Goal: Book appointment/travel/reservation

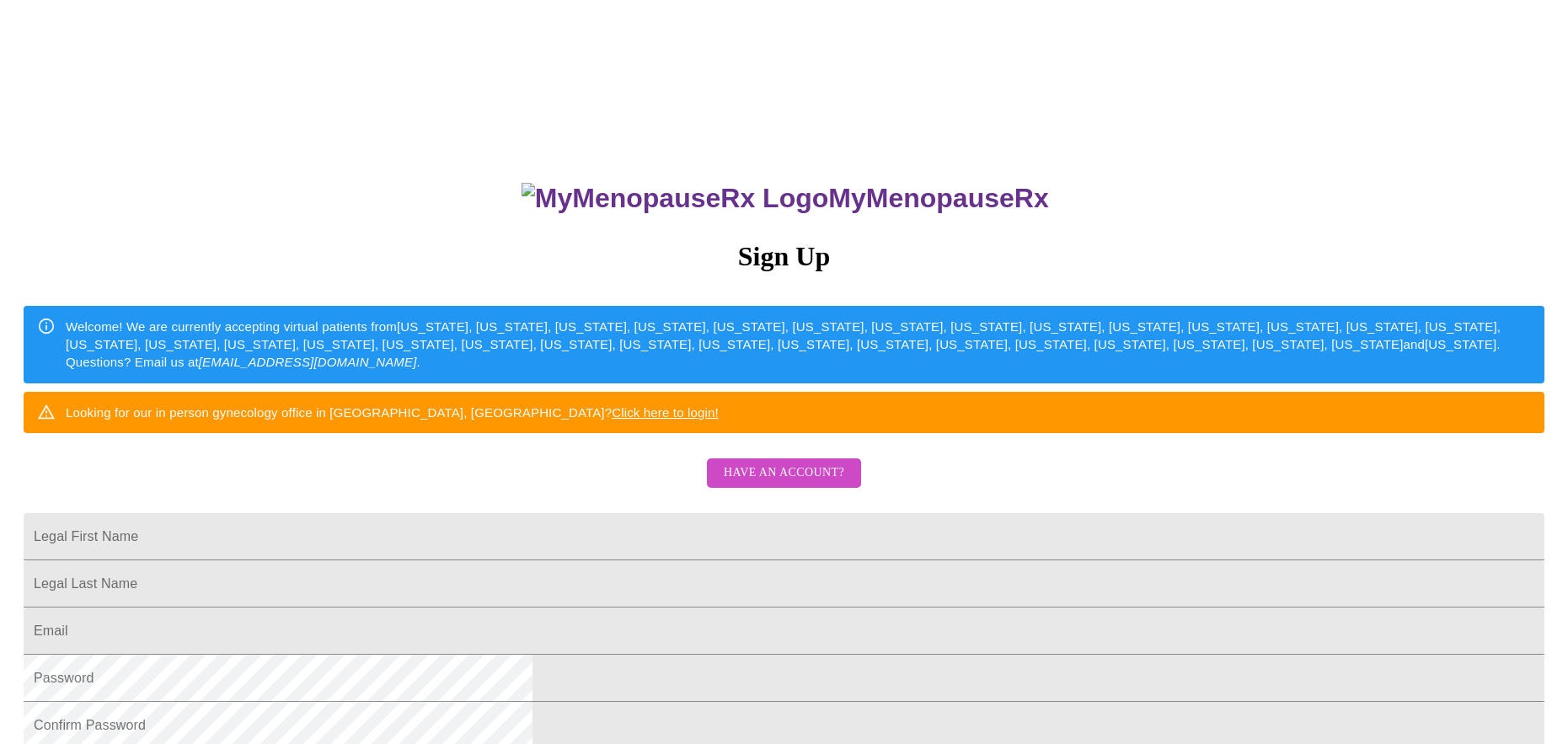
click at [805, 484] on span "Have an account?" at bounding box center [784, 473] width 120 height 22
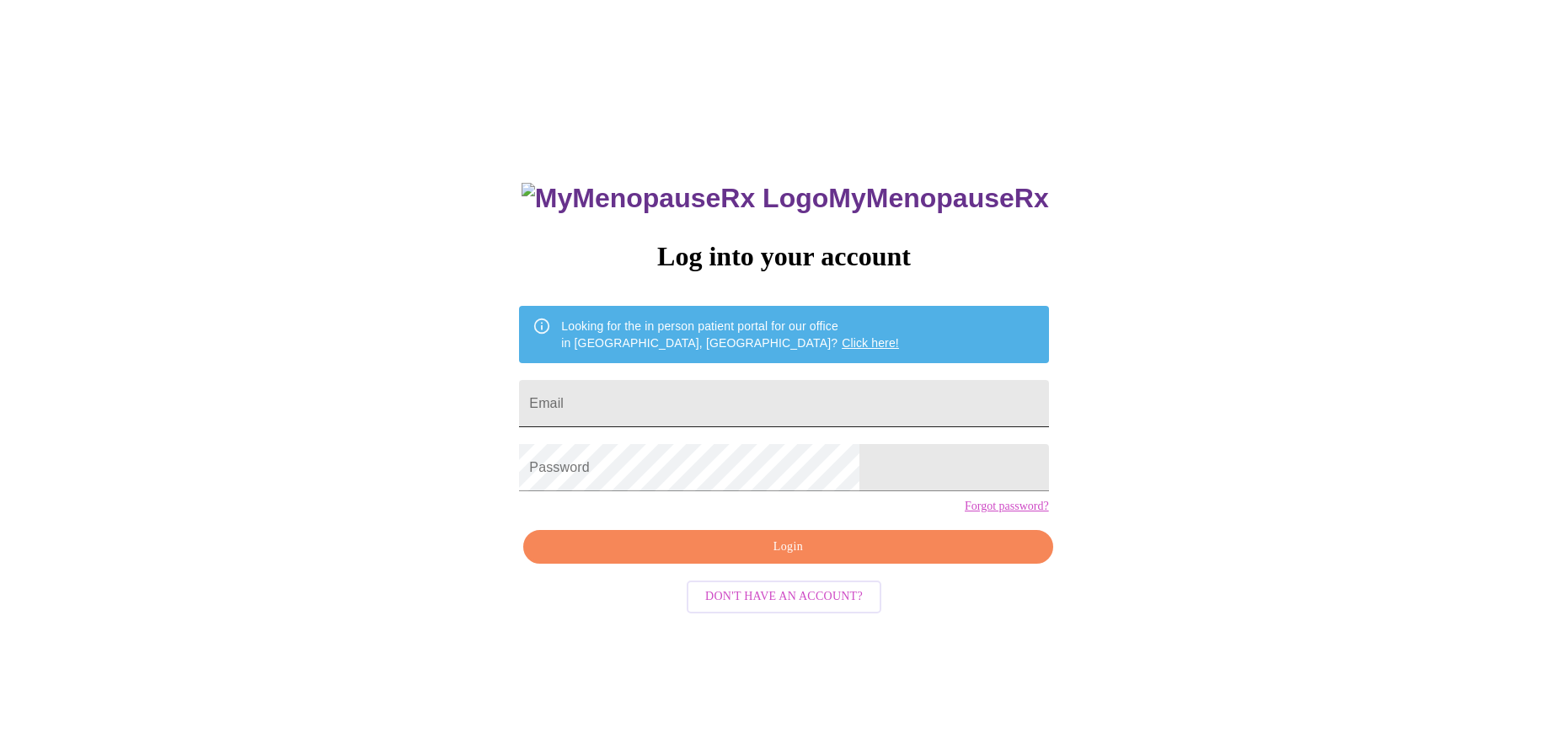
click at [662, 395] on input "Email" at bounding box center [784, 403] width 529 height 47
type input "[EMAIL_ADDRESS][DOMAIN_NAME]"
click at [708, 558] on span "Login" at bounding box center [787, 547] width 491 height 22
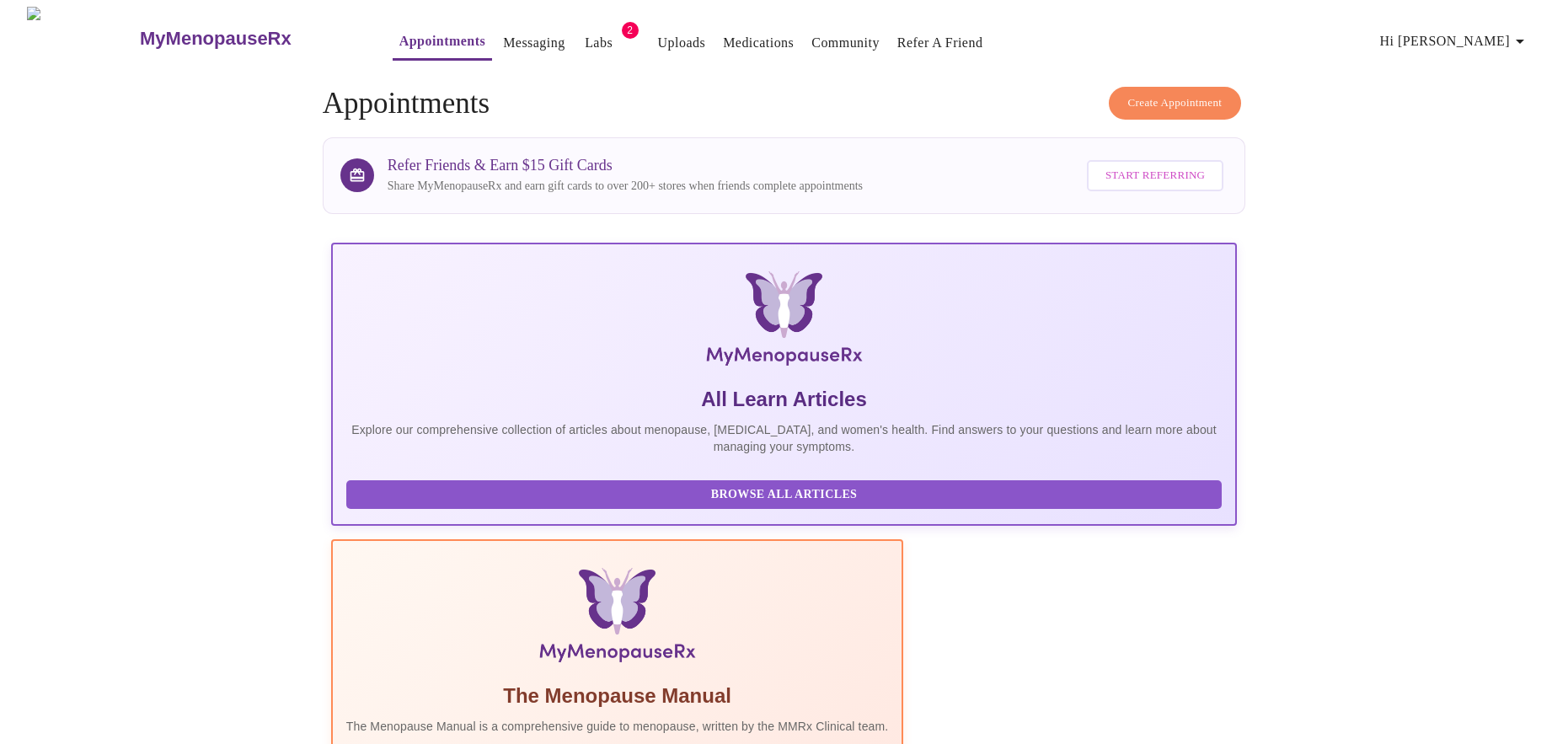
click at [622, 25] on span "2" at bounding box center [630, 29] width 17 height 17
click at [622, 24] on span "2" at bounding box center [630, 29] width 17 height 17
click at [585, 34] on link "Labs" at bounding box center [598, 43] width 27 height 23
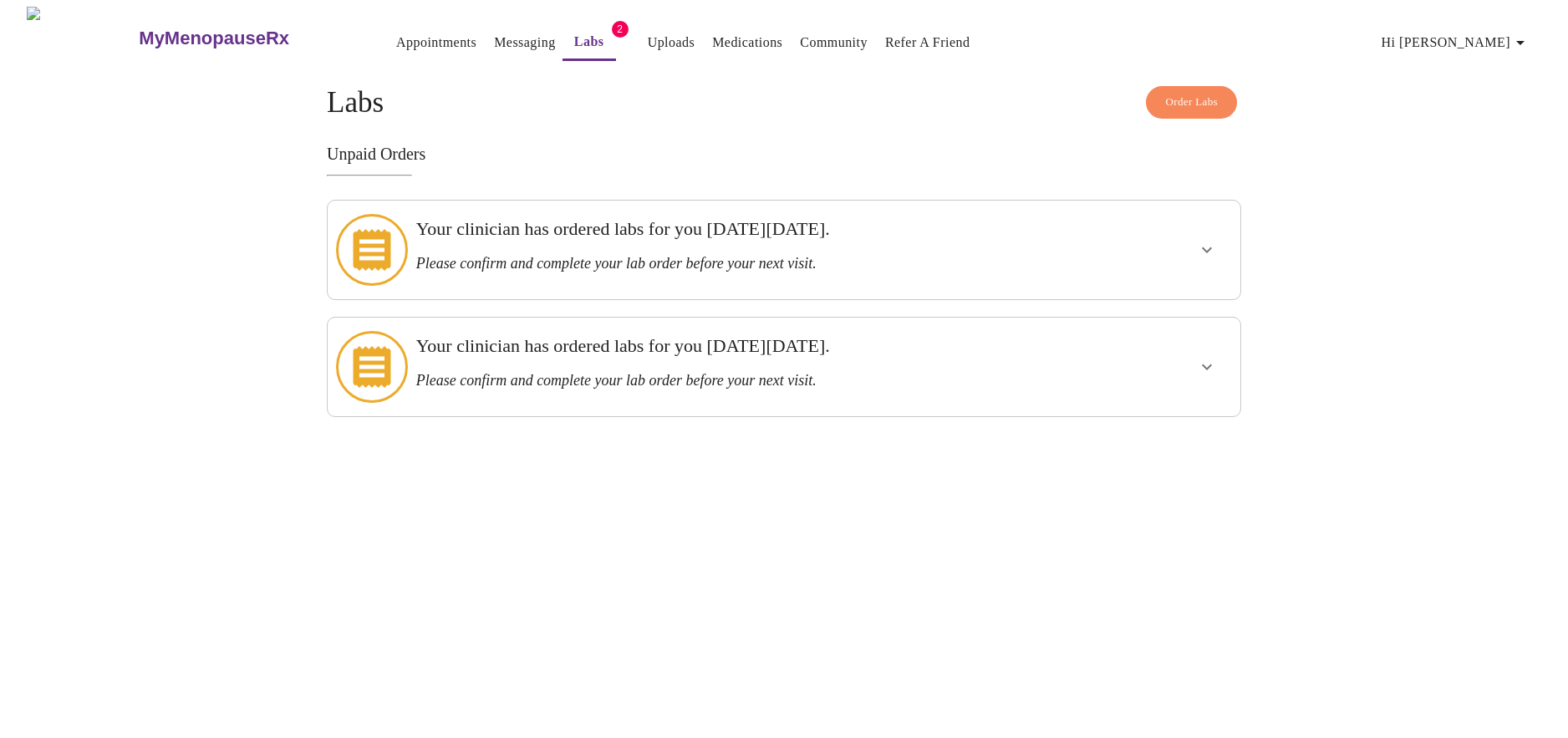
click at [1209, 248] on icon "show more" at bounding box center [1207, 251] width 10 height 6
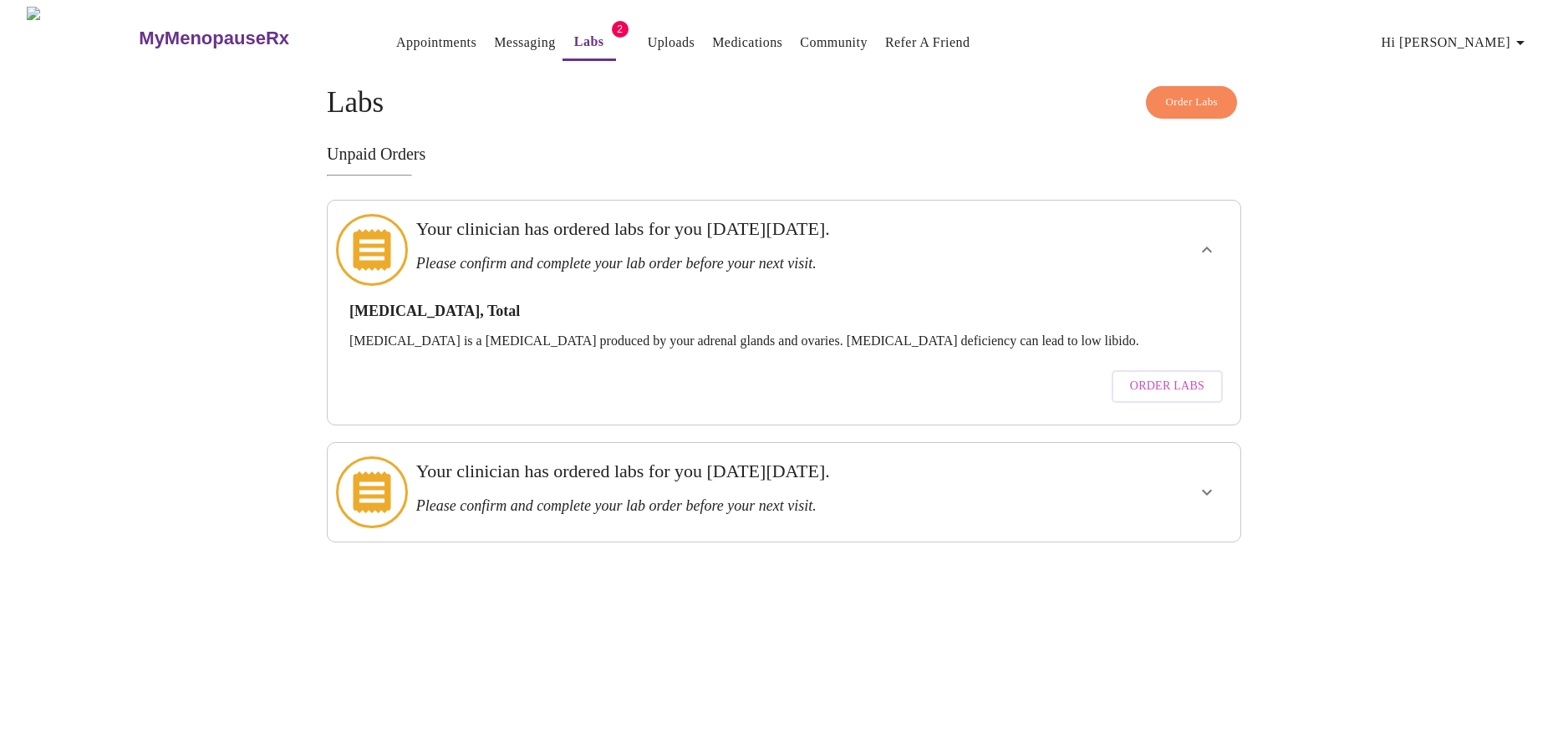
click at [1143, 376] on span "Order Labs" at bounding box center [1167, 386] width 75 height 21
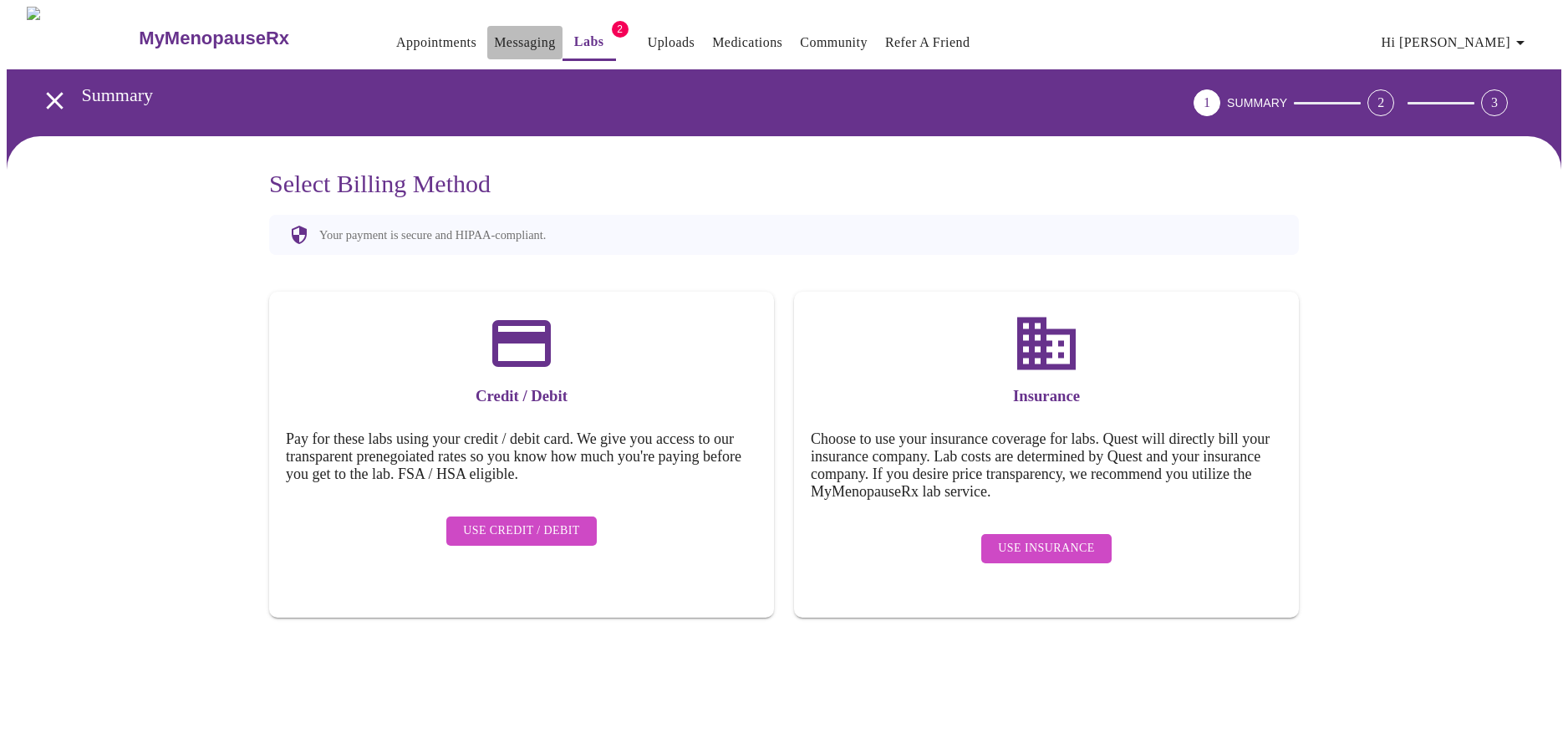
click at [494, 33] on link "Messaging" at bounding box center [524, 43] width 61 height 23
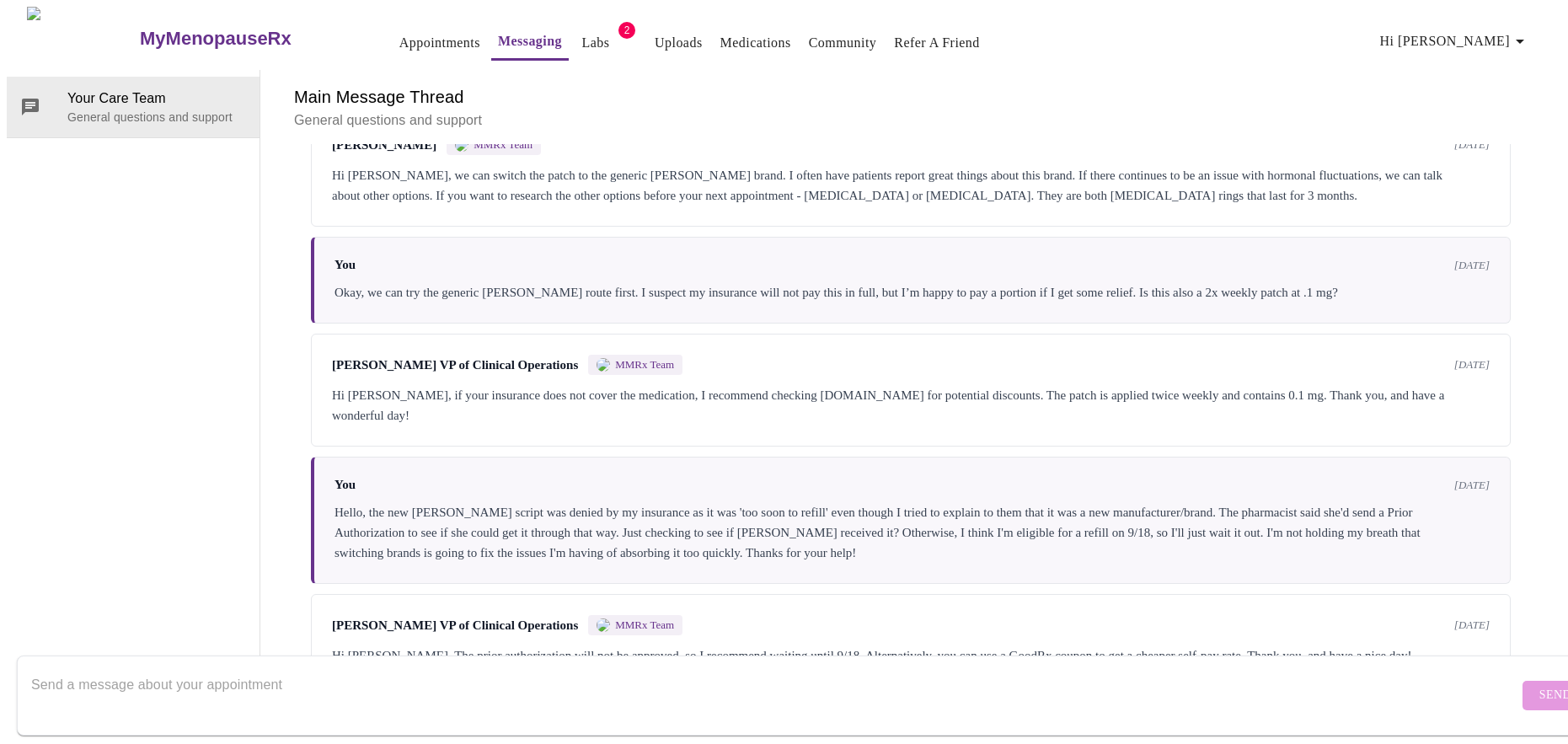
scroll to position [1140, 0]
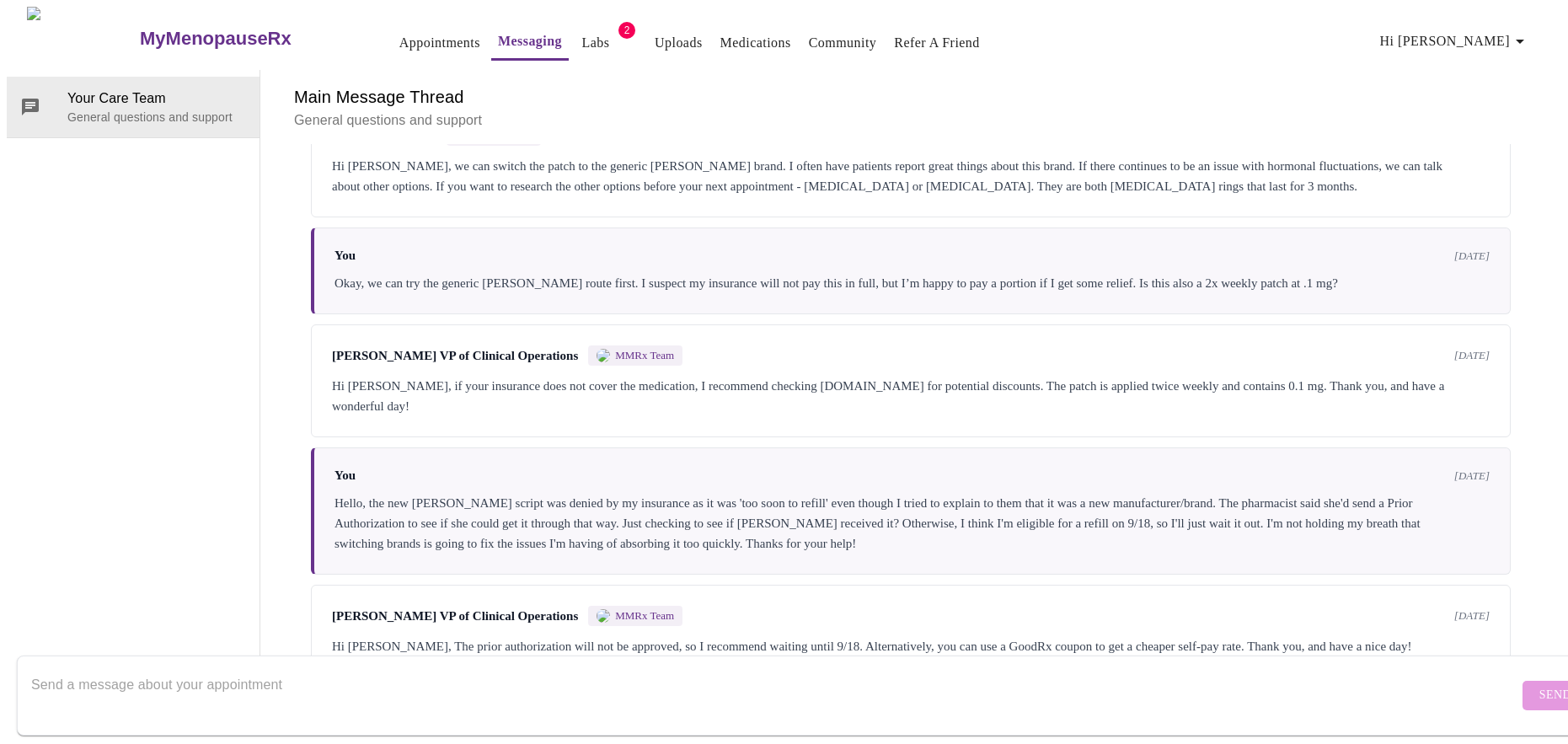
click at [324, 668] on textarea "Send a message about your appointment" at bounding box center [775, 694] width 1487 height 54
click at [302, 677] on textarea "Send a message about your appointment" at bounding box center [775, 694] width 1487 height 54
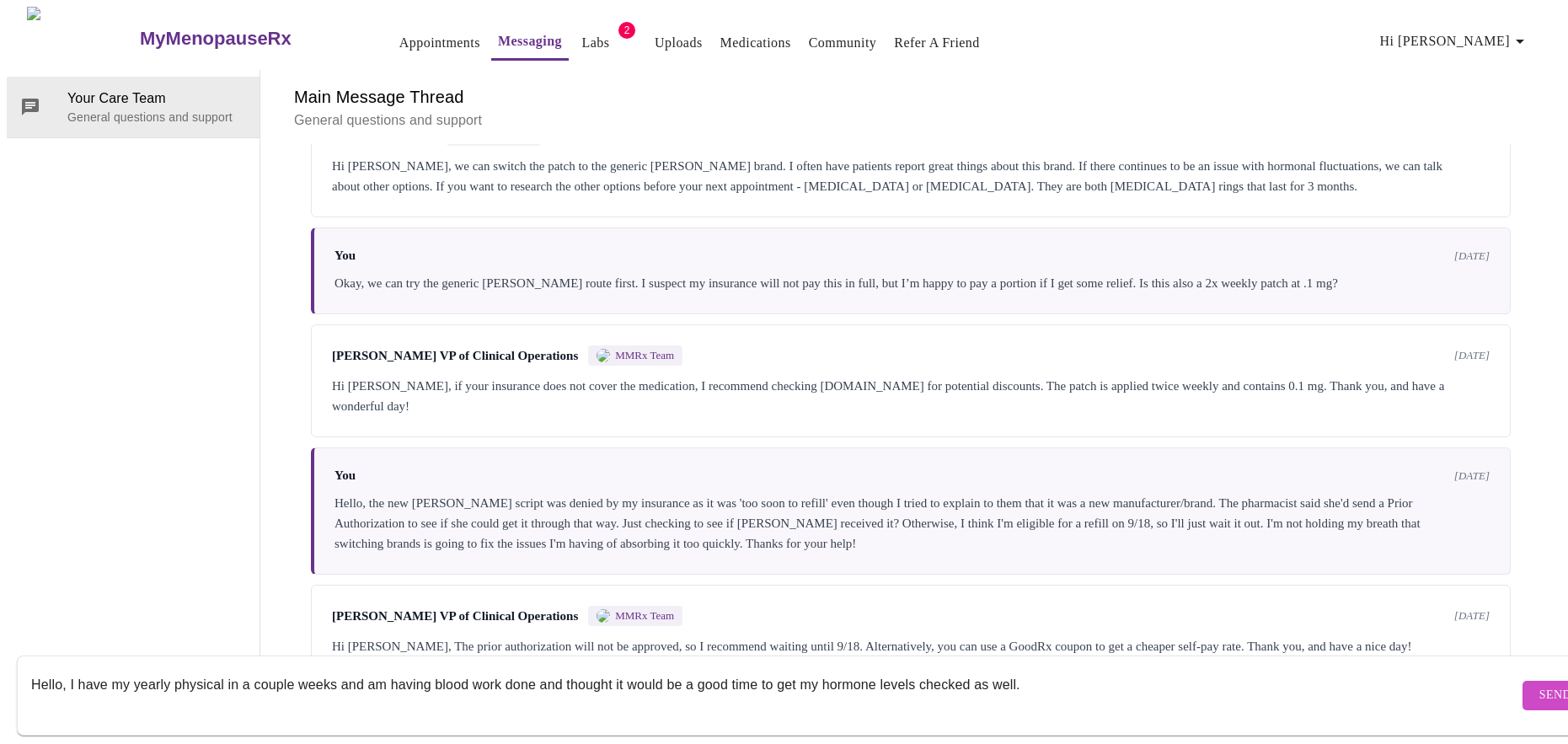
click at [1014, 668] on textarea "Hello, I have my yearly physical in a couple weeks and am having blood work don…" at bounding box center [775, 694] width 1487 height 54
click at [1026, 668] on textarea "Hello, I have my yearly physical in a couple weeks and am having blood work don…" at bounding box center [775, 694] width 1487 height 54
drag, startPoint x: 1387, startPoint y: 673, endPoint x: 1396, endPoint y: 672, distance: 9.1
click at [1388, 673] on textarea "Hello, I have my yearly physical in a couple weeks and am having blood work don…" at bounding box center [775, 694] width 1487 height 54
click at [416, 685] on textarea "Hello, I have my yearly physical in a couple weeks and am having blood work don…" at bounding box center [775, 694] width 1487 height 54
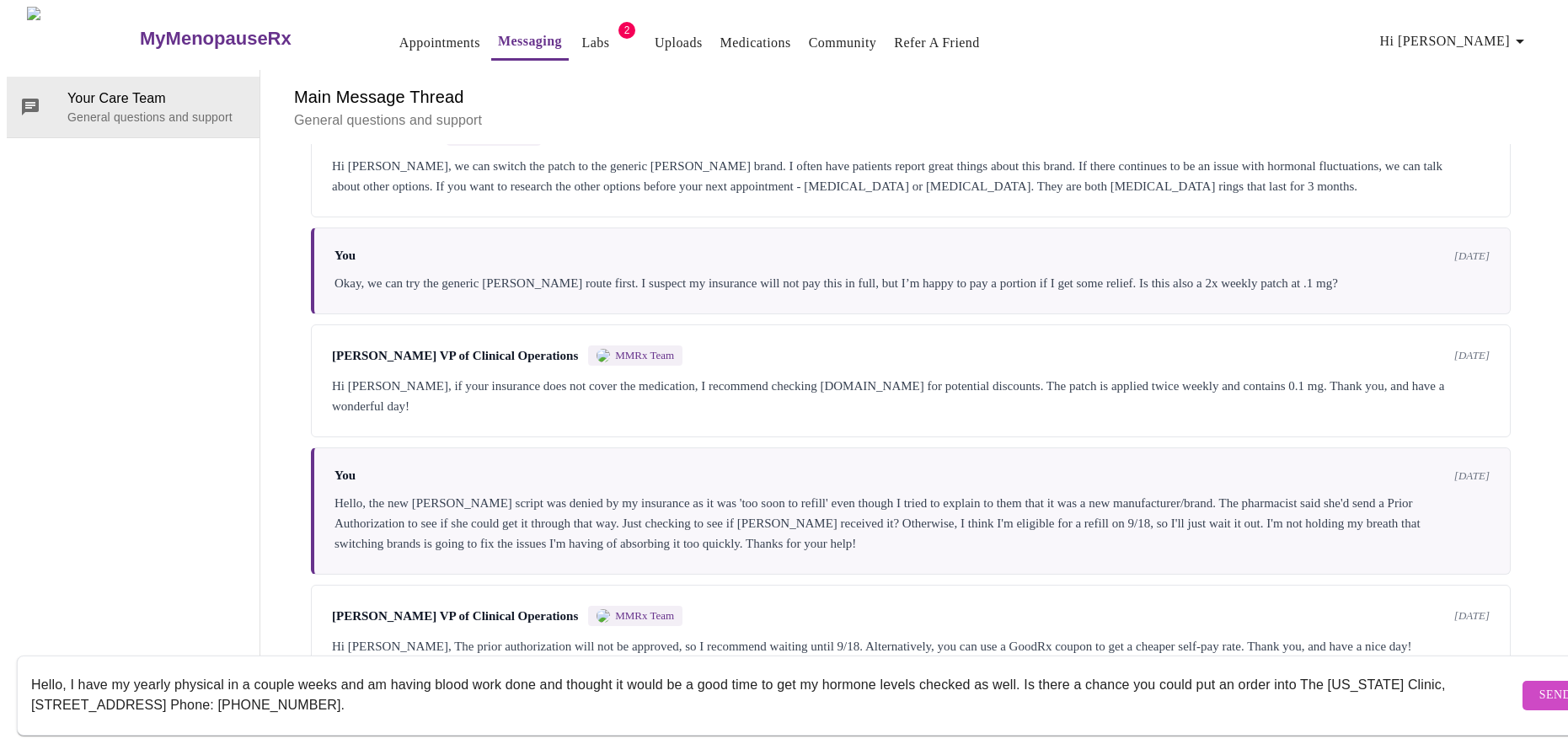
click at [72, 668] on textarea "Hello, I have my yearly physical in a couple weeks and am having blood work don…" at bounding box center [775, 694] width 1487 height 54
click at [1053, 669] on textarea "Hello, I just saw that [PERSON_NAME] had put in a lab order to have my [MEDICAL…" at bounding box center [775, 694] width 1487 height 54
click at [1356, 668] on textarea "Hello, I just saw that [PERSON_NAME] had put in a lab order to have my [MEDICAL…" at bounding box center [775, 694] width 1487 height 54
click at [952, 691] on textarea "Hello, I just saw that [PERSON_NAME] had put in a lab order to have my [MEDICAL…" at bounding box center [775, 694] width 1487 height 54
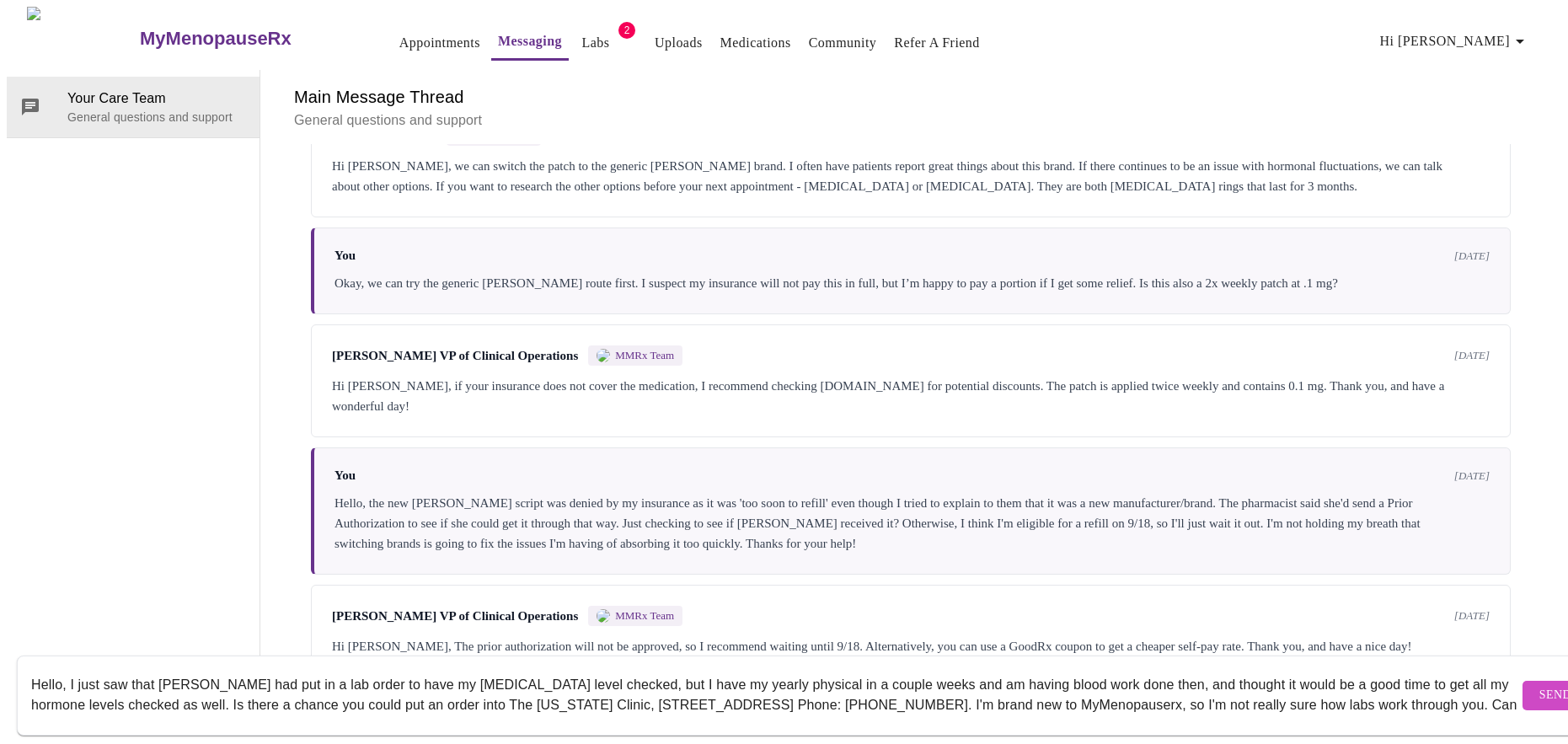
scroll to position [11, 0]
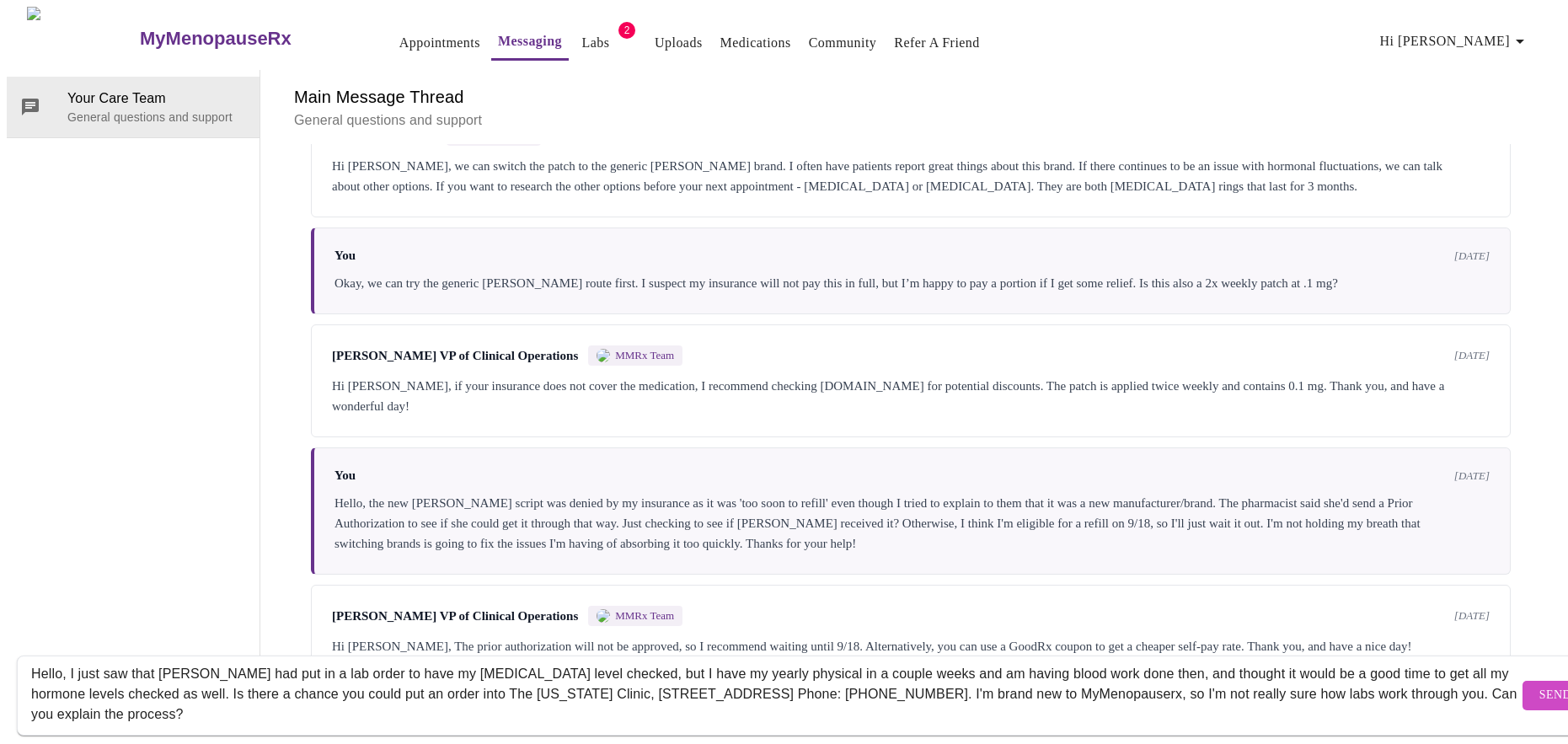
click at [854, 668] on textarea "Hello, I just saw that [PERSON_NAME] had put in a lab order to have my [MEDICAL…" at bounding box center [775, 694] width 1487 height 54
drag, startPoint x: 1226, startPoint y: 655, endPoint x: 1305, endPoint y: 660, distance: 79.2
click at [1226, 668] on textarea "Hello, I just saw that [PERSON_NAME] had put in a lab order to have my [MEDICAL…" at bounding box center [775, 694] width 1487 height 54
click at [1038, 680] on textarea "Hello, I just saw that [PERSON_NAME] had put in a lab order to have my [MEDICAL…" at bounding box center [775, 694] width 1487 height 54
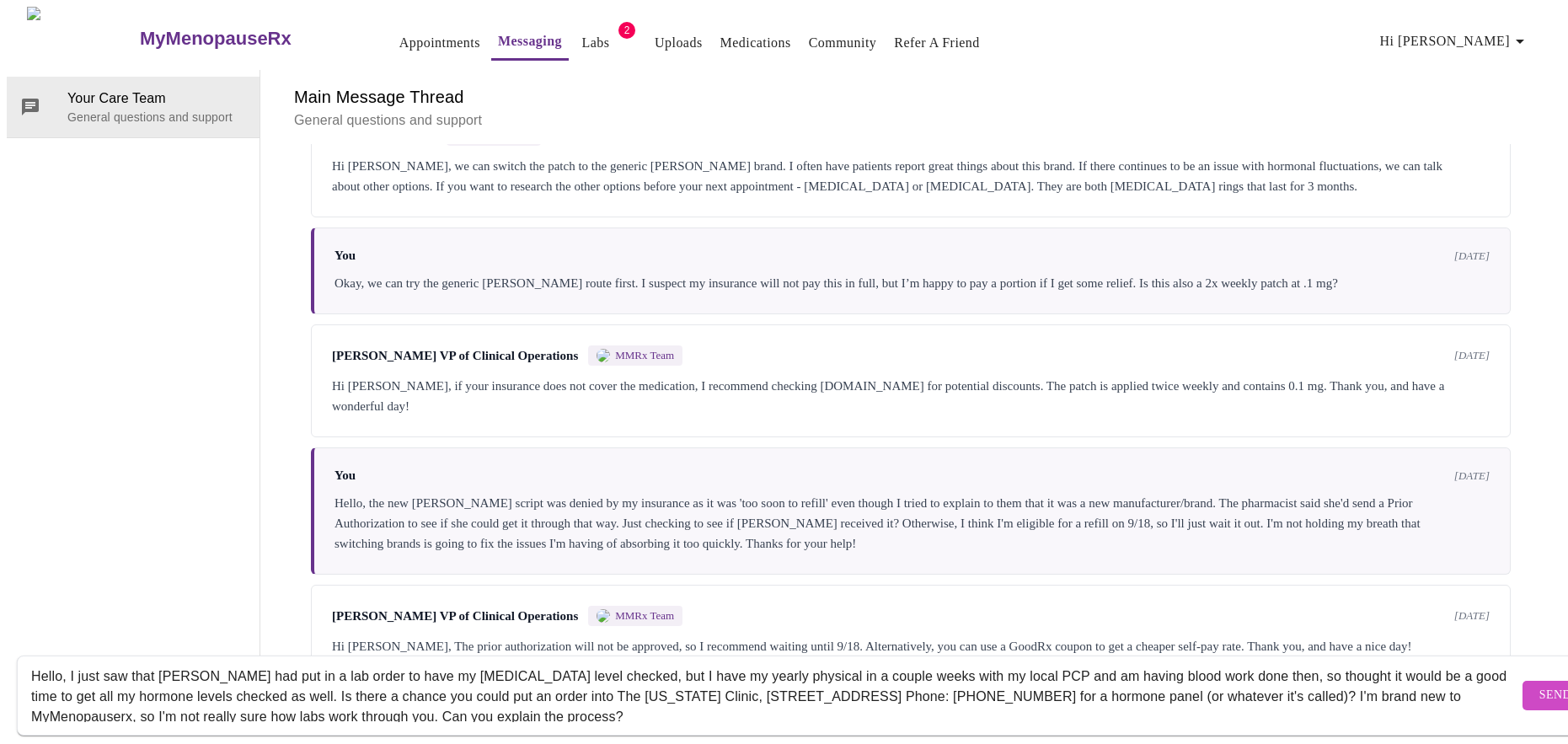
type textarea "Hello, I just saw that [PERSON_NAME] had put in a lab order to have my [MEDICAL…"
click at [1540, 684] on span "Send" at bounding box center [1555, 695] width 32 height 22
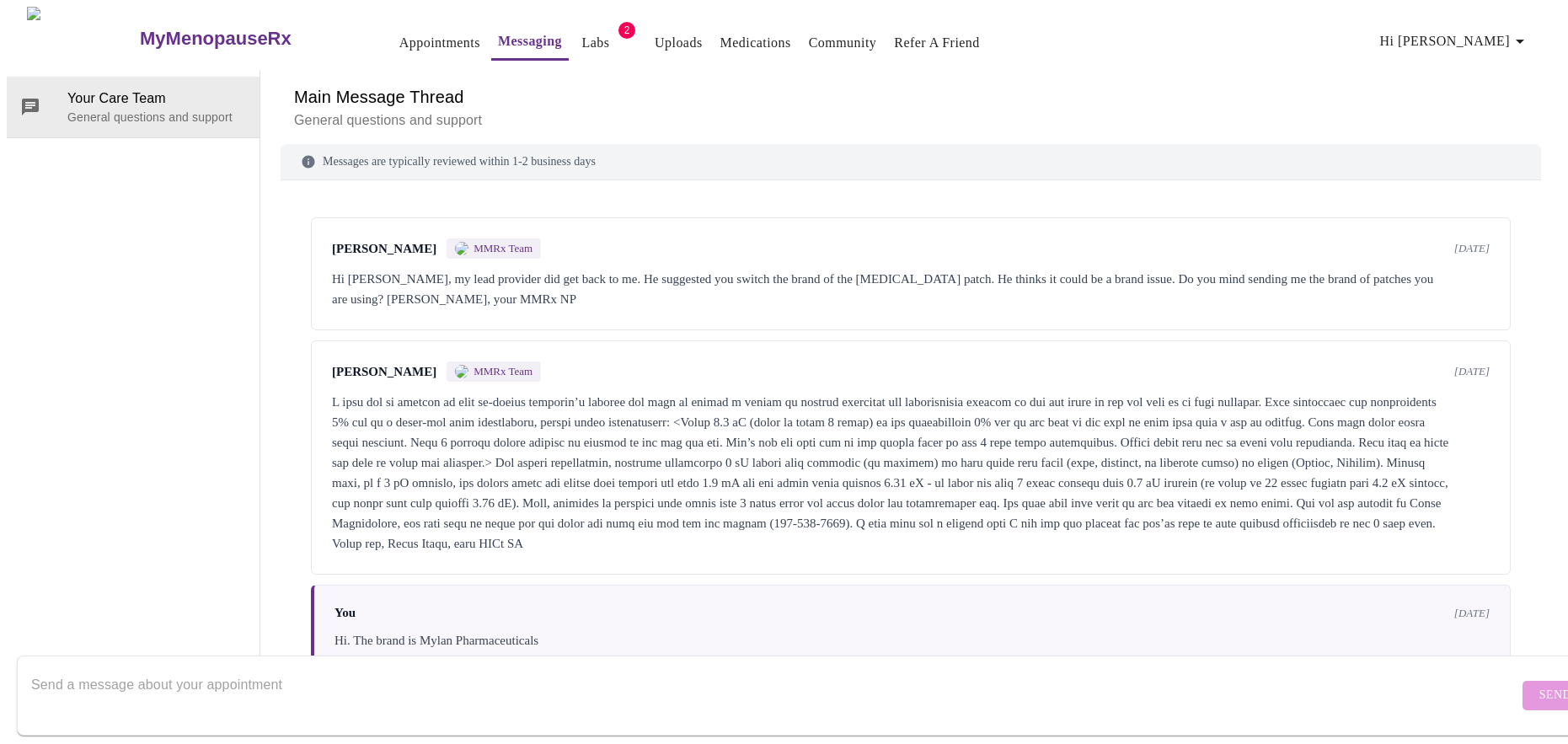
scroll to position [0, 0]
click at [400, 33] on link "Appointments" at bounding box center [440, 43] width 81 height 23
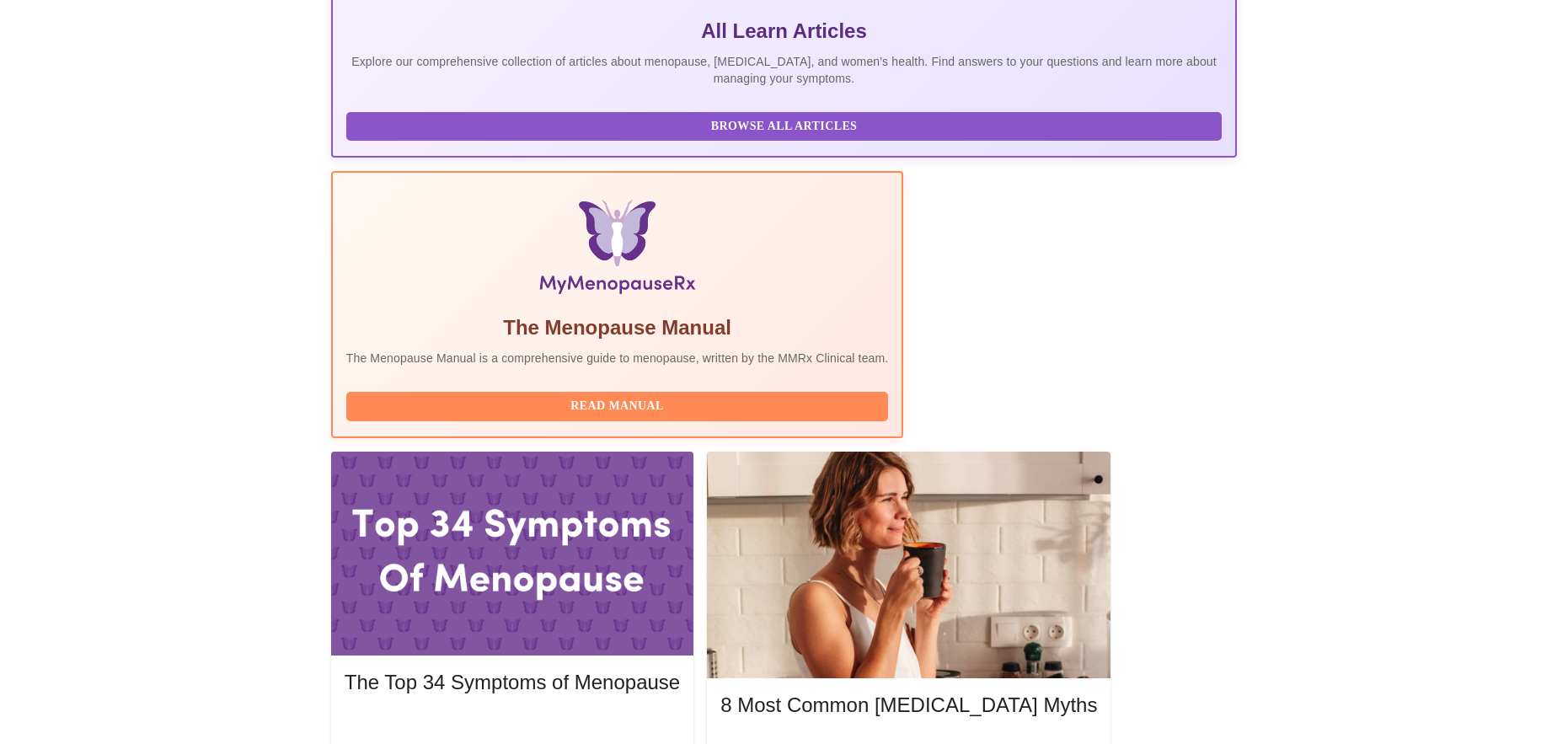
scroll to position [358, 0]
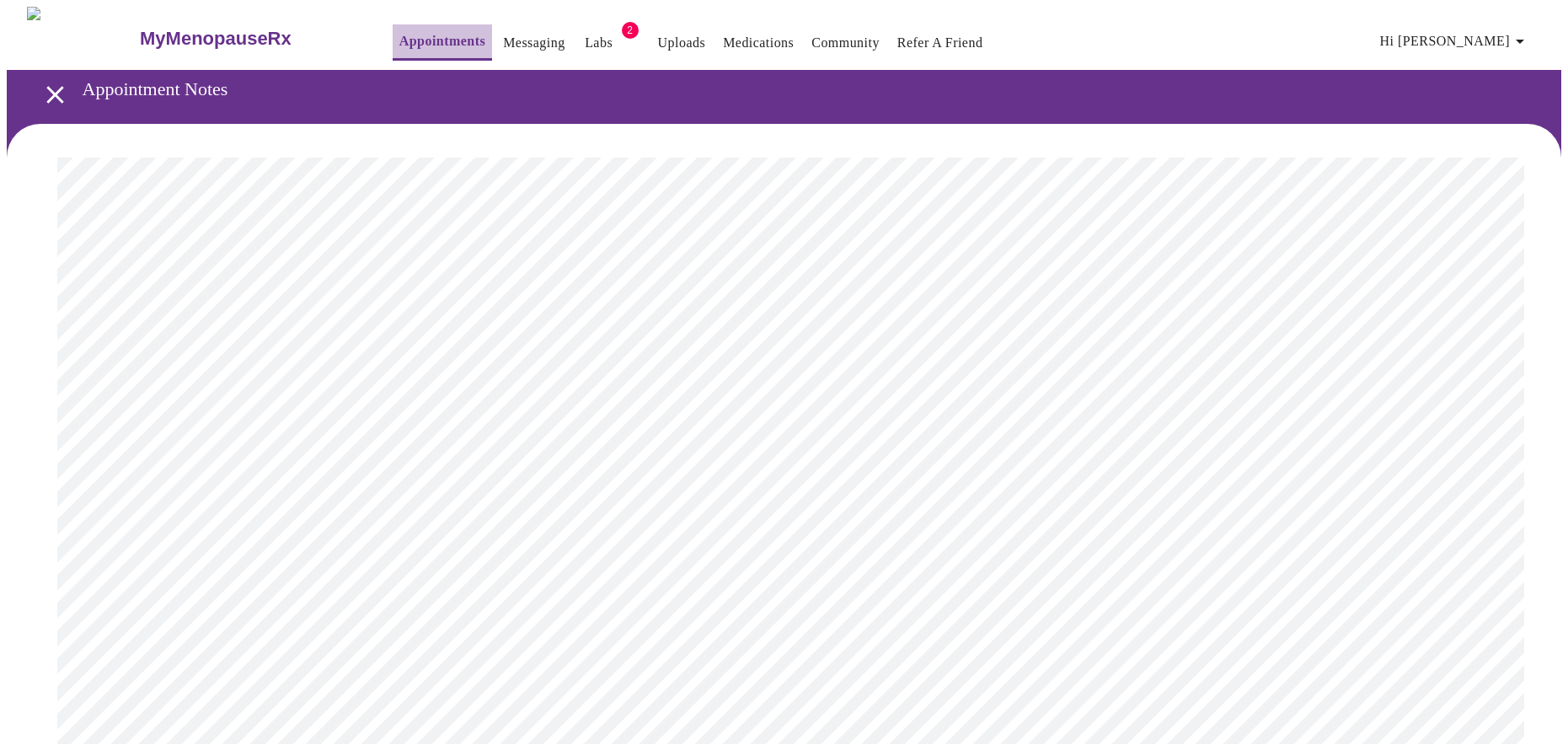
click at [410, 31] on link "Appointments" at bounding box center [443, 41] width 86 height 23
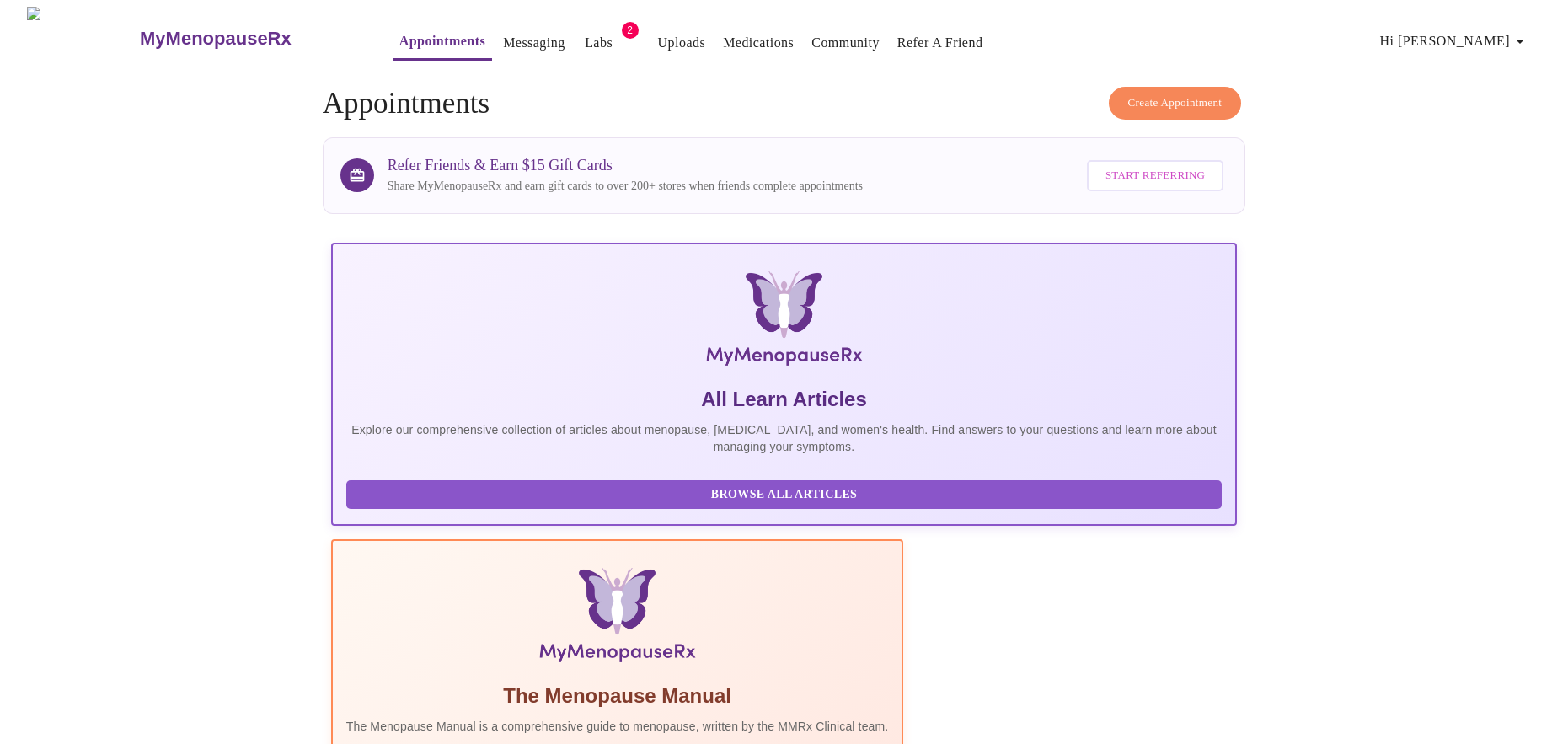
click at [1164, 94] on span "Create Appointment" at bounding box center [1175, 103] width 94 height 20
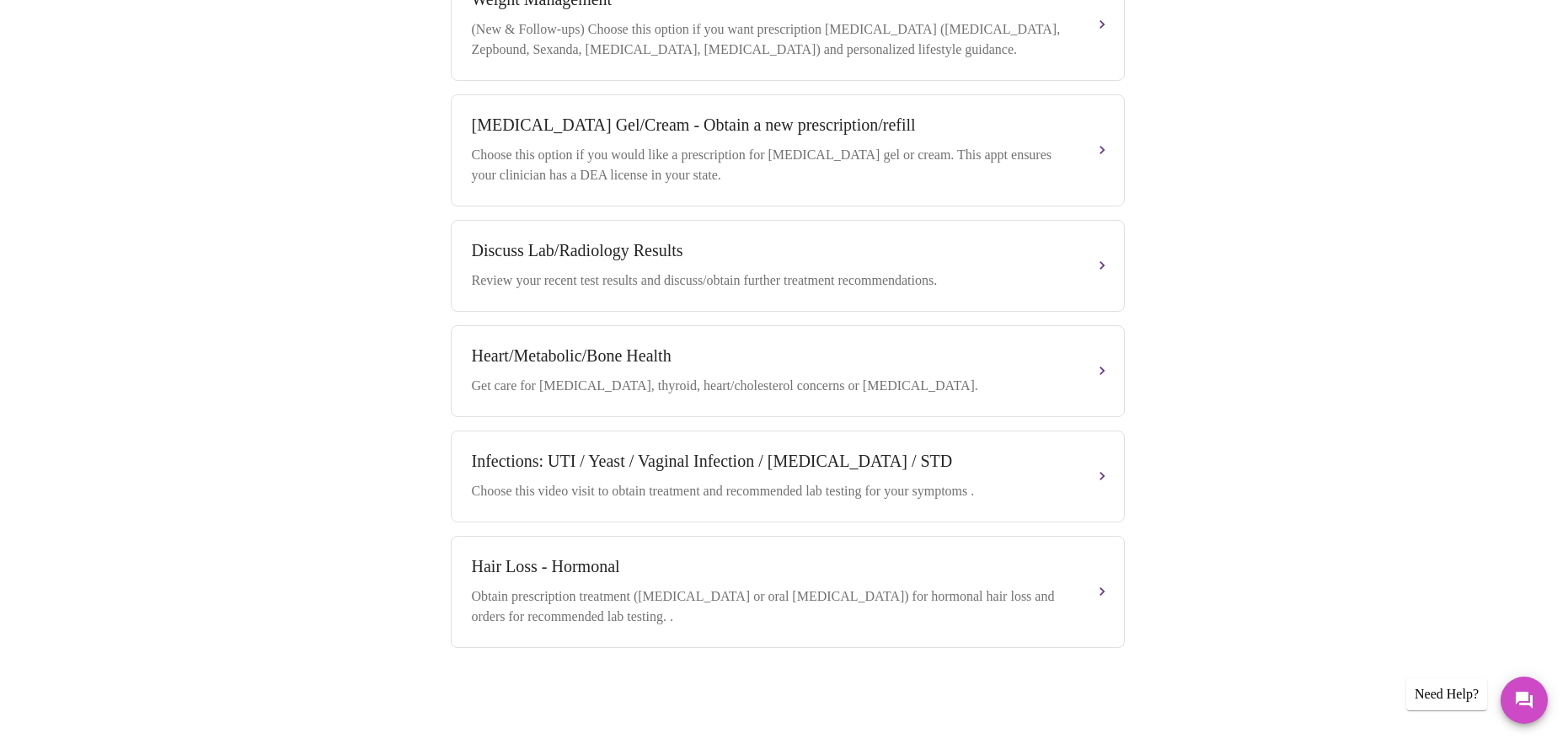
scroll to position [93, 0]
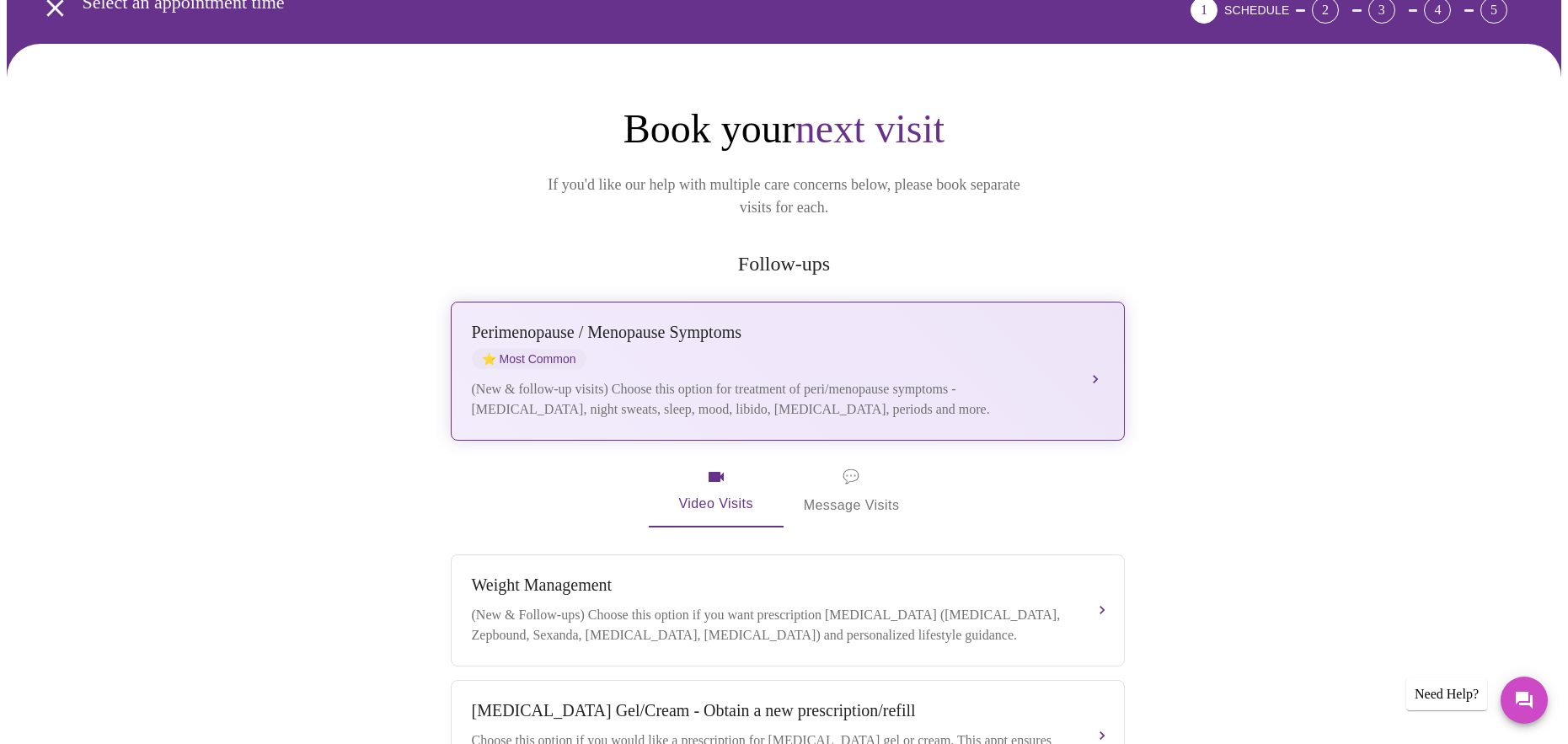
click at [1097, 348] on button "[MEDICAL_DATA] / Menopause Symptoms ⭐ Most Common (New & follow-up visits) Choo…" at bounding box center [787, 371] width 674 height 139
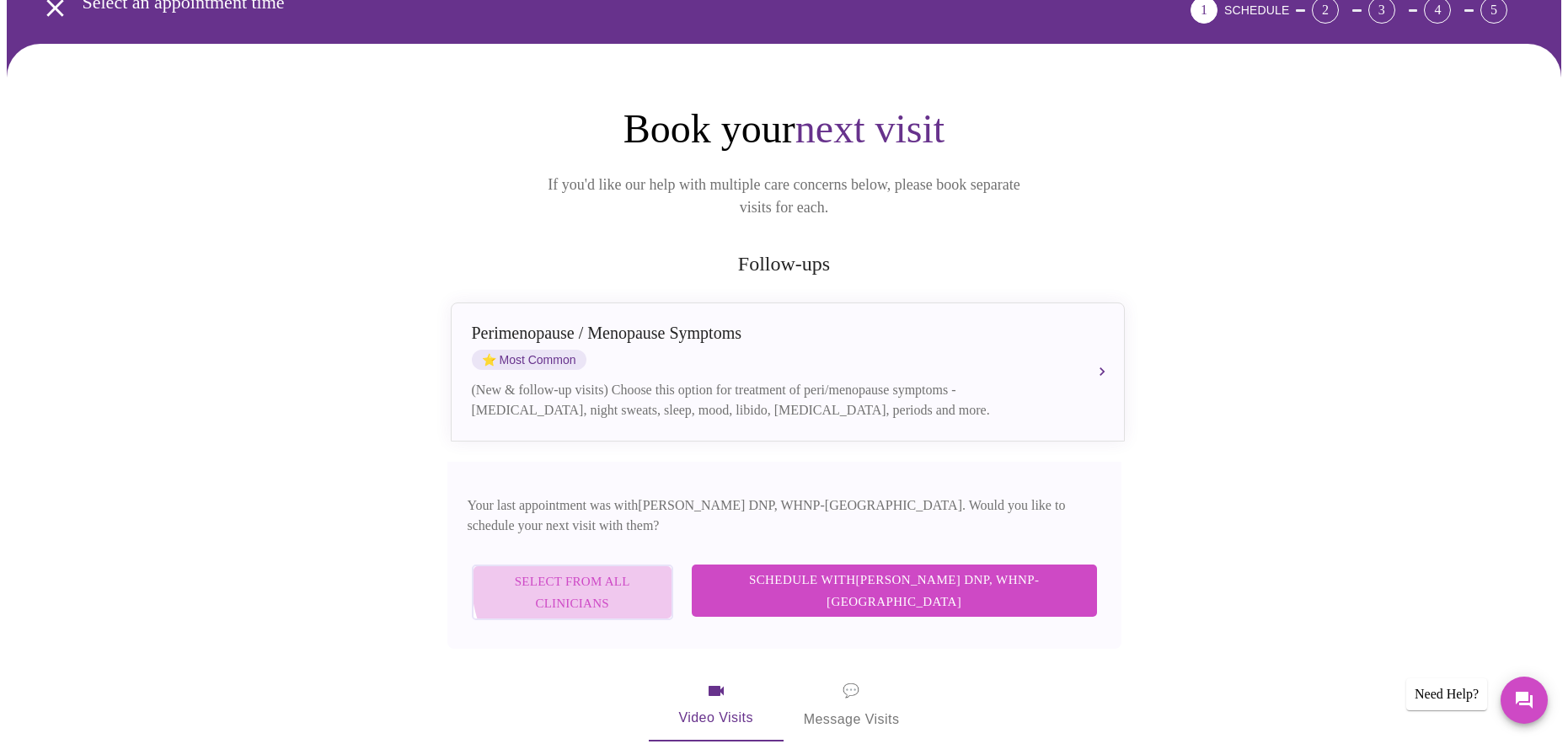
click at [654, 570] on span "Select from All Clinicians" at bounding box center [573, 592] width 165 height 45
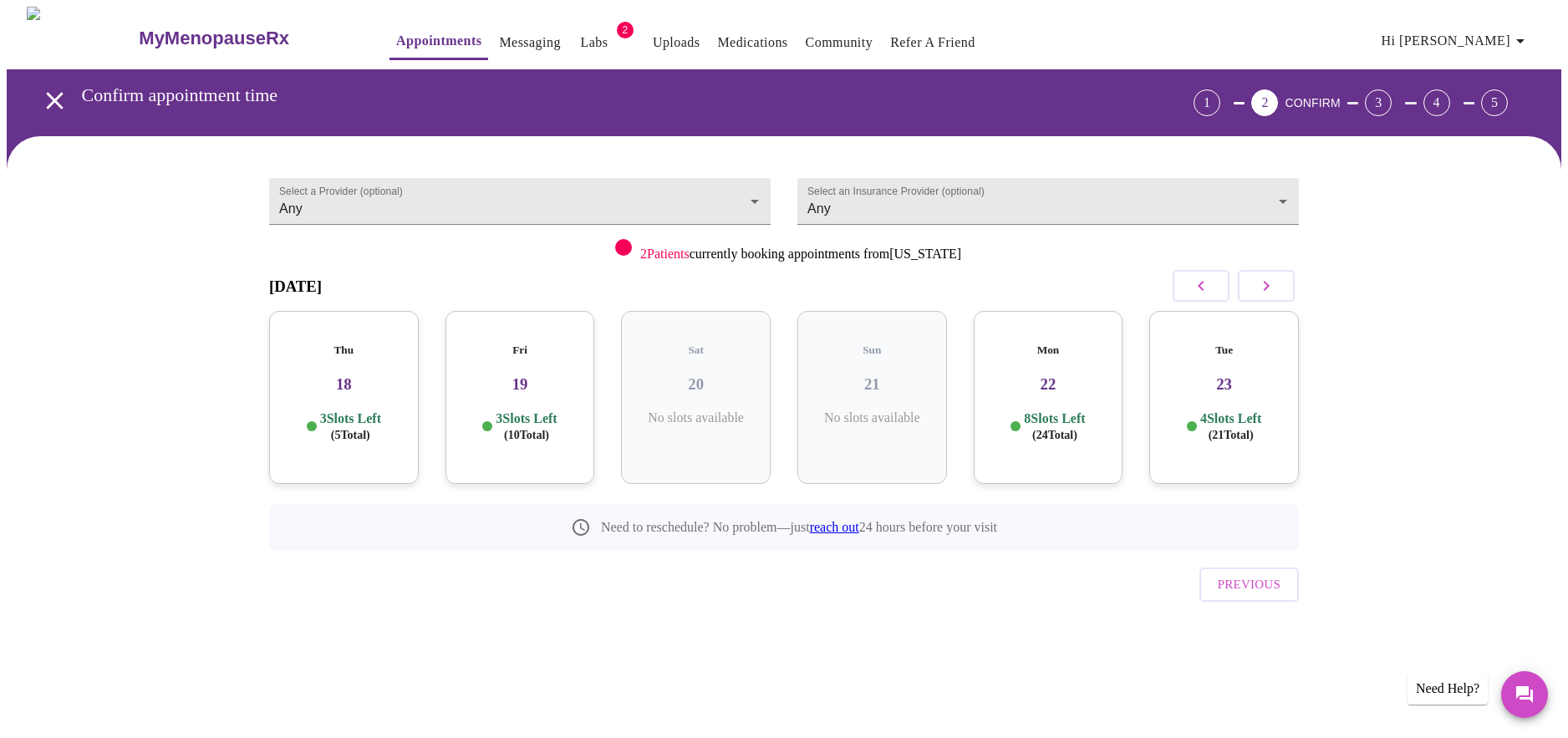
click at [1230, 410] on p "4 Slots Left ( 21 Total)" at bounding box center [1230, 426] width 61 height 33
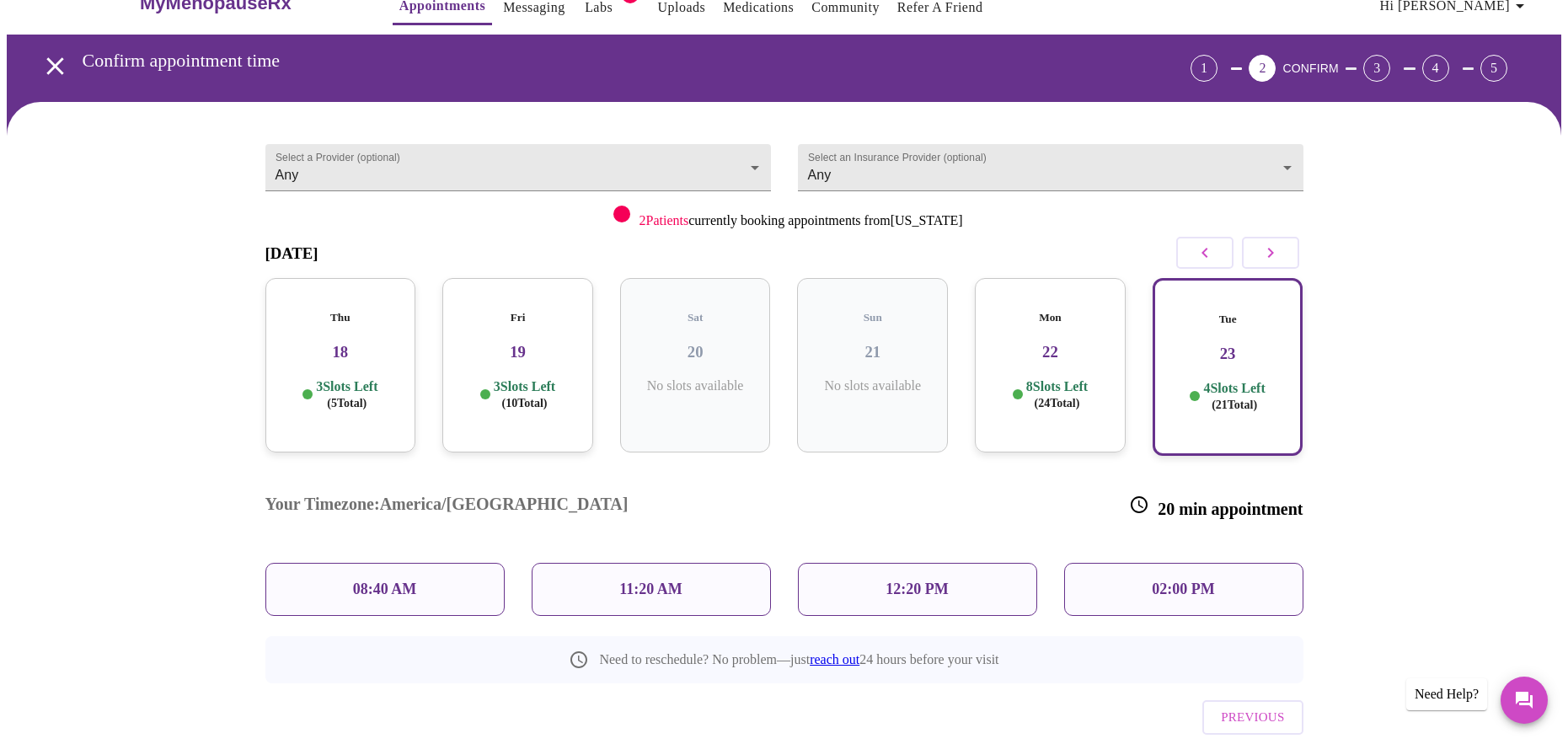
scroll to position [55, 0]
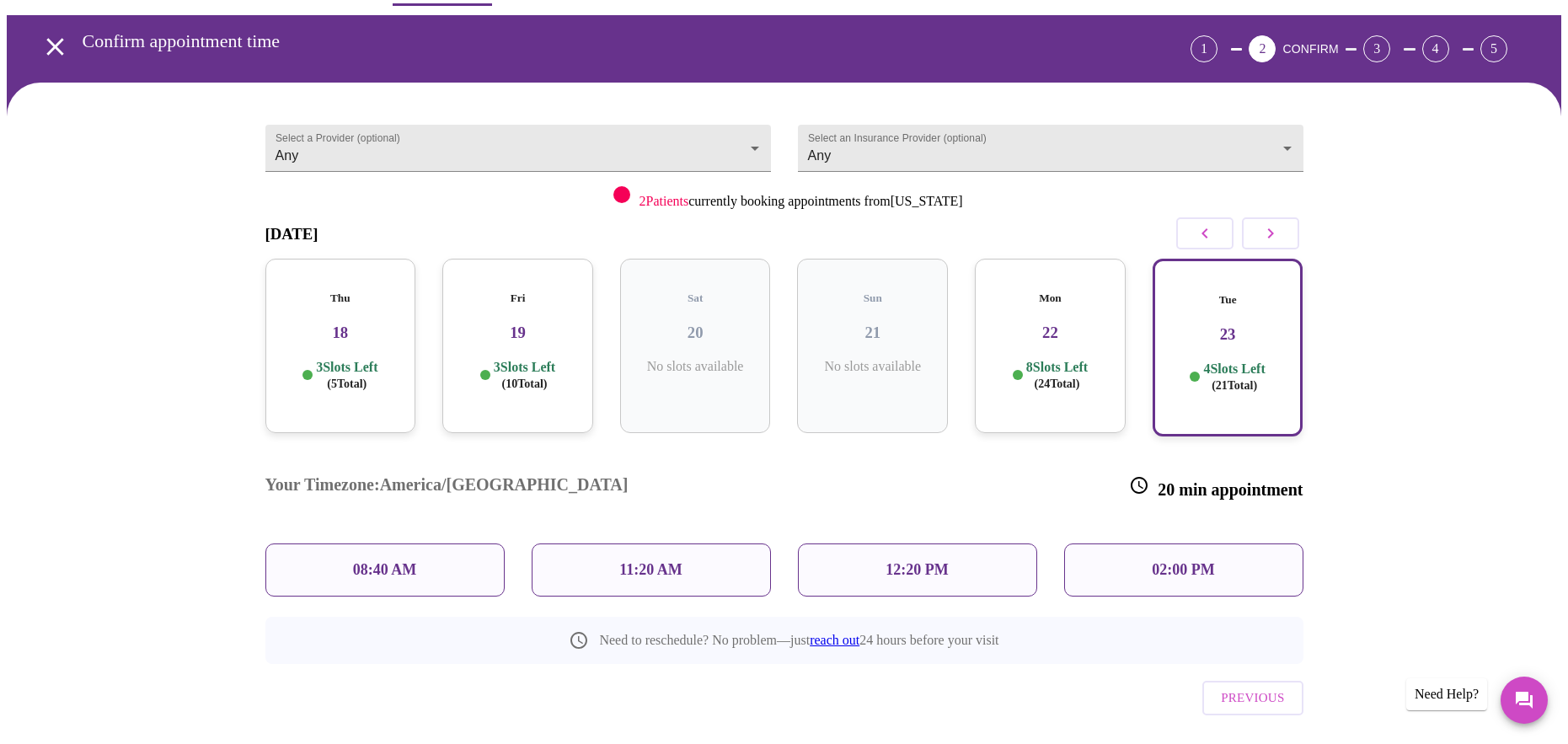
click at [1095, 543] on div "02:00 PM" at bounding box center [1184, 570] width 239 height 53
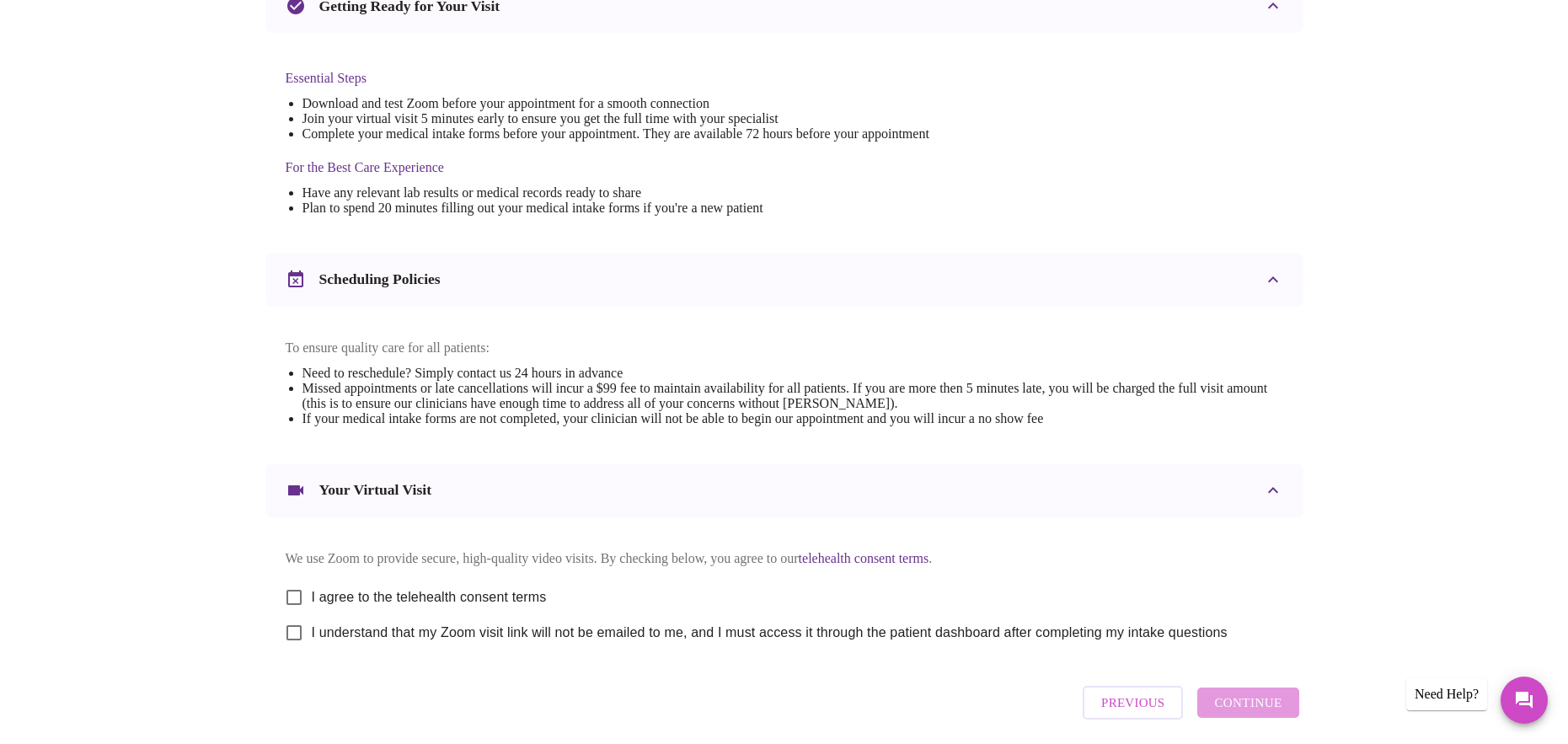
scroll to position [0, 0]
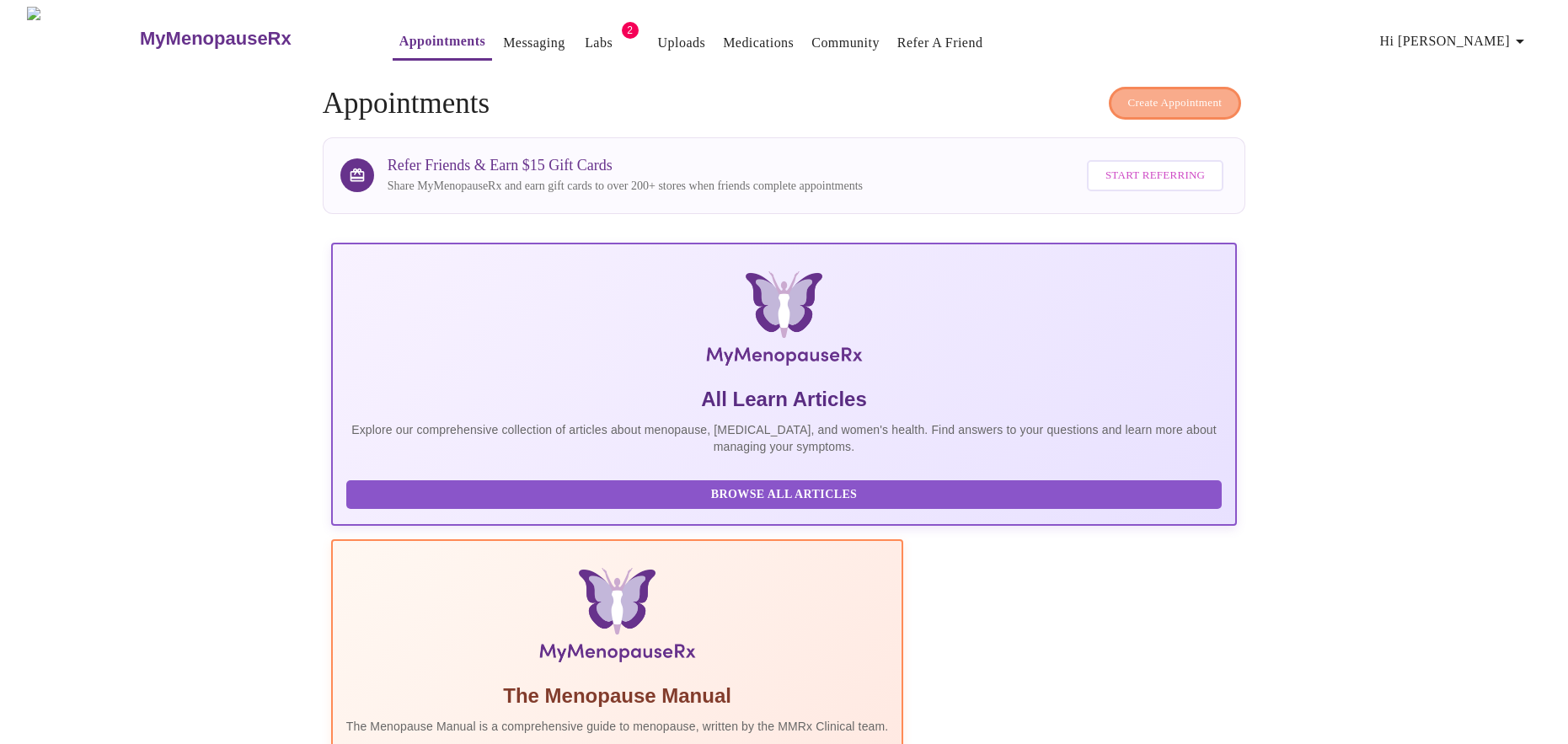
click at [1147, 94] on span "Create Appointment" at bounding box center [1175, 103] width 94 height 20
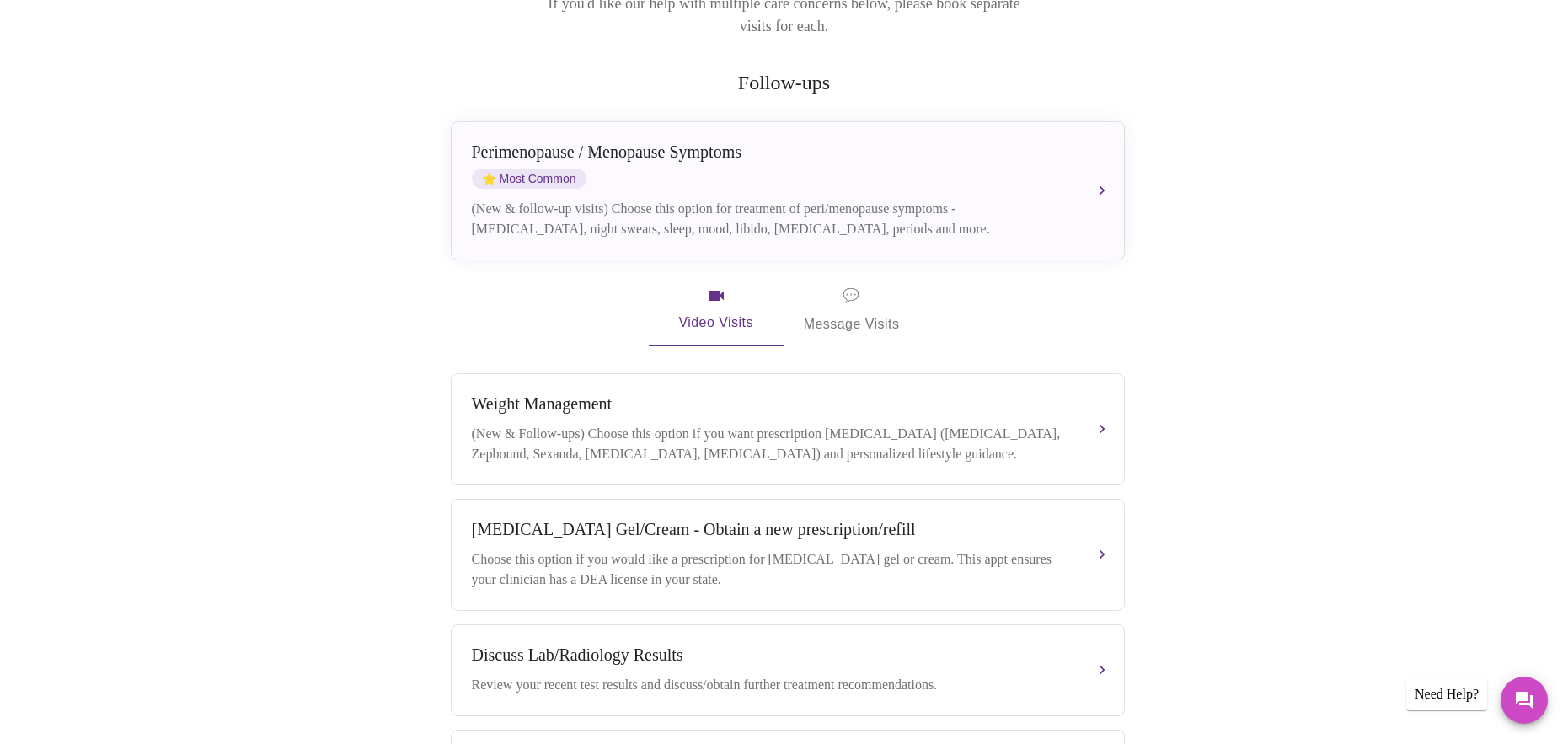
scroll to position [178, 0]
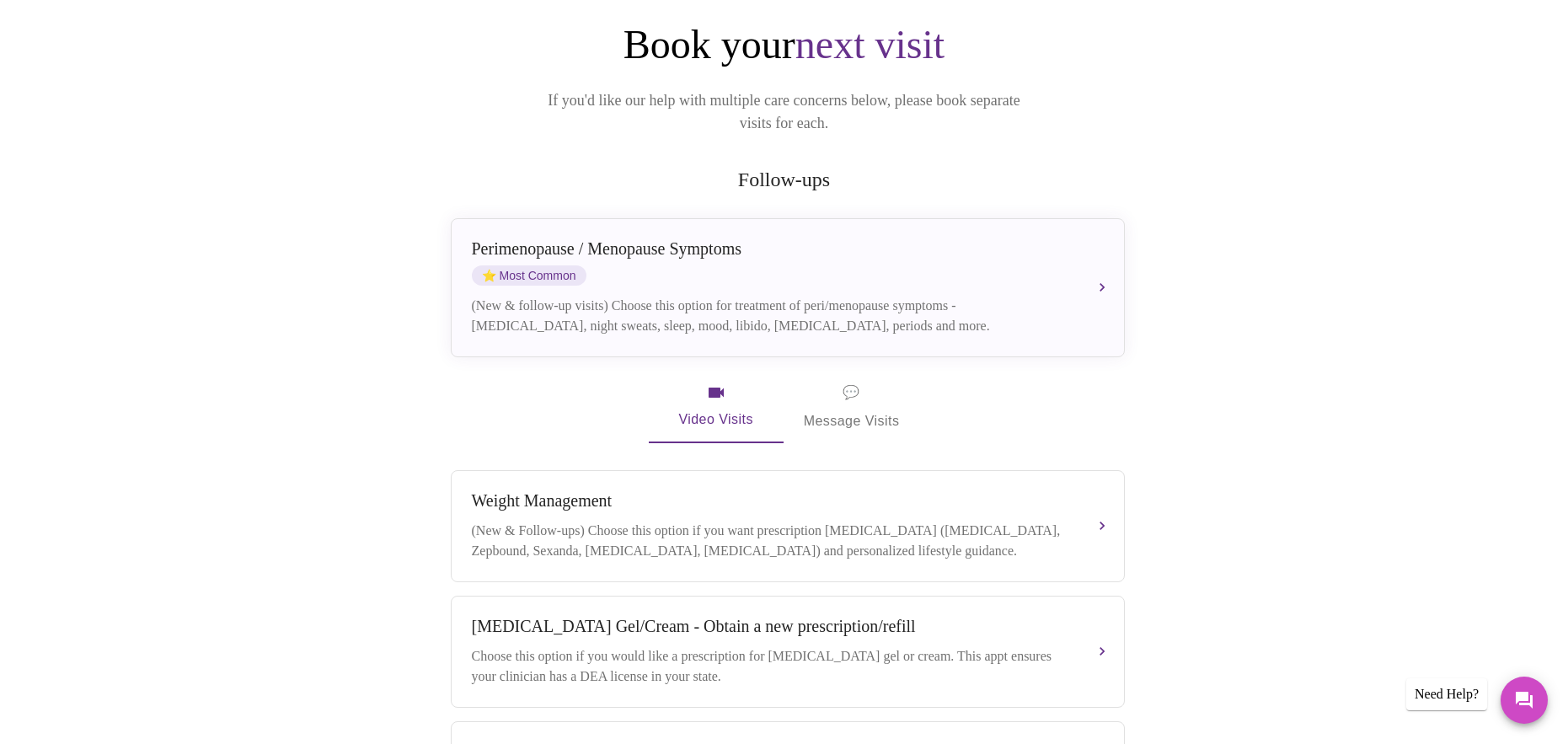
click at [824, 396] on span "💬 Message Visits" at bounding box center [852, 406] width 96 height 52
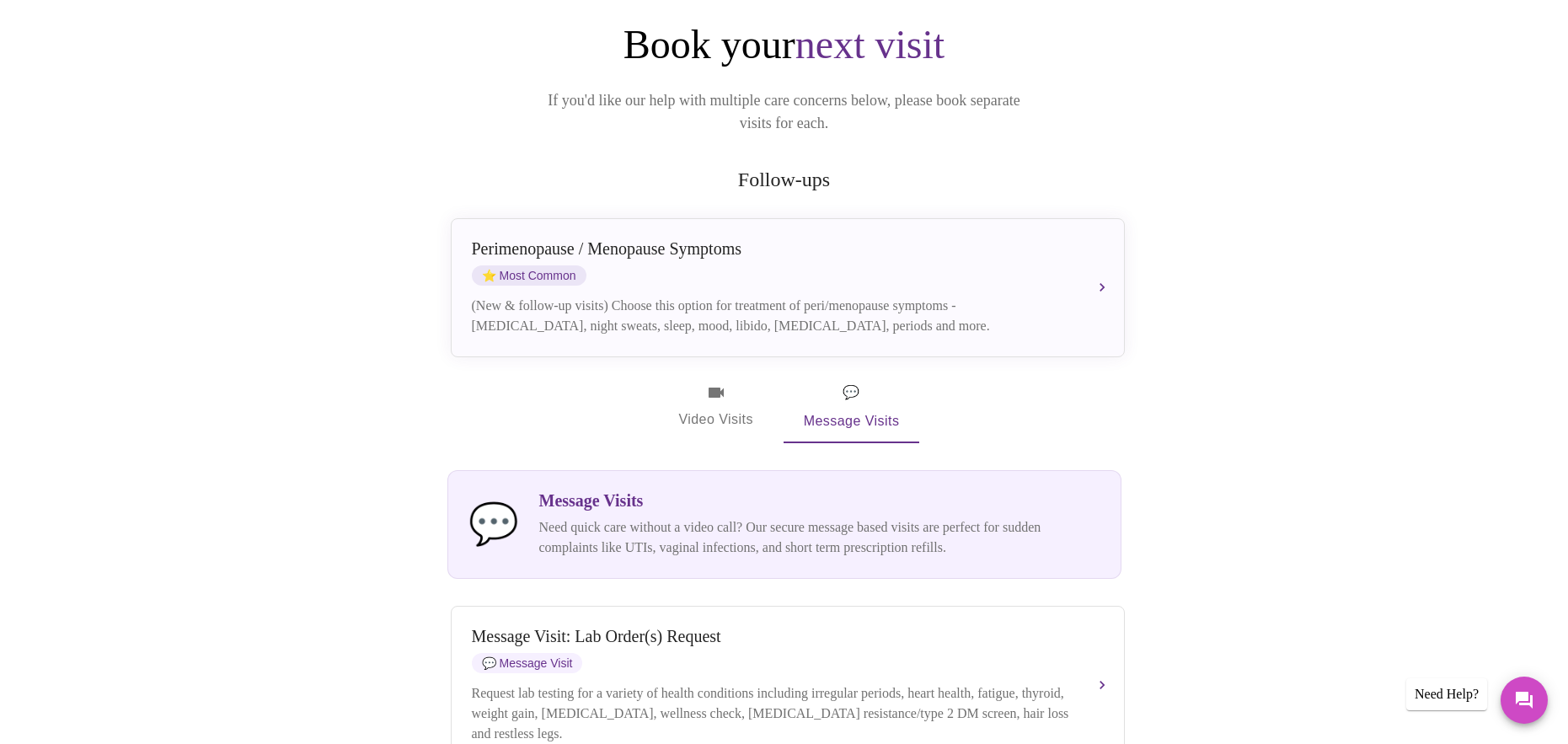
click at [714, 388] on icon "button" at bounding box center [716, 393] width 15 height 10
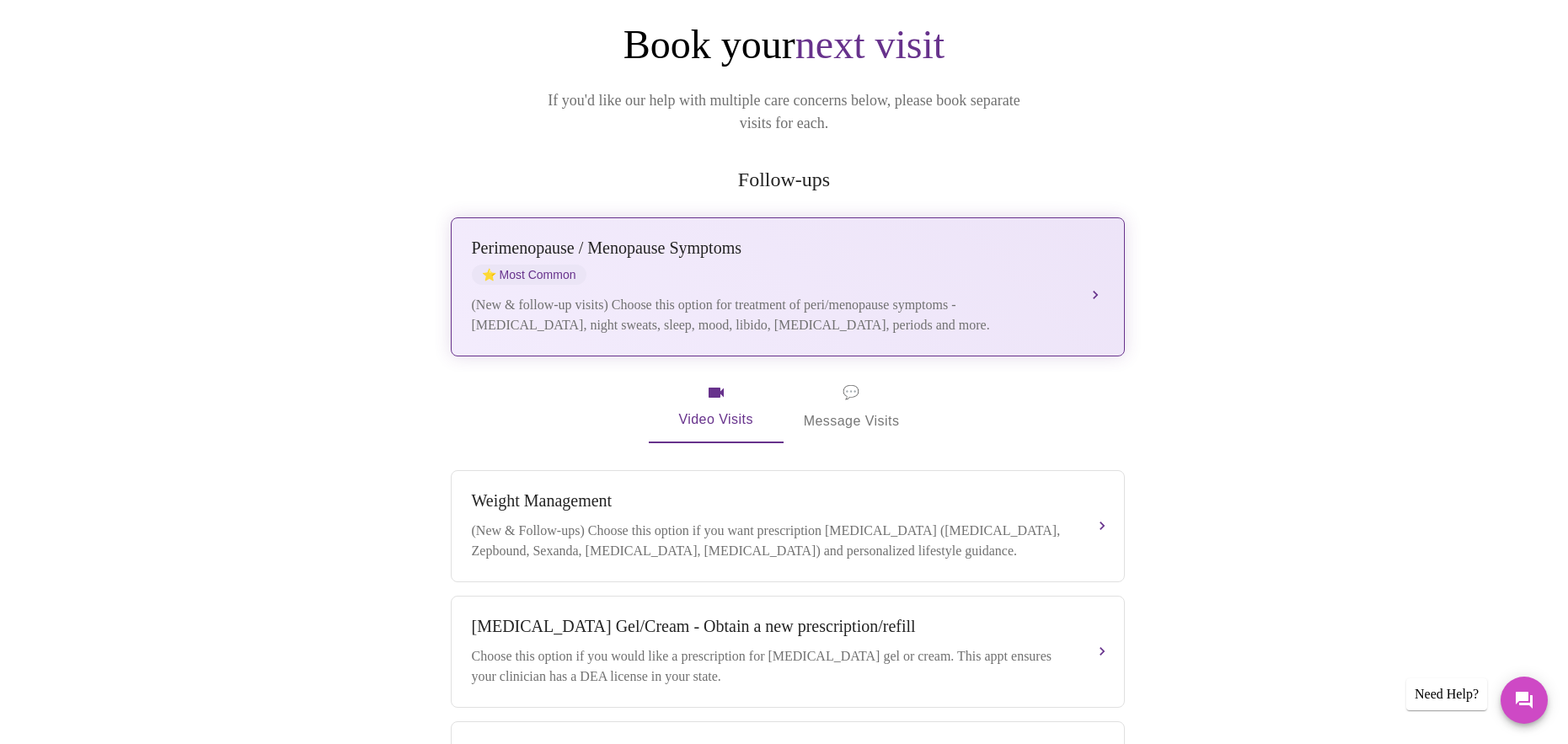
click at [747, 295] on div "(New & follow-up visits) Choose this option for treatment of peri/menopause sym…" at bounding box center [771, 314] width 598 height 40
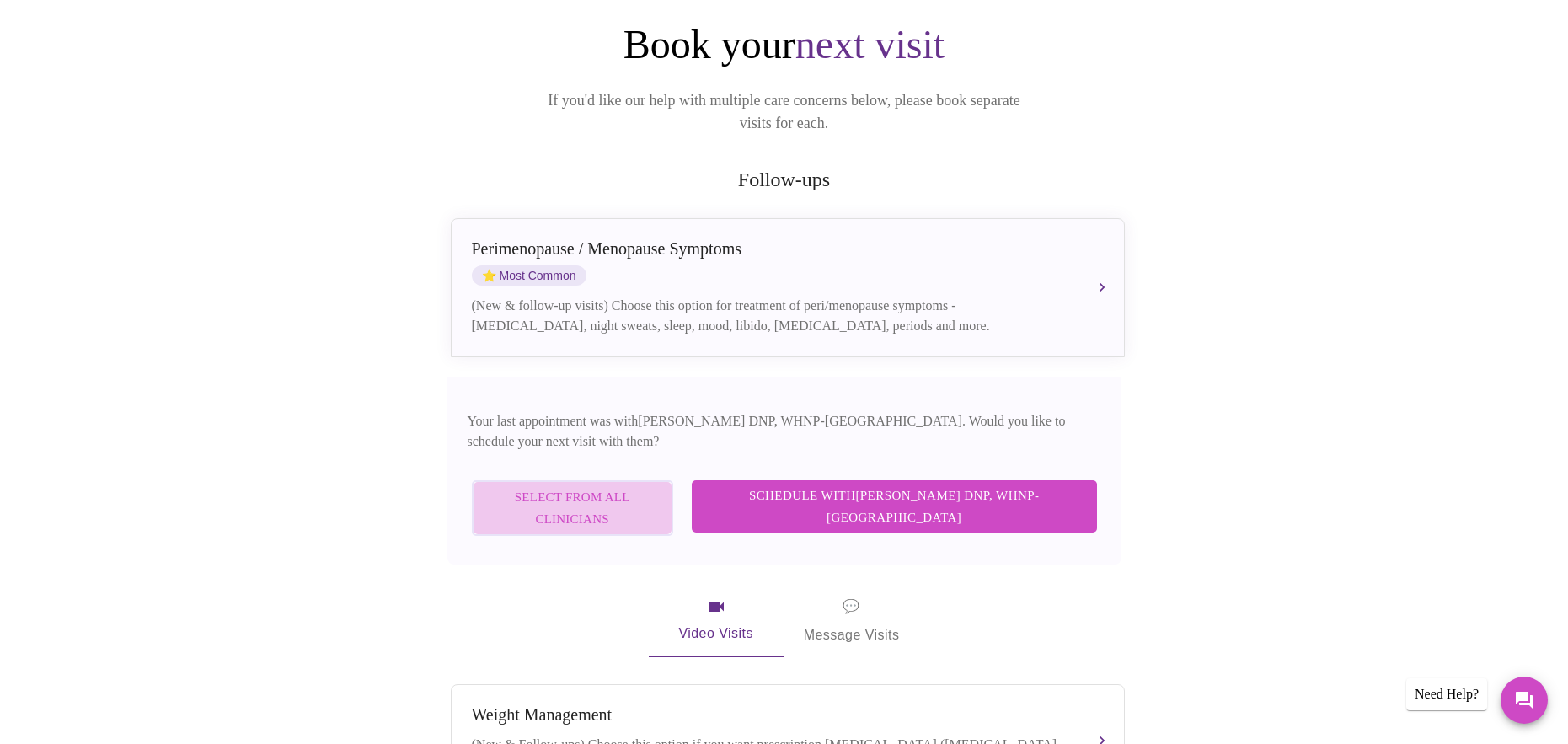
click at [618, 486] on span "Select from All Clinicians" at bounding box center [573, 508] width 165 height 45
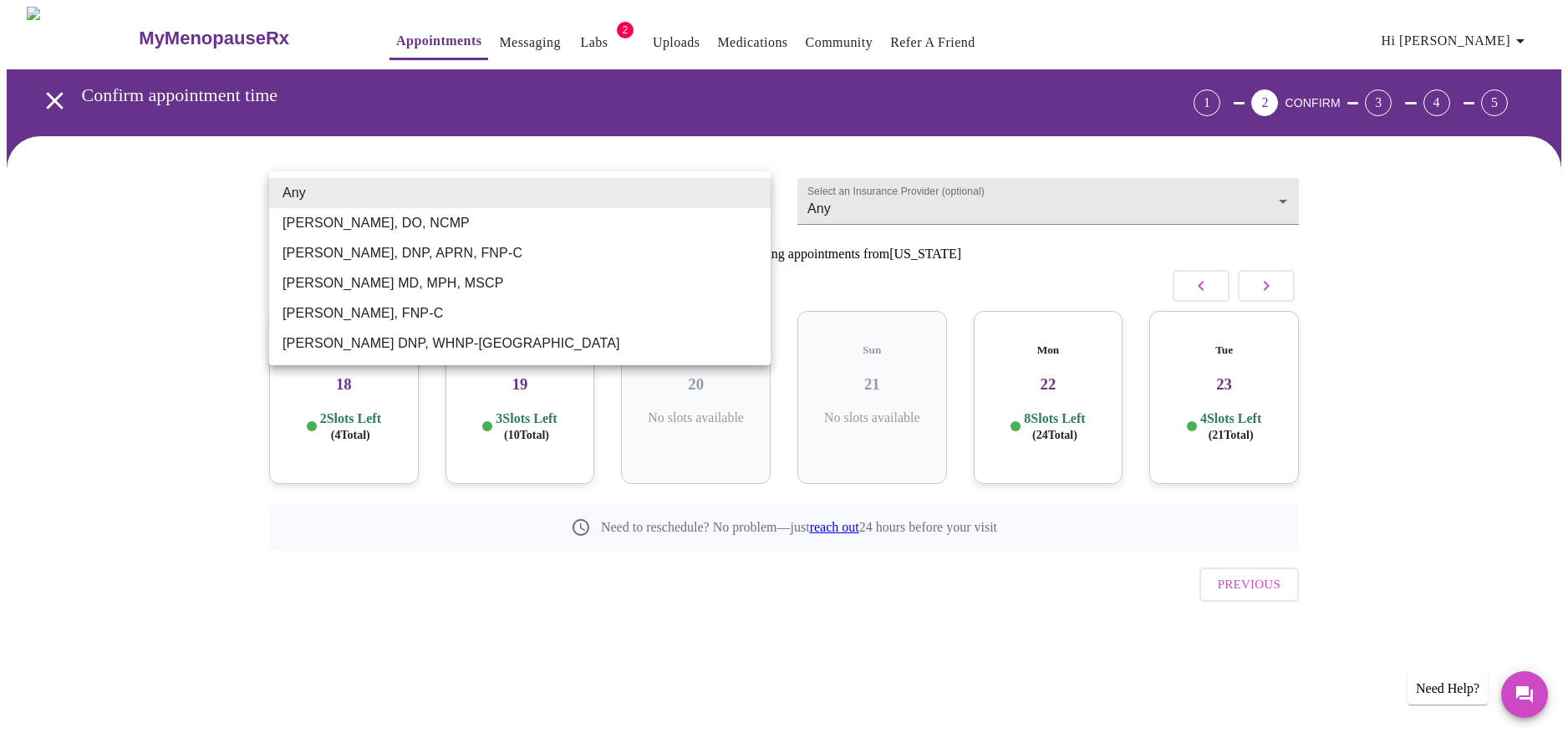
click at [756, 189] on body "MyMenopauseRx Appointments Messaging Labs 2 Uploads Medications Community Refer…" at bounding box center [784, 346] width 1554 height 679
click at [482, 35] on div at bounding box center [784, 369] width 1568 height 738
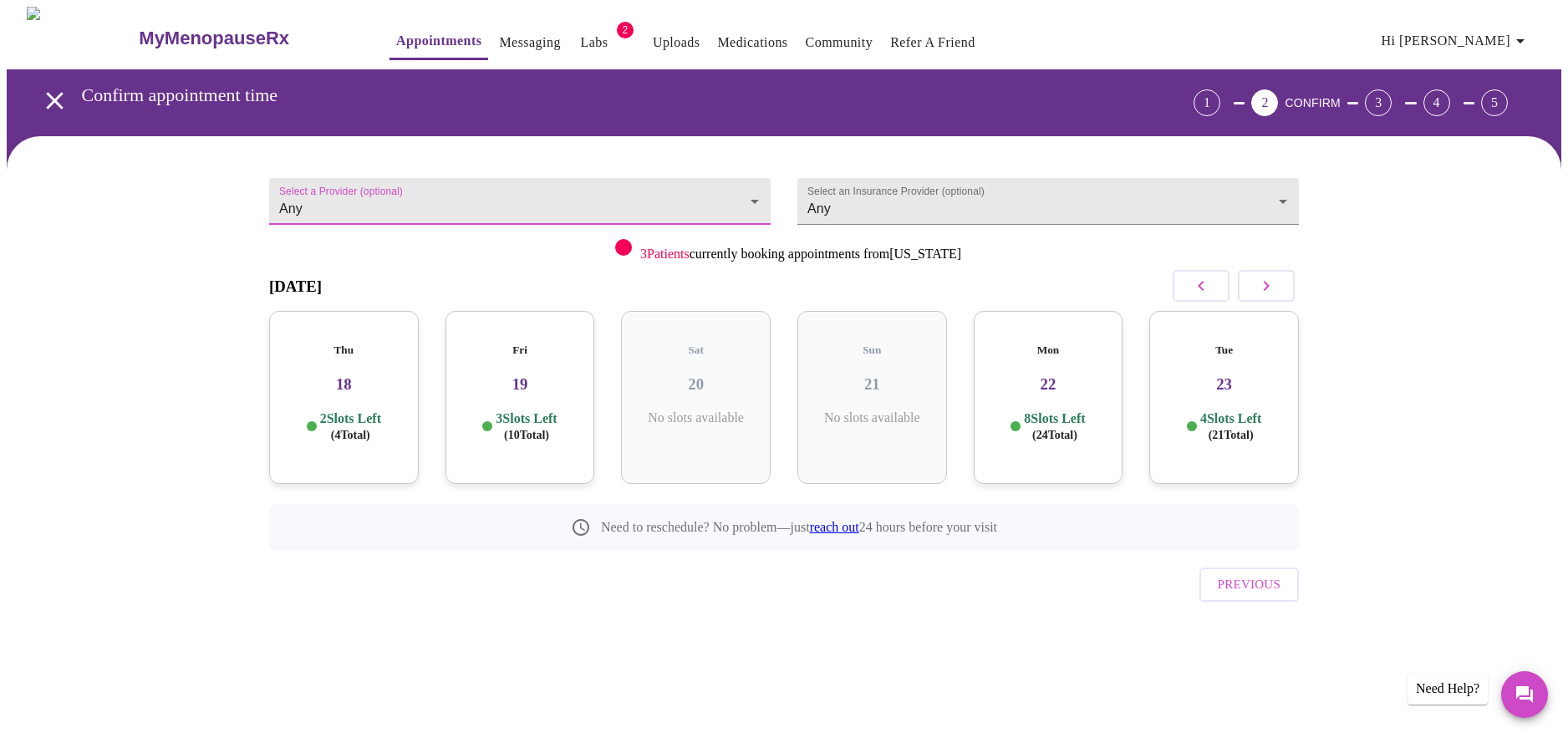
click at [499, 35] on link "Messaging" at bounding box center [529, 43] width 61 height 23
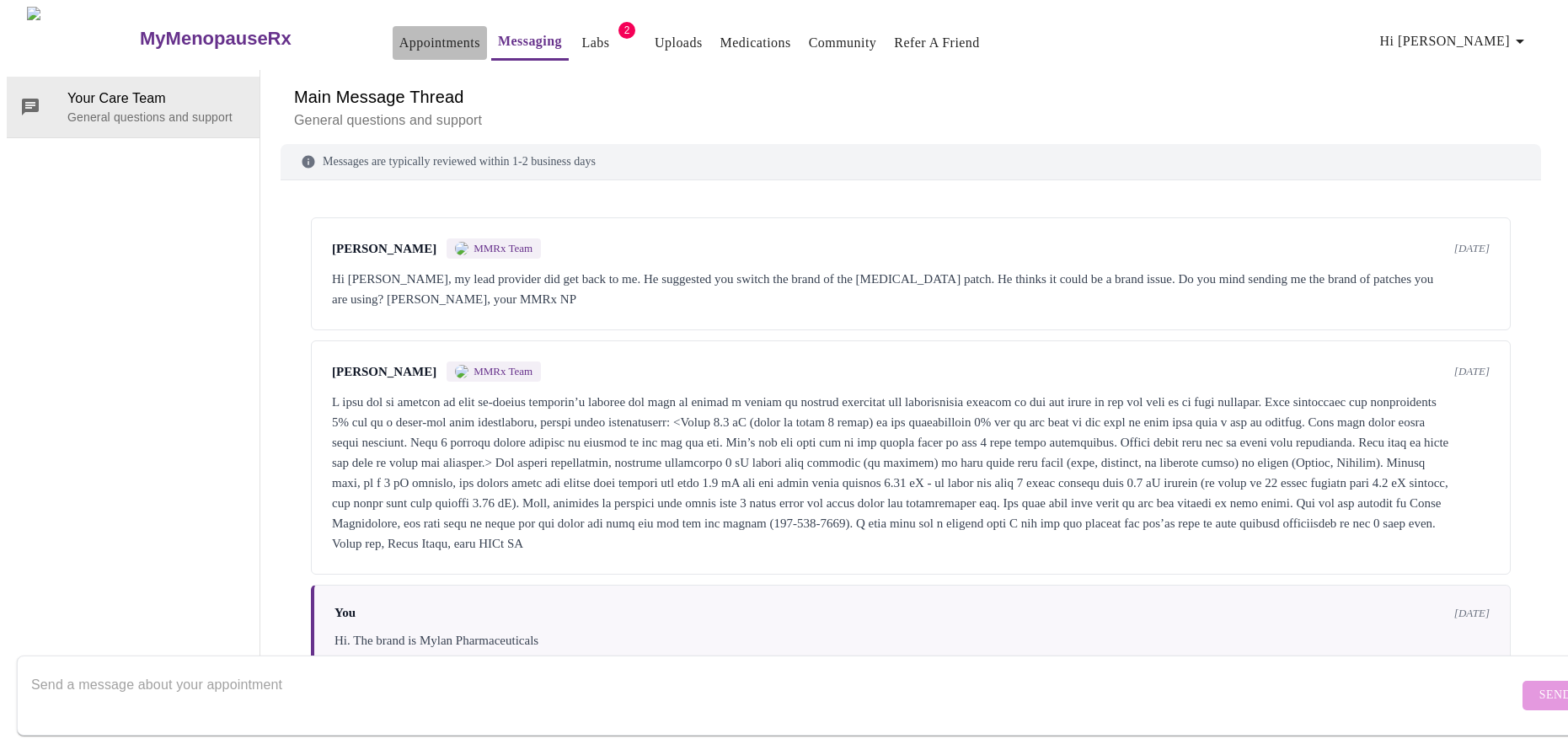
click at [400, 35] on link "Appointments" at bounding box center [440, 43] width 81 height 23
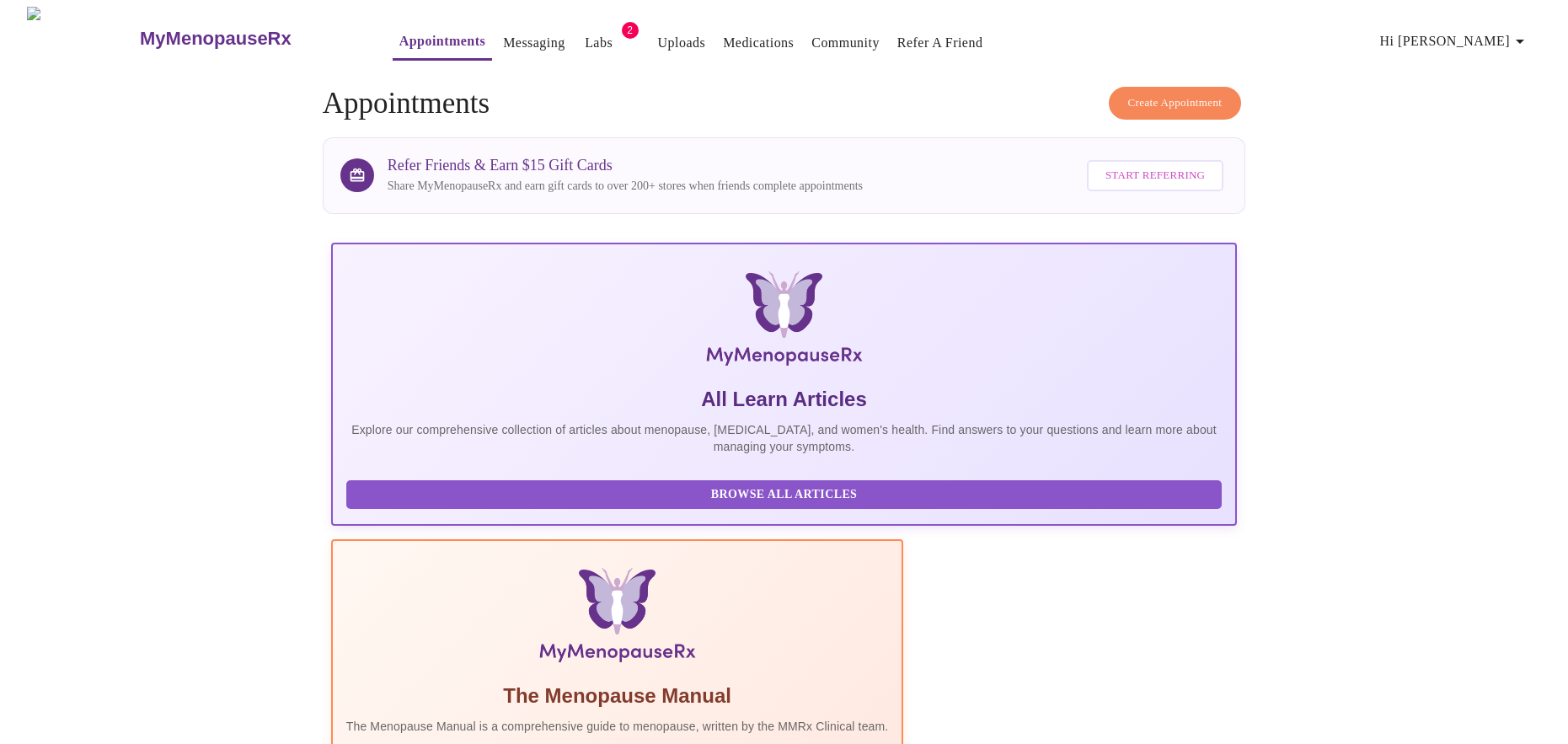
click at [1173, 87] on button "Create Appointment" at bounding box center [1175, 104] width 133 height 33
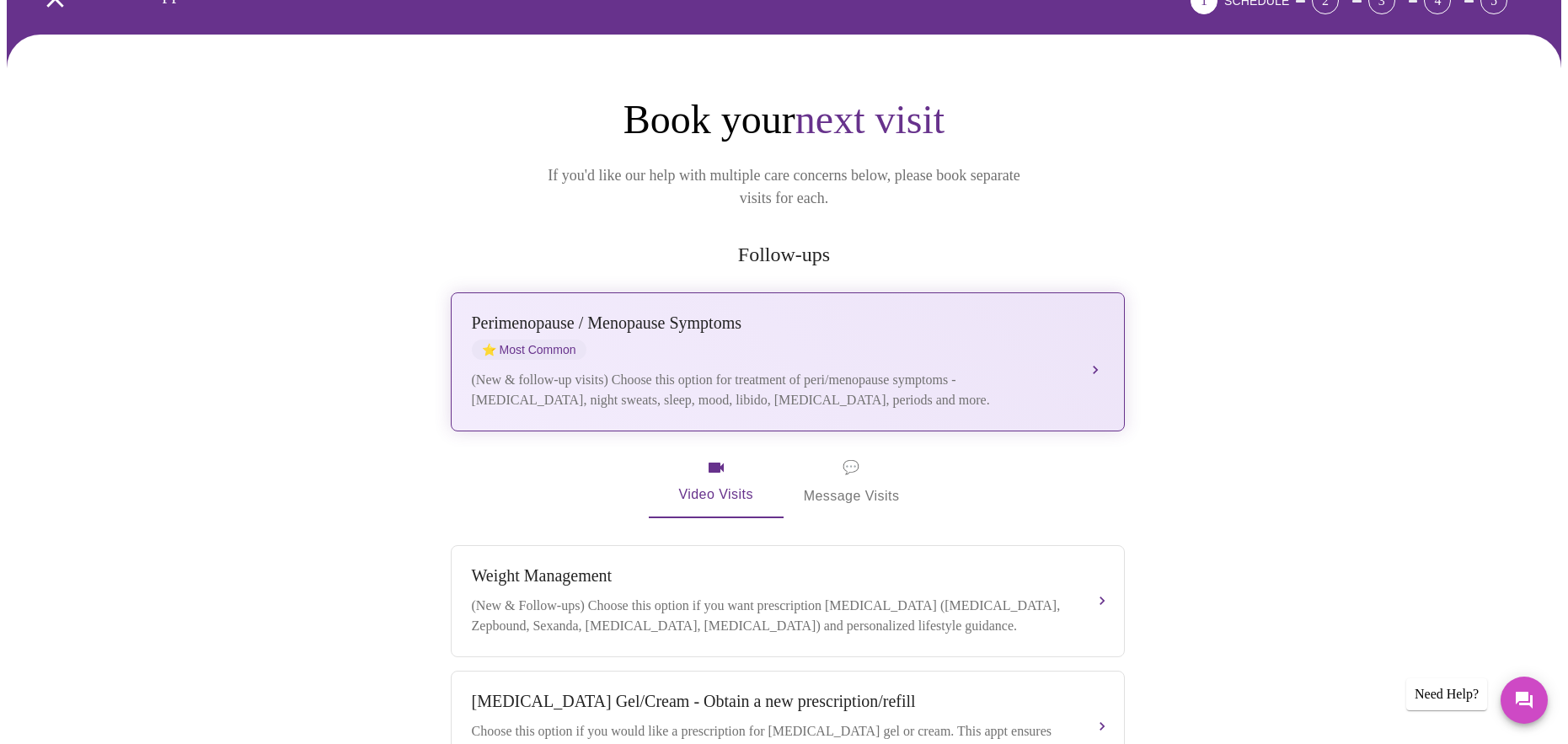
scroll to position [253, 0]
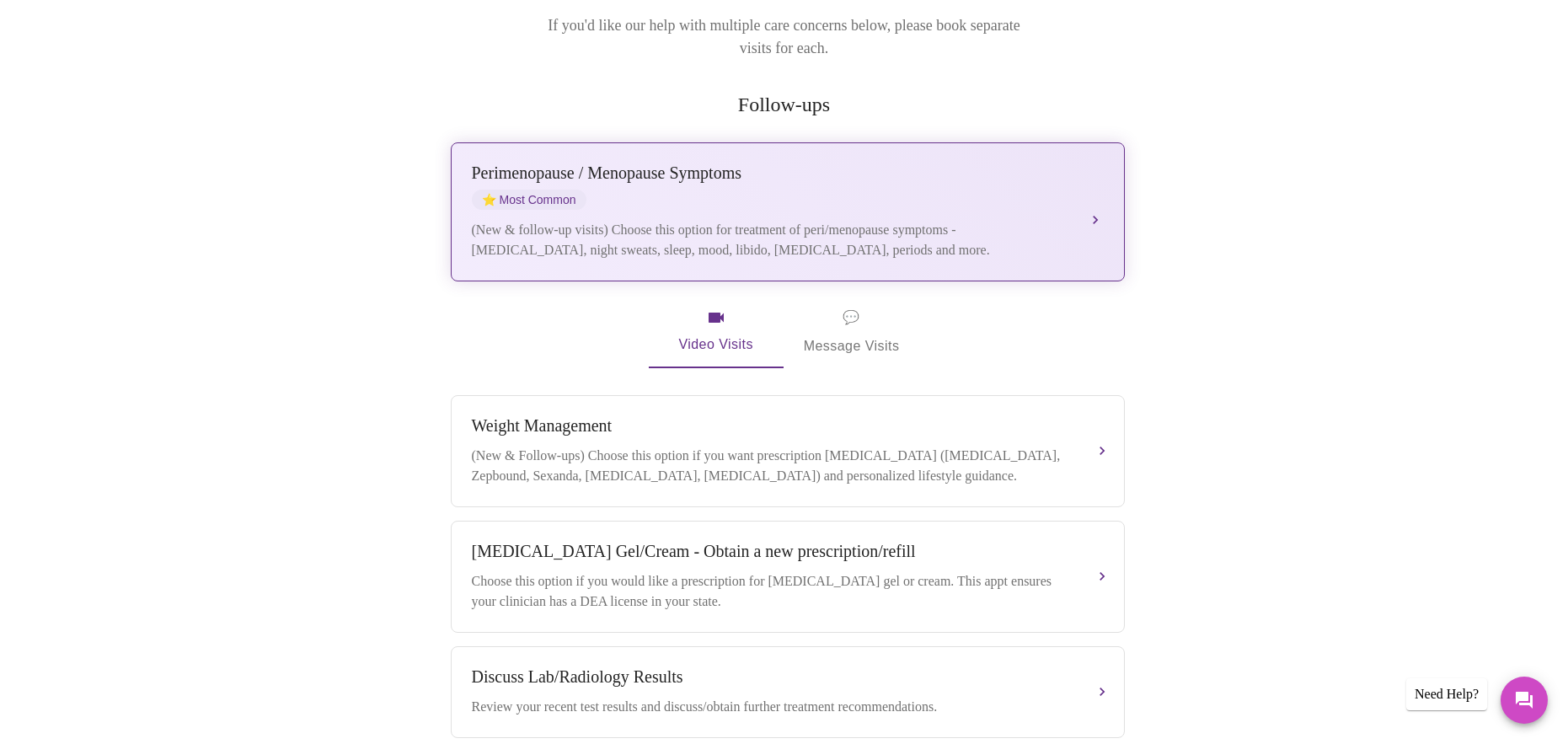
click at [820, 177] on div "[MEDICAL_DATA] / Menopause Symptoms ⭐ Most Common" at bounding box center [771, 186] width 598 height 46
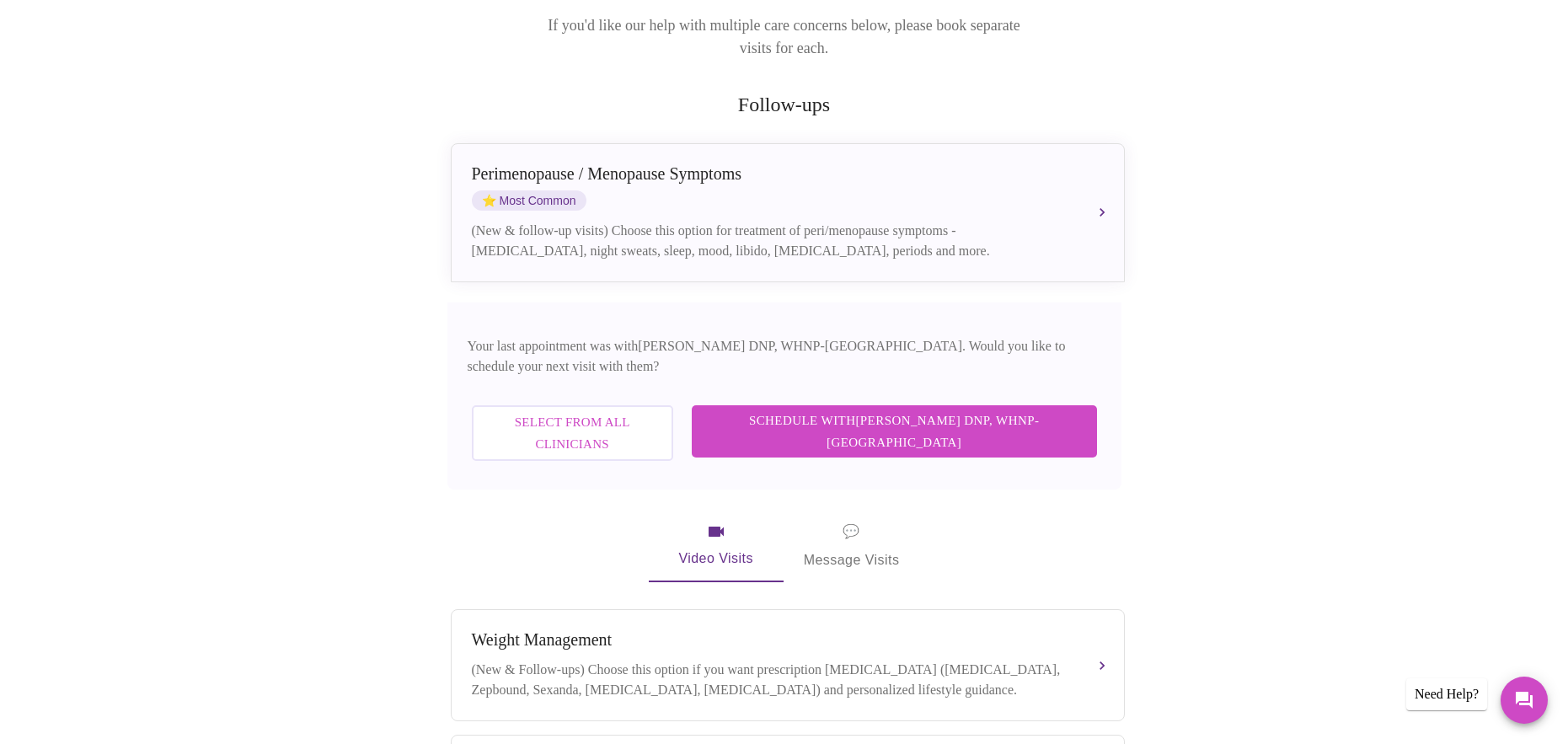
click at [603, 411] on span "Select from All Clinicians" at bounding box center [573, 434] width 165 height 45
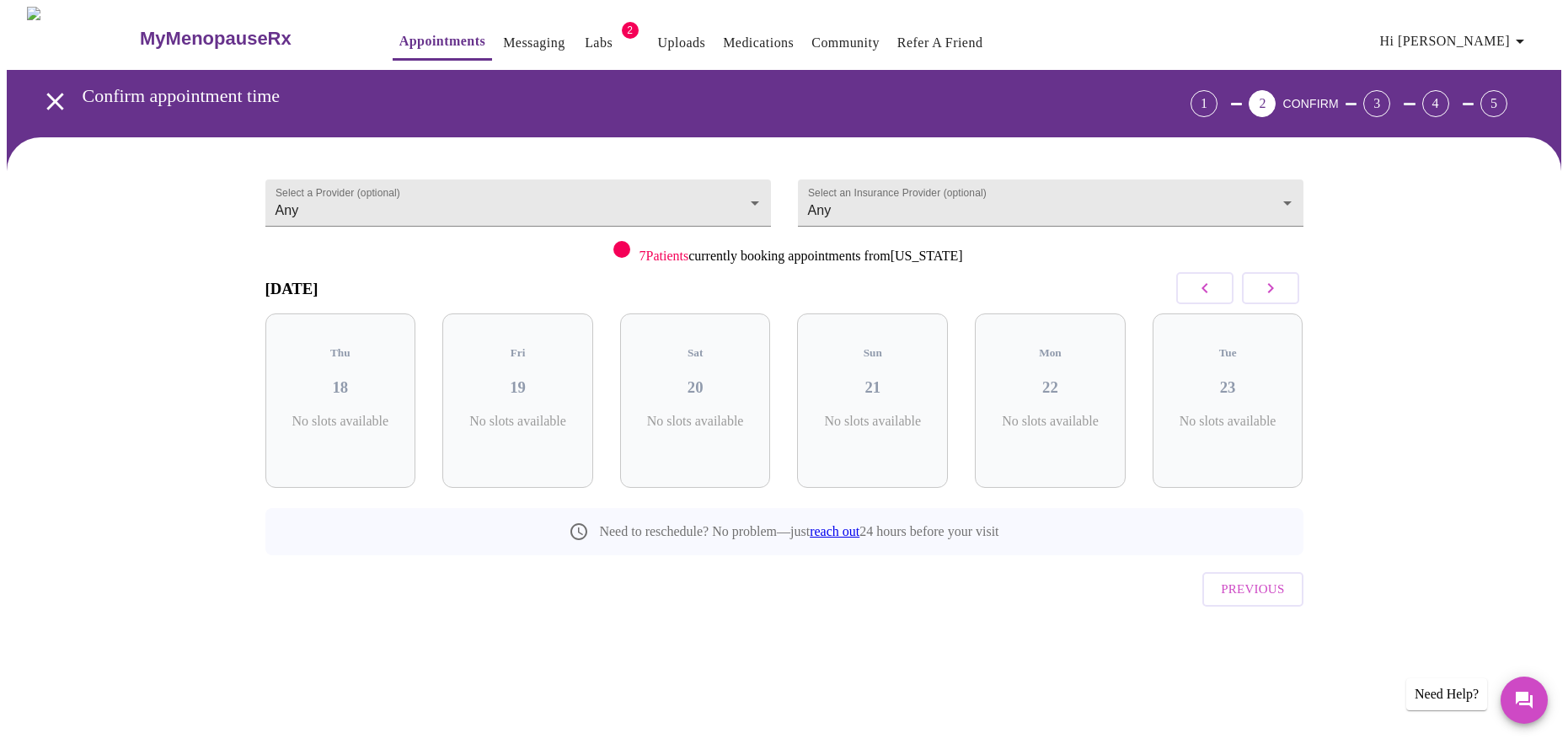
scroll to position [0, 0]
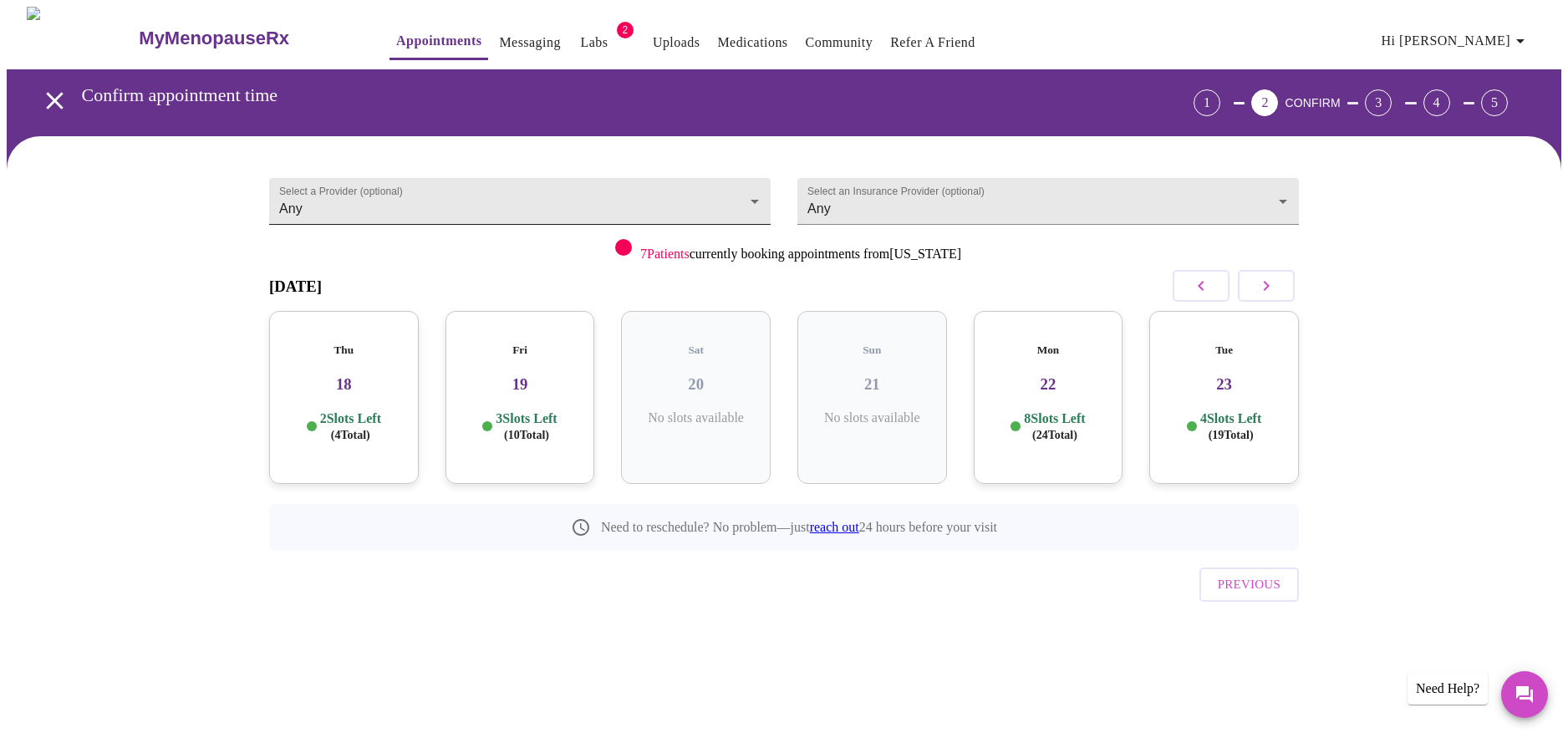
click at [448, 204] on body "MyMenopauseRx Appointments Messaging Labs 2 Uploads Medications Community Refer…" at bounding box center [784, 346] width 1554 height 679
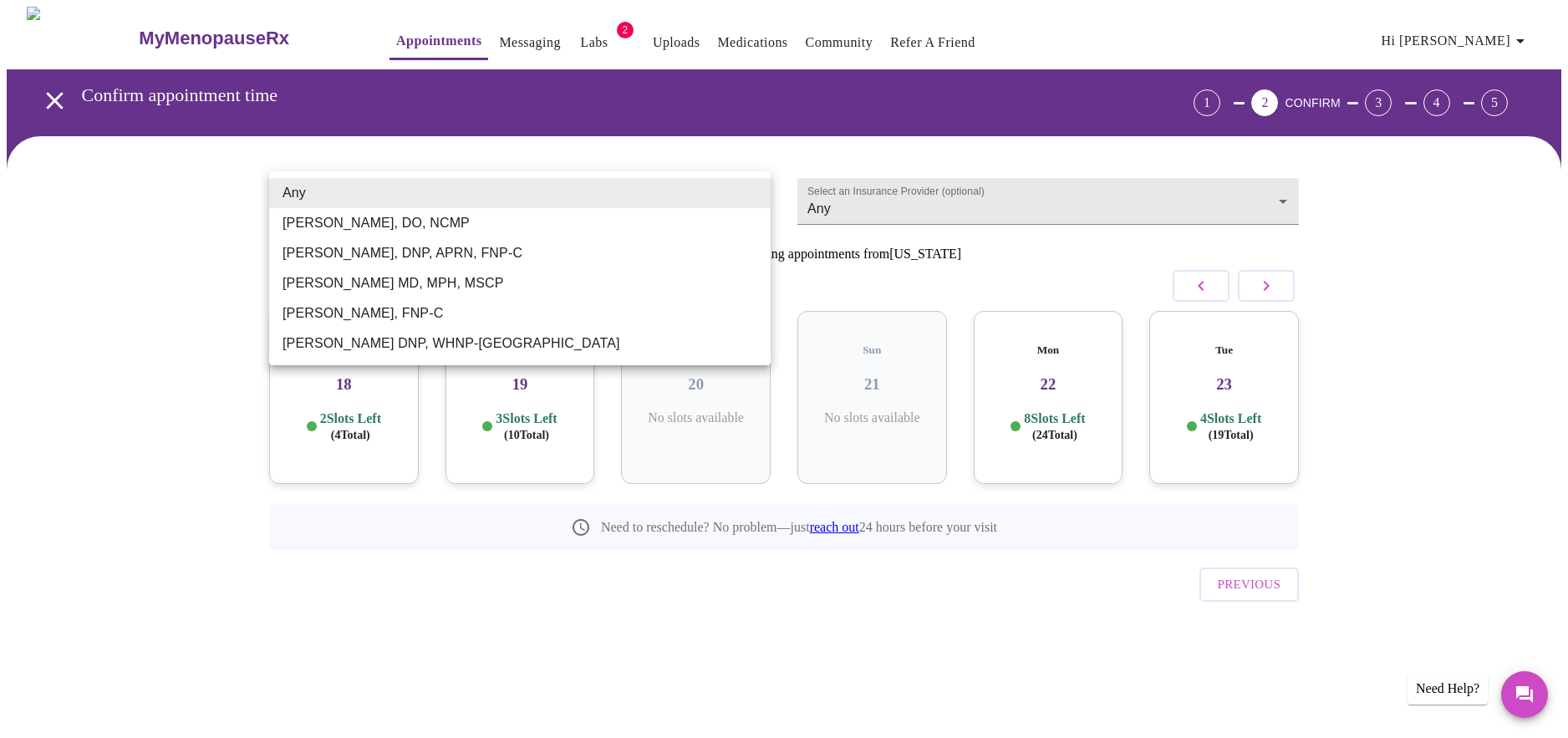
click at [339, 225] on li "[PERSON_NAME], DO, NCMP" at bounding box center [520, 222] width 501 height 30
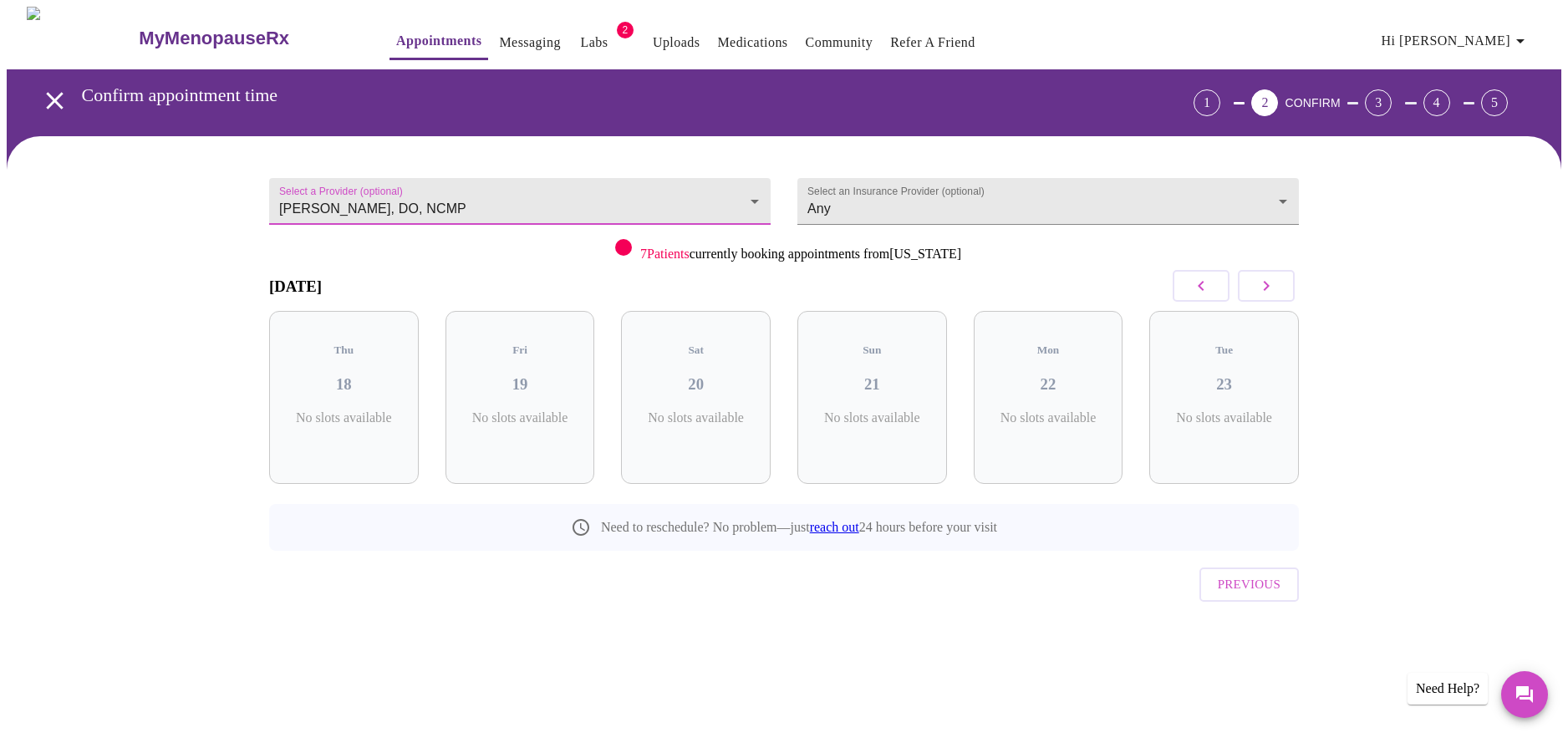
click at [1269, 290] on icon "button" at bounding box center [1266, 285] width 20 height 20
click at [1274, 286] on icon "button" at bounding box center [1266, 285] width 20 height 20
click at [1269, 286] on icon "button" at bounding box center [1266, 285] width 20 height 20
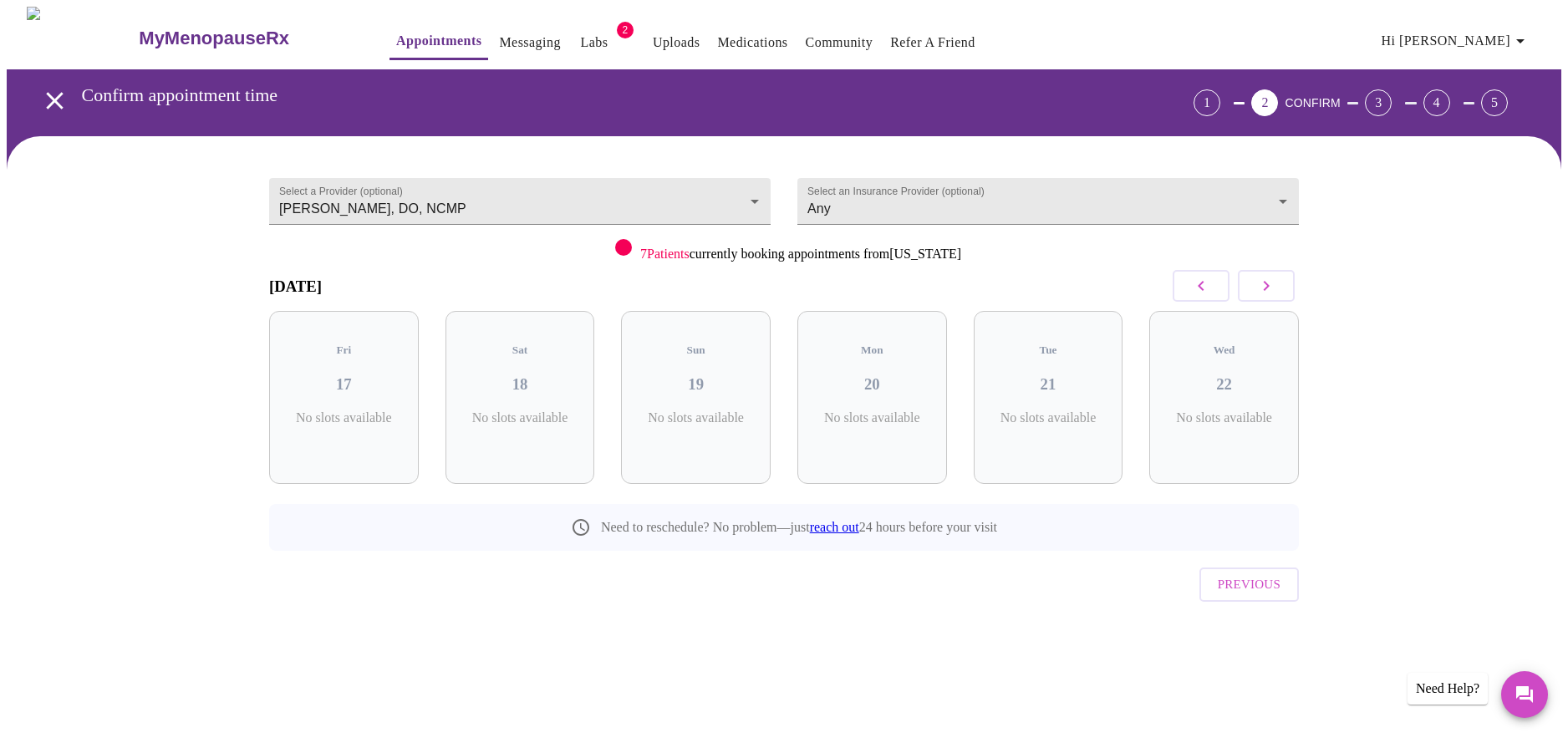
click at [1270, 285] on icon "button" at bounding box center [1267, 285] width 6 height 10
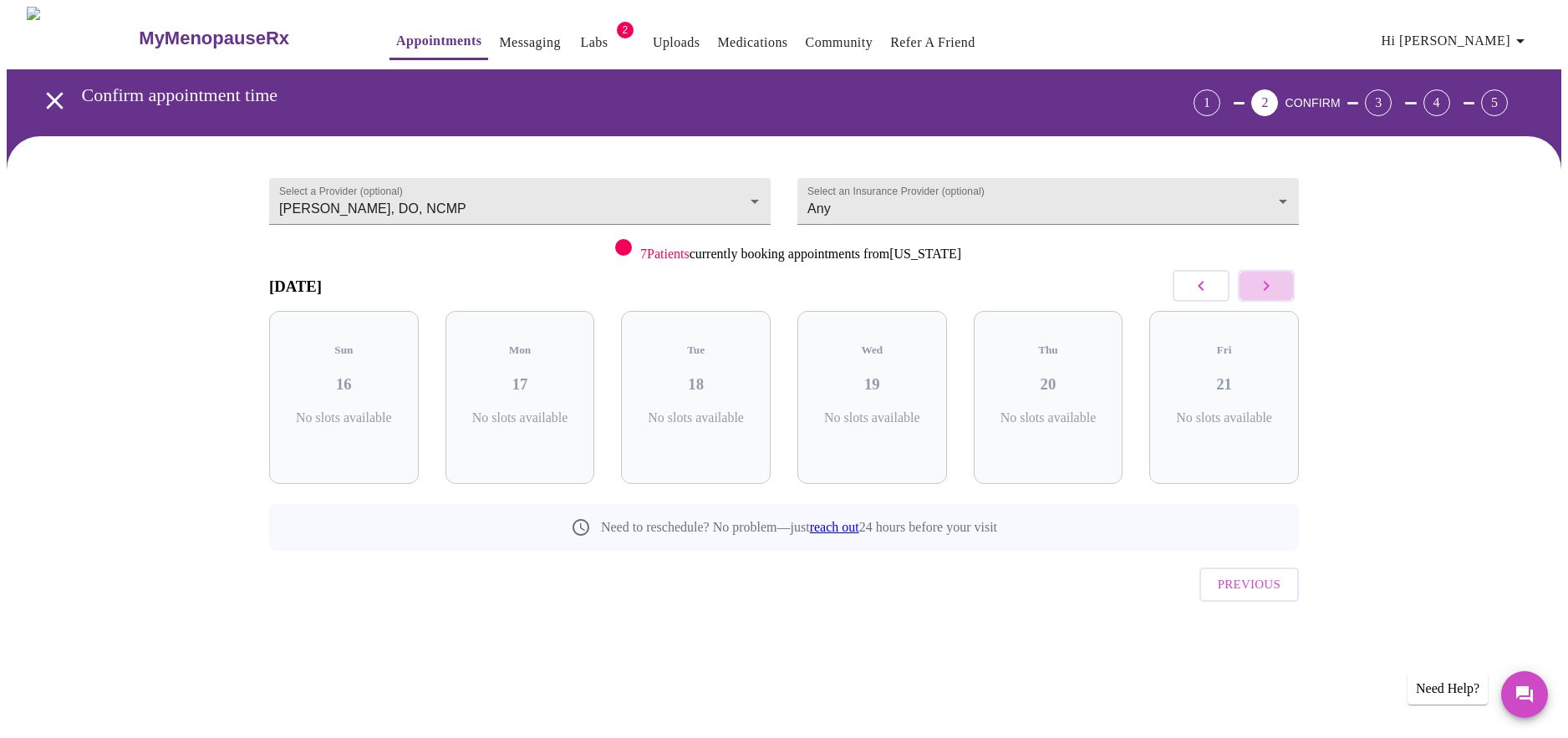
click at [1270, 285] on icon "button" at bounding box center [1267, 285] width 6 height 10
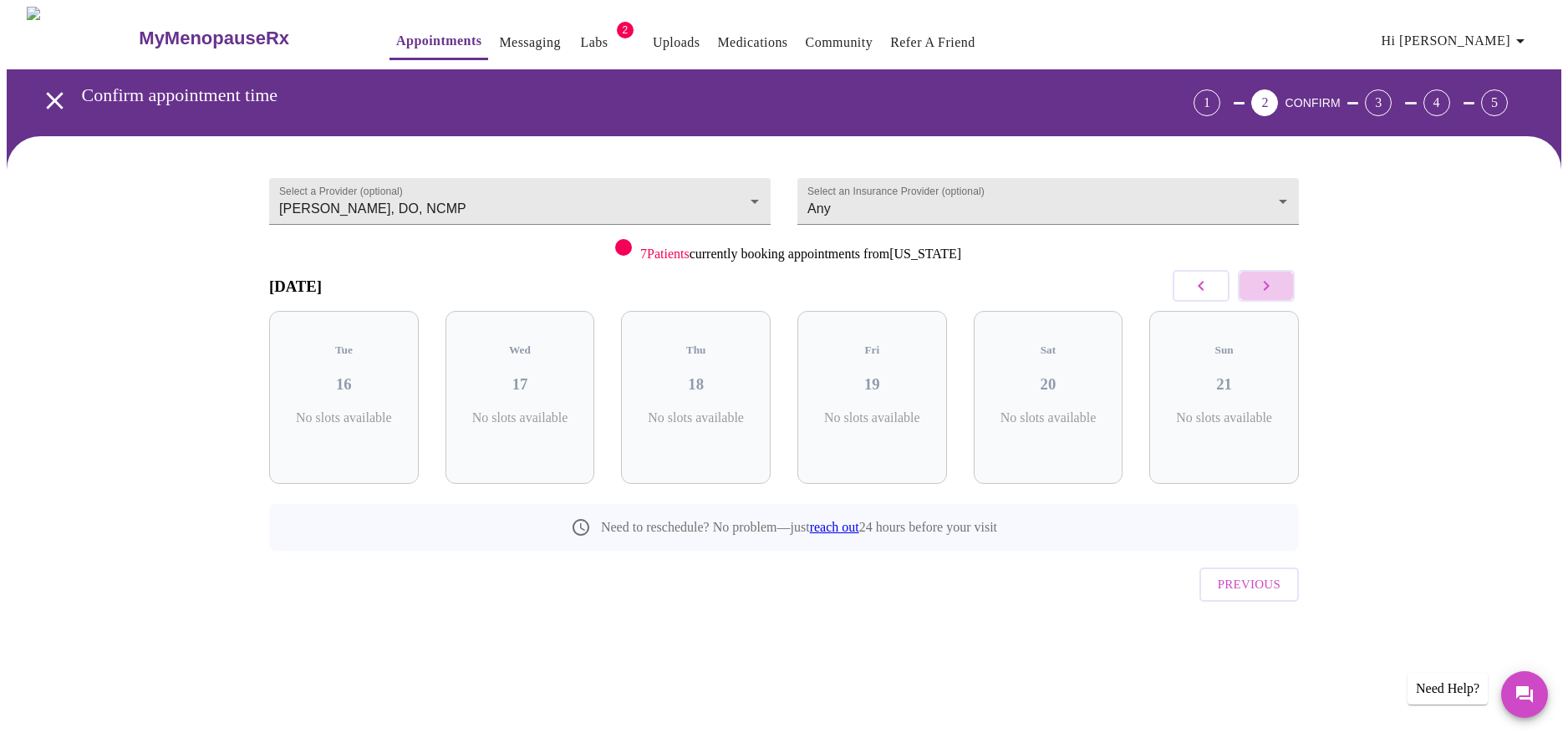
click at [1270, 285] on icon "button" at bounding box center [1267, 285] width 6 height 10
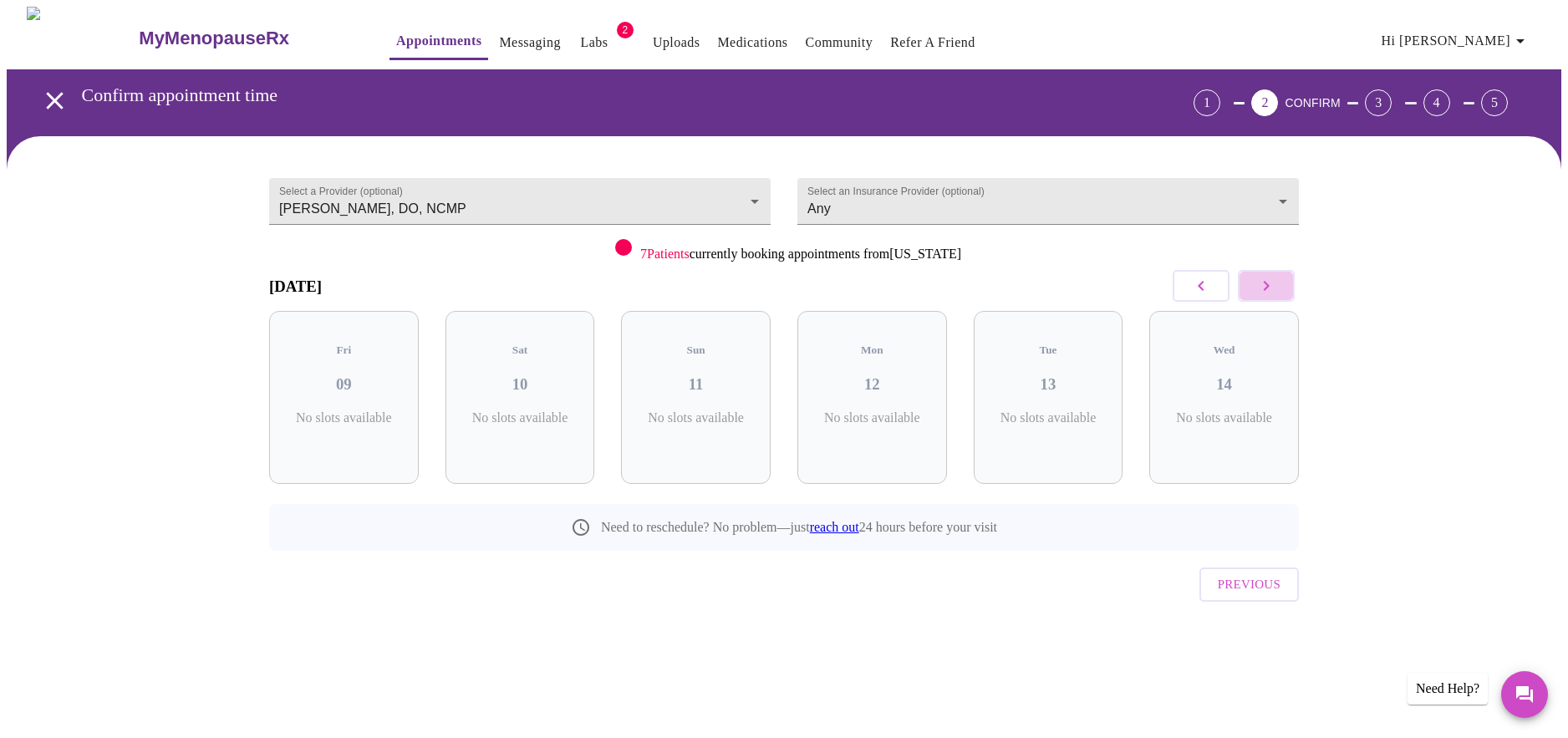
click at [1270, 285] on icon "button" at bounding box center [1267, 285] width 6 height 10
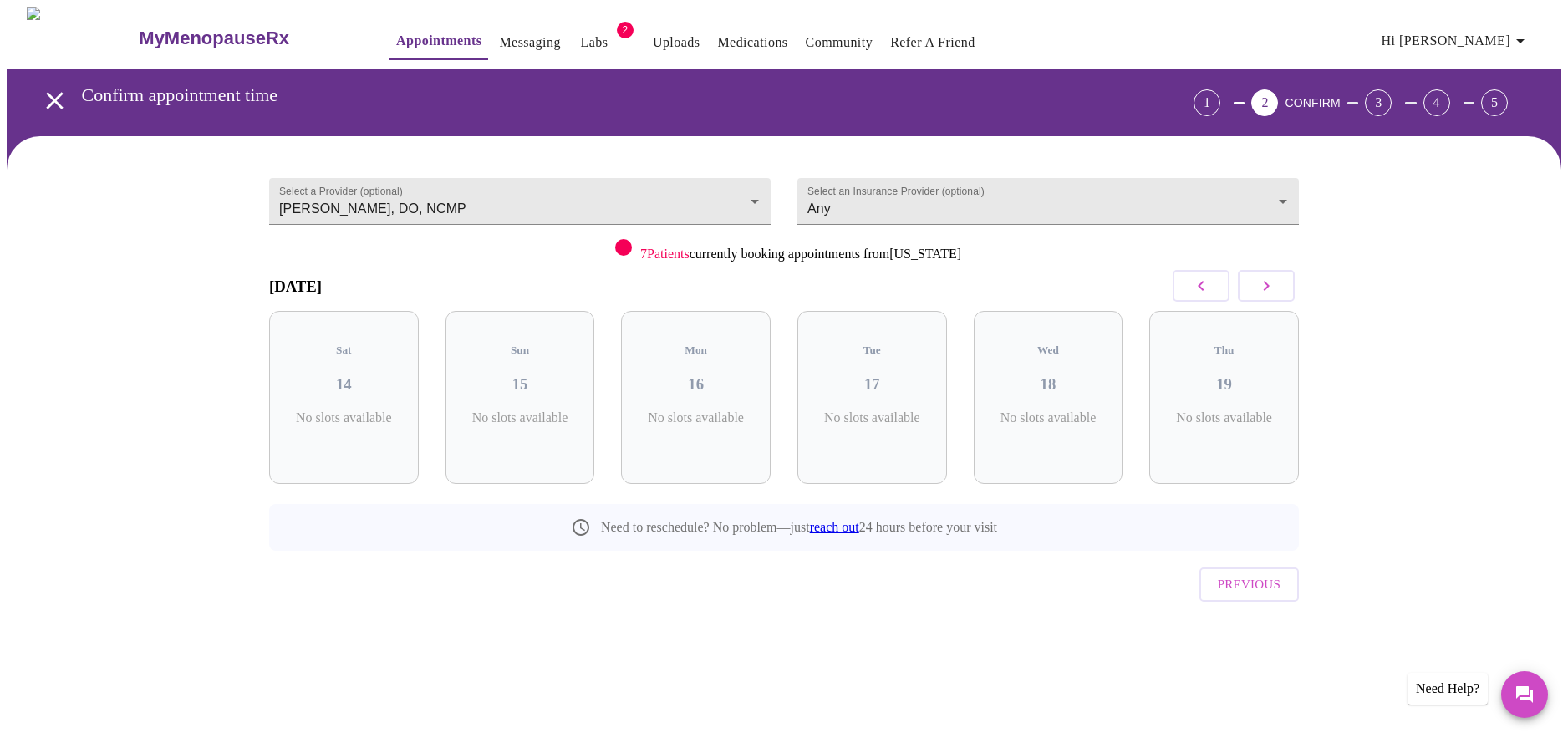
click at [1270, 285] on icon "button" at bounding box center [1267, 285] width 6 height 10
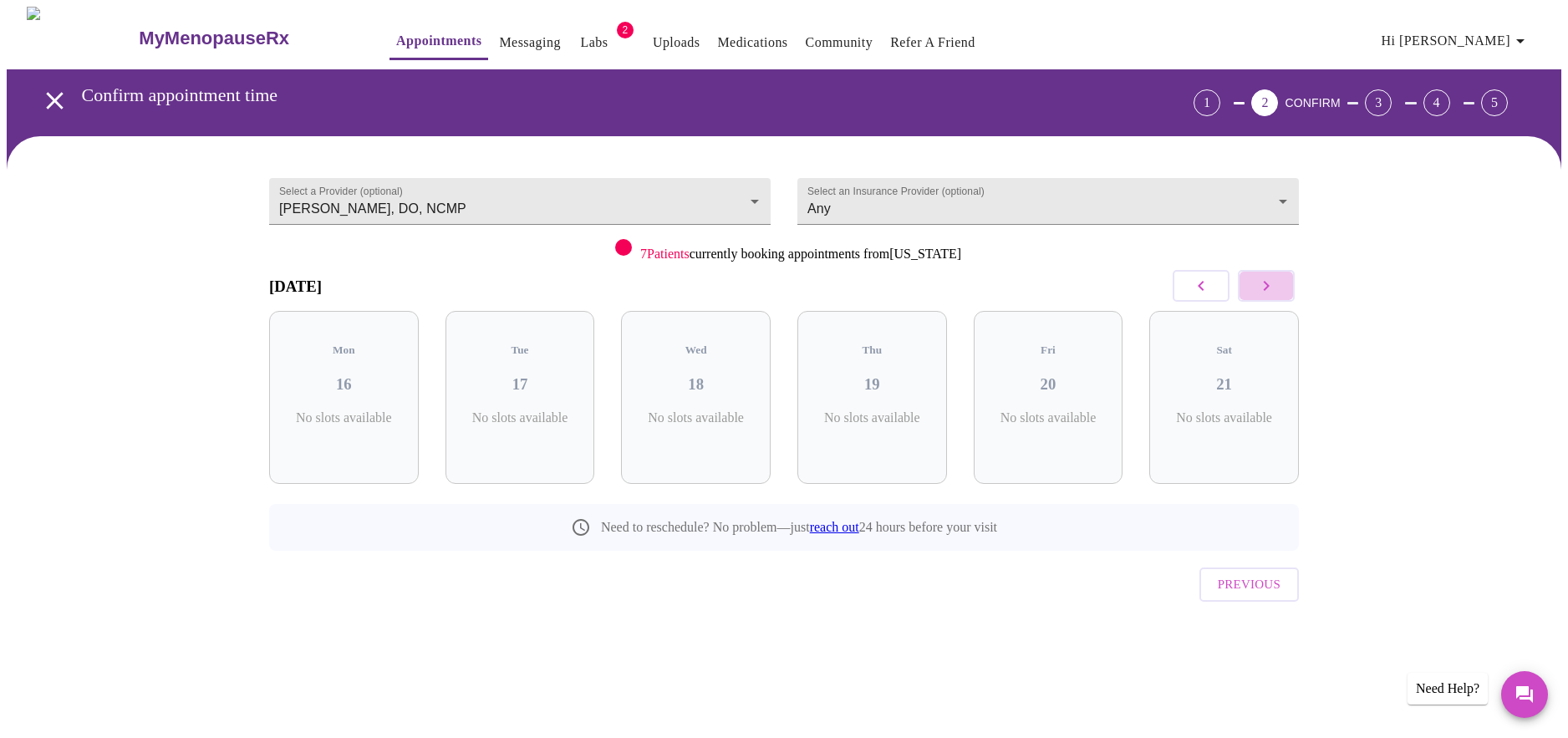
click at [1270, 285] on icon "button" at bounding box center [1267, 285] width 6 height 10
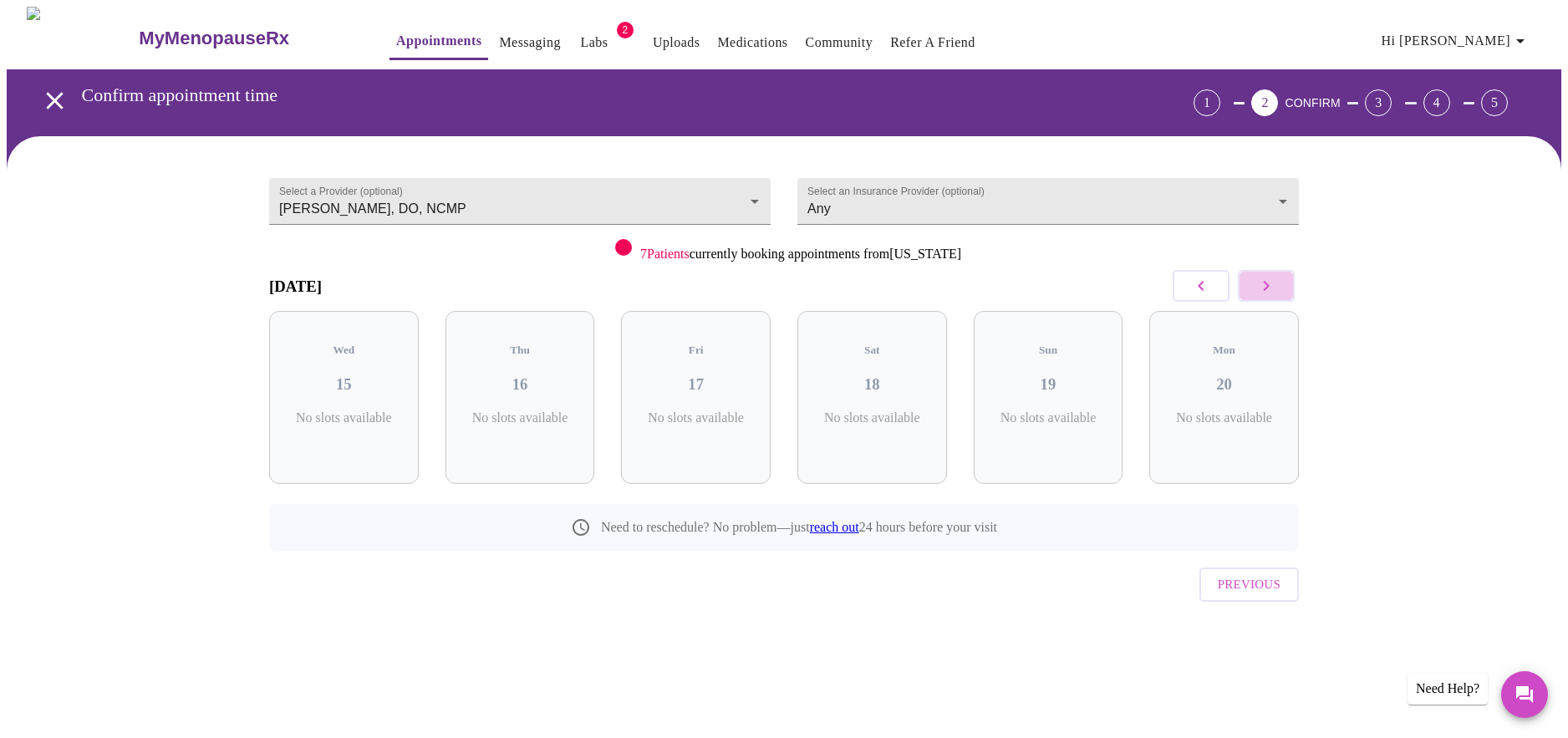
click at [1270, 285] on icon "button" at bounding box center [1267, 285] width 6 height 10
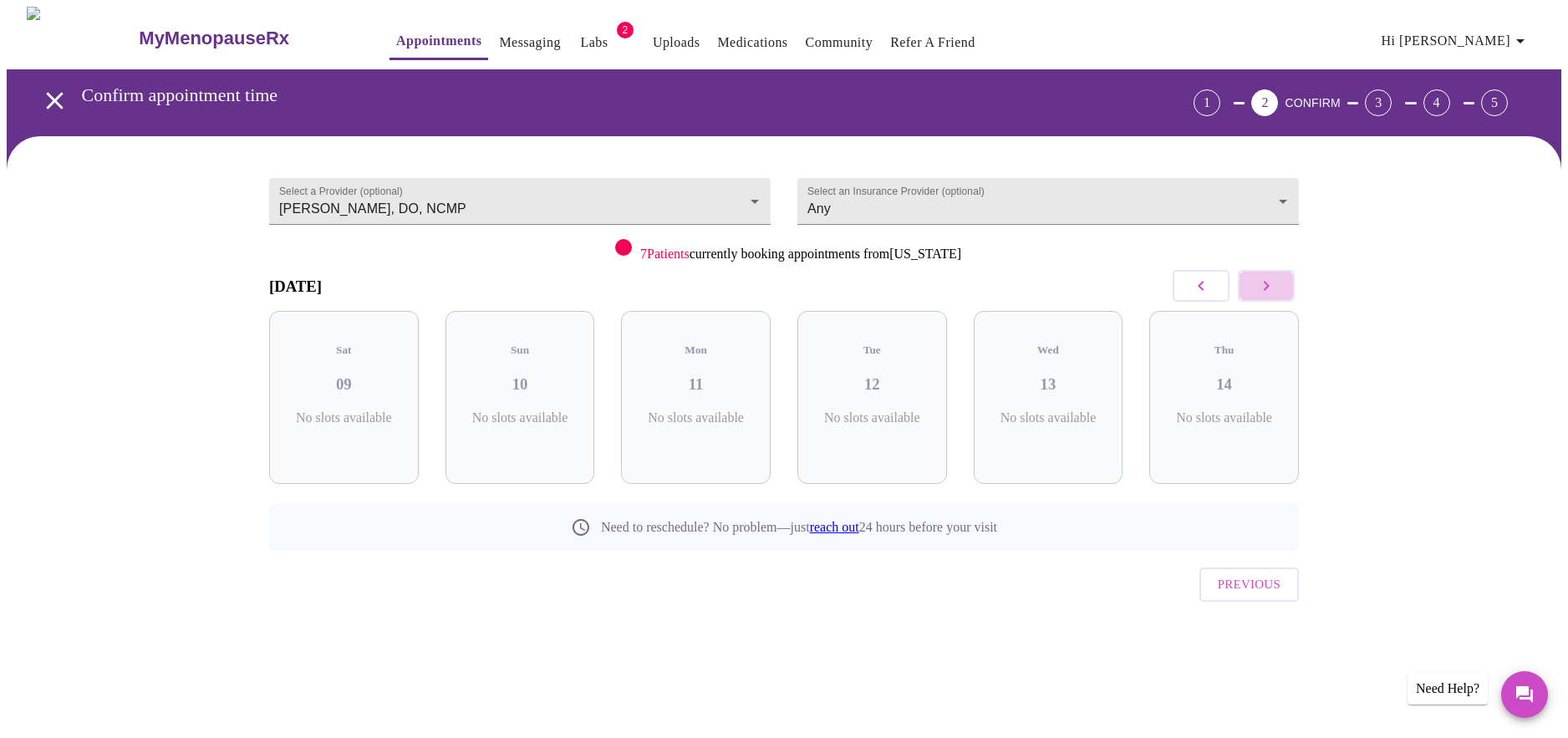
click at [1270, 285] on icon "button" at bounding box center [1267, 285] width 6 height 10
click at [1187, 290] on button "button" at bounding box center [1201, 285] width 57 height 32
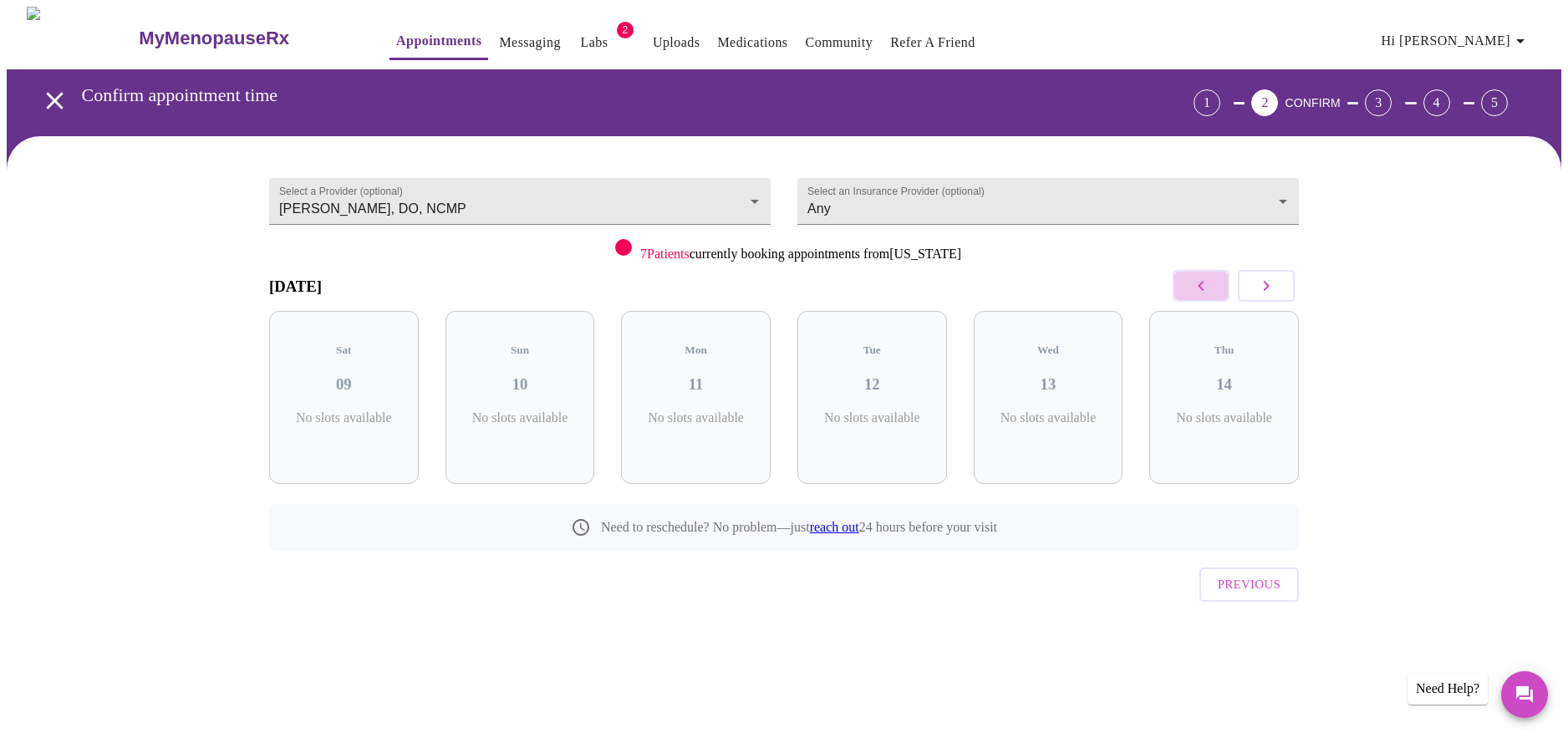
click at [1187, 290] on button "button" at bounding box center [1201, 285] width 57 height 32
click at [1189, 290] on button "button" at bounding box center [1201, 285] width 57 height 32
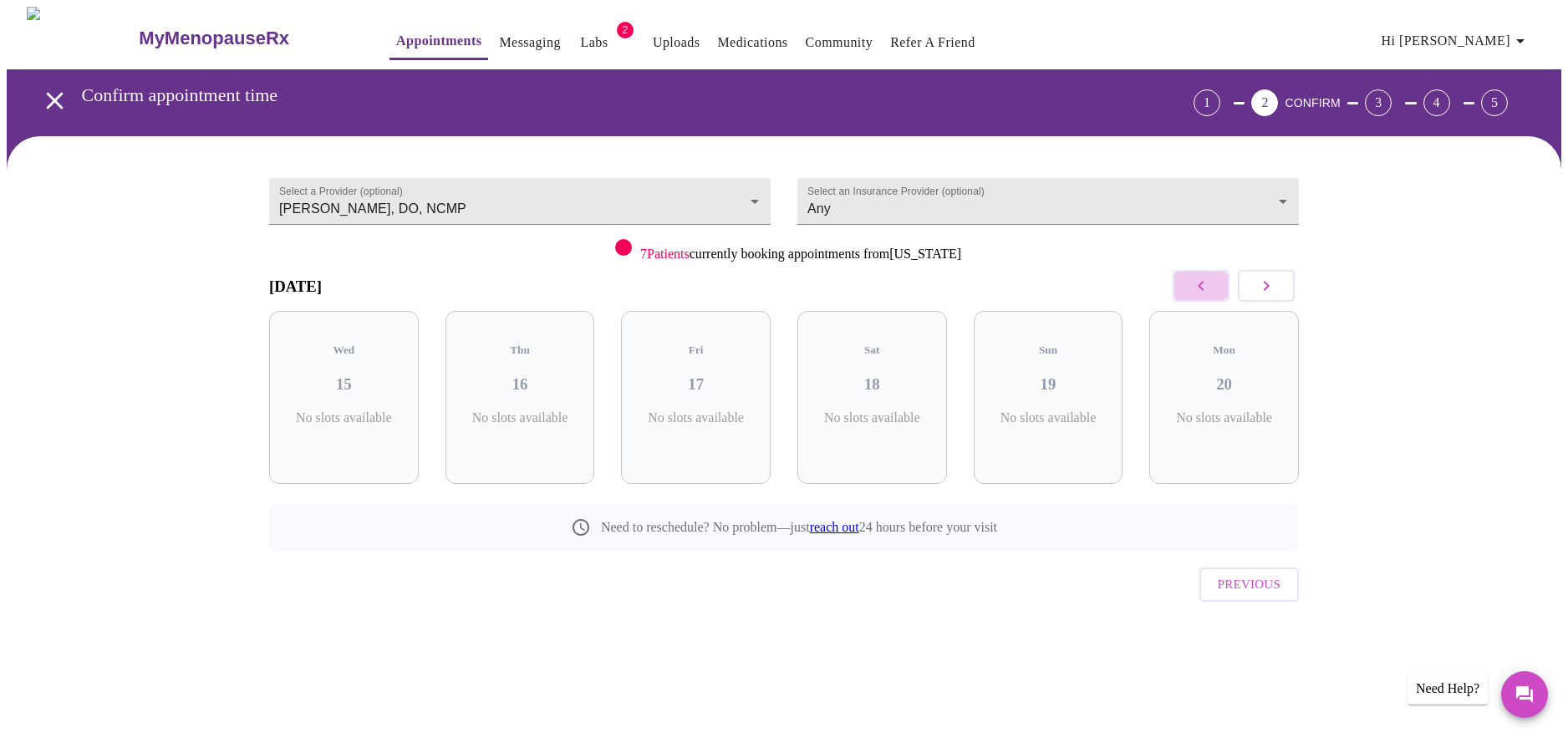
click at [1189, 290] on button "button" at bounding box center [1201, 285] width 57 height 32
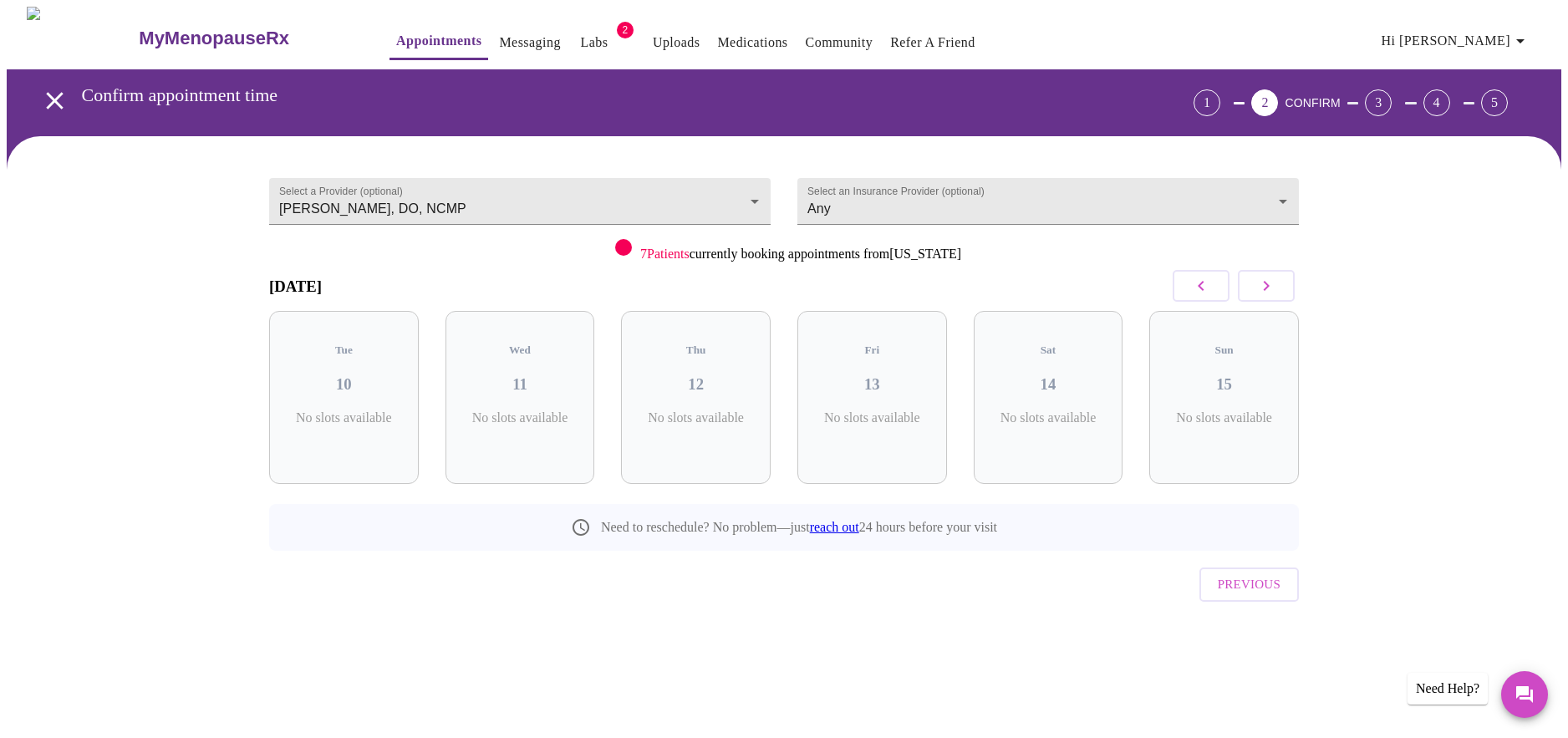
click at [1189, 290] on button "button" at bounding box center [1201, 285] width 57 height 32
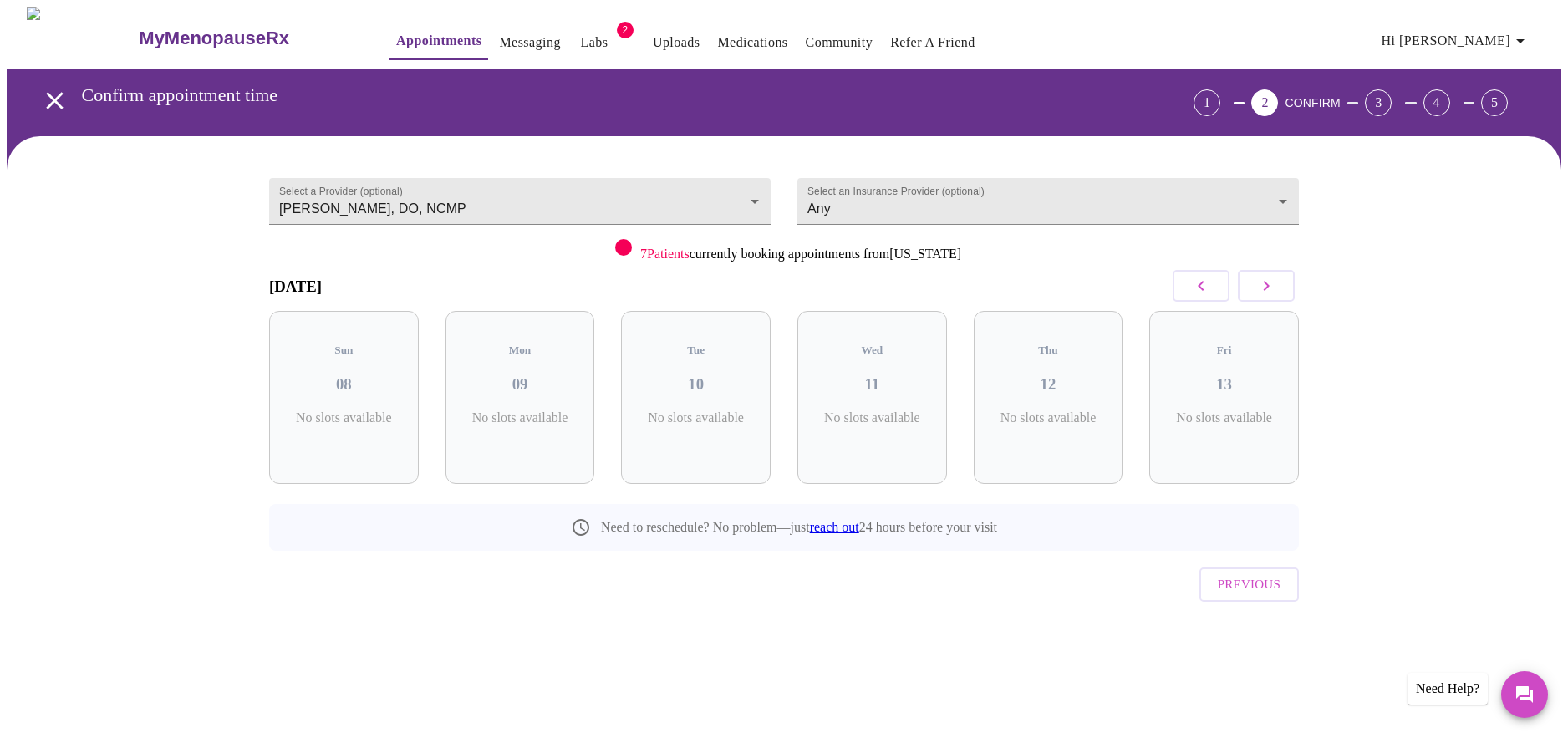
click at [1189, 290] on button "button" at bounding box center [1201, 285] width 57 height 32
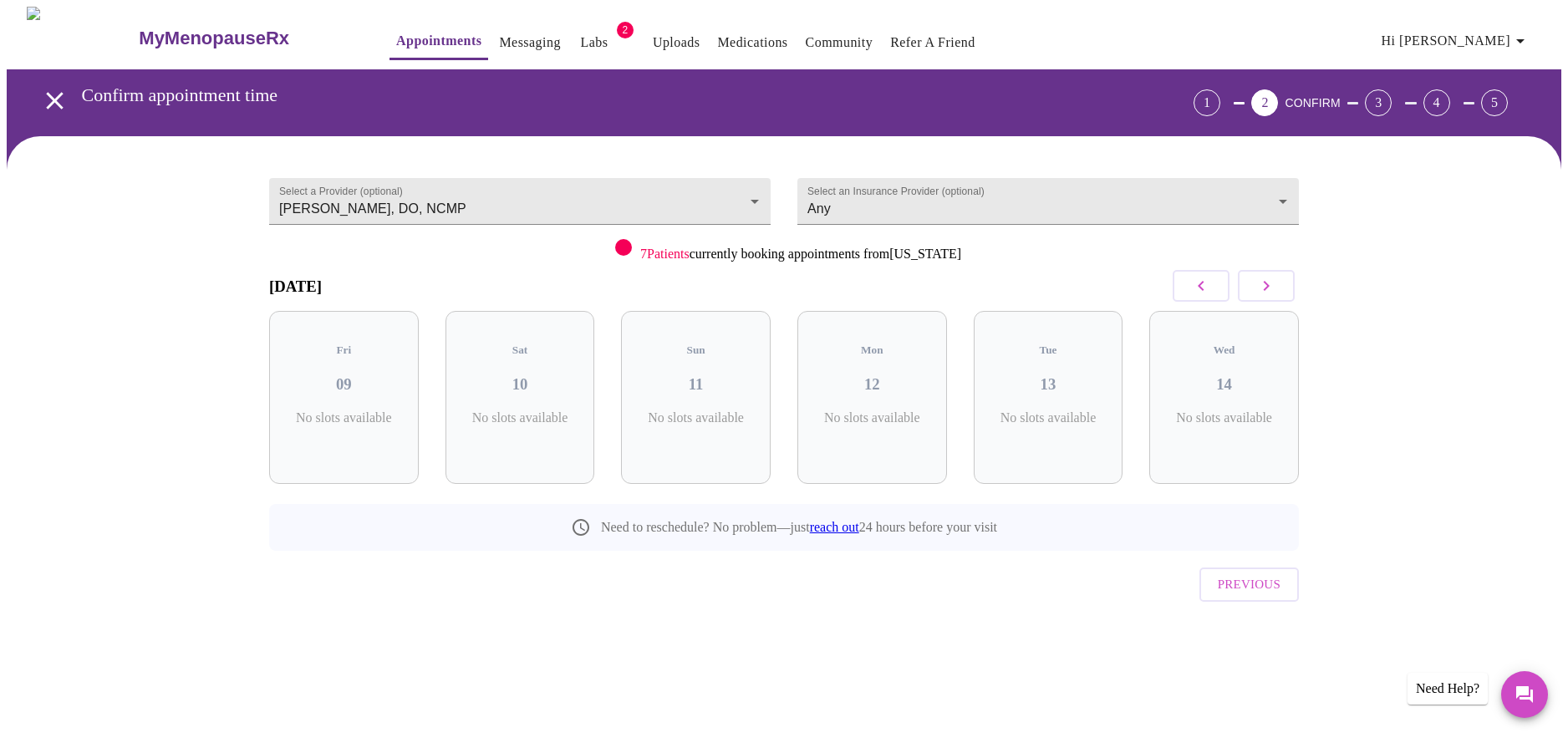
click at [1189, 290] on button "button" at bounding box center [1201, 285] width 57 height 32
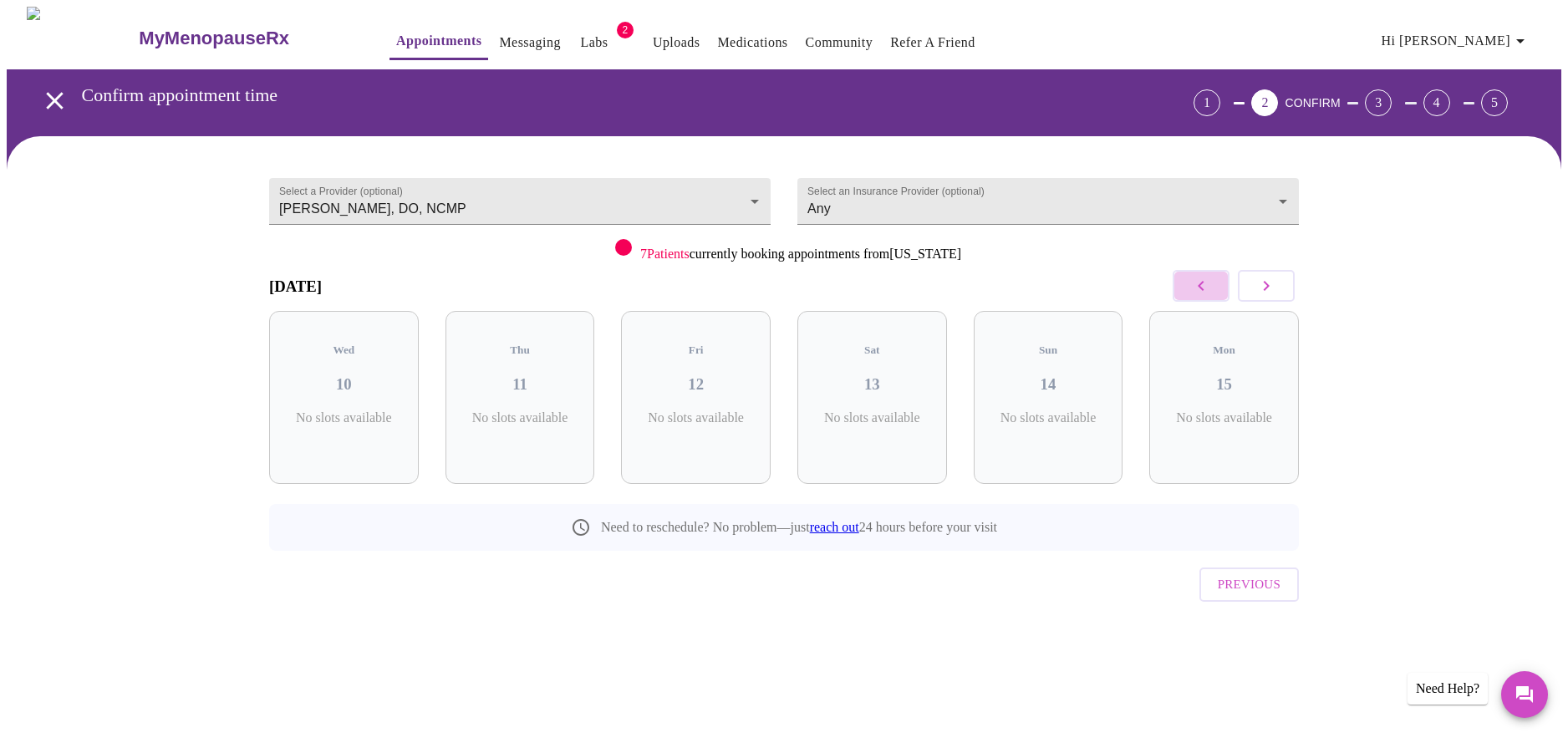
click at [1189, 290] on button "button" at bounding box center [1201, 285] width 57 height 32
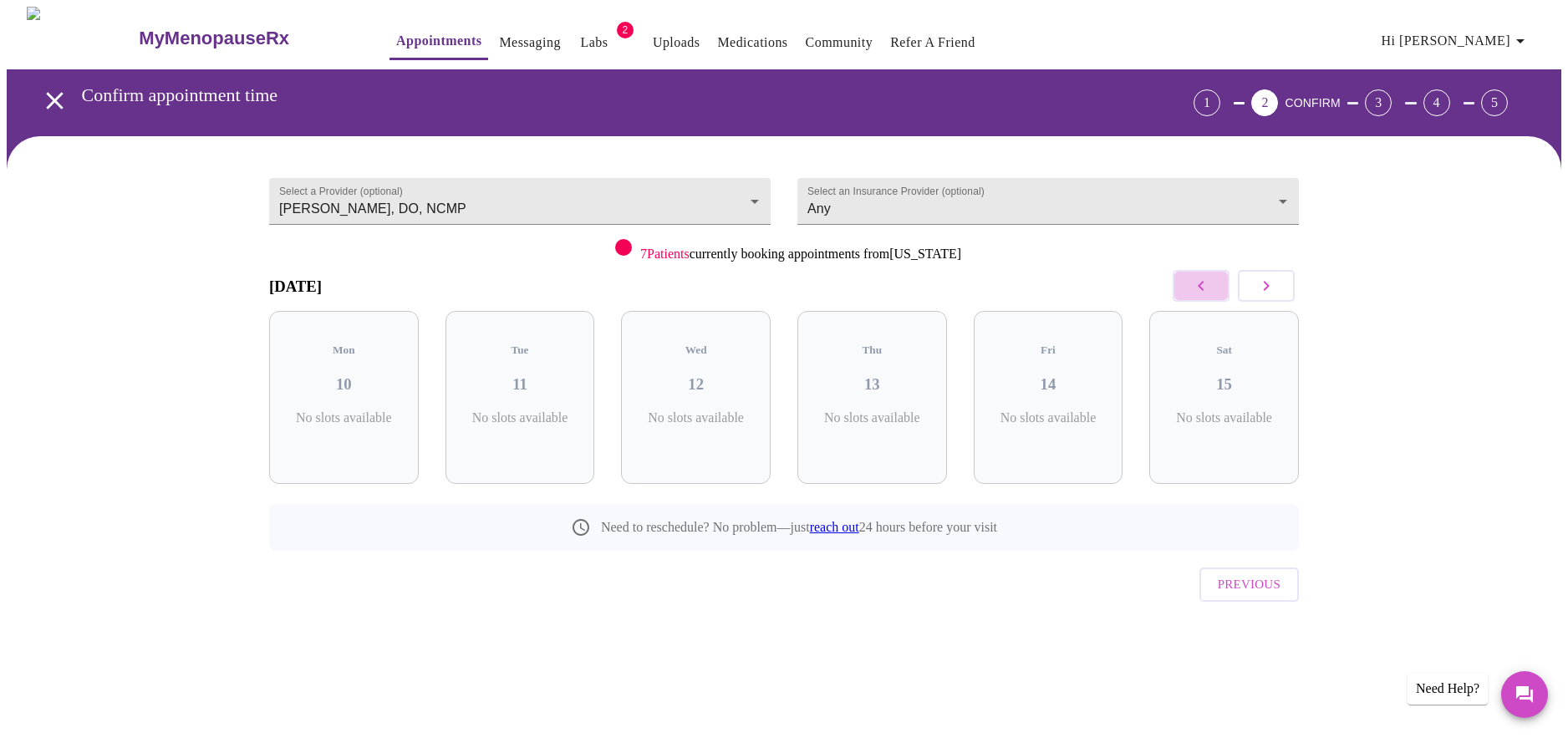
click at [1189, 290] on button "button" at bounding box center [1201, 285] width 57 height 32
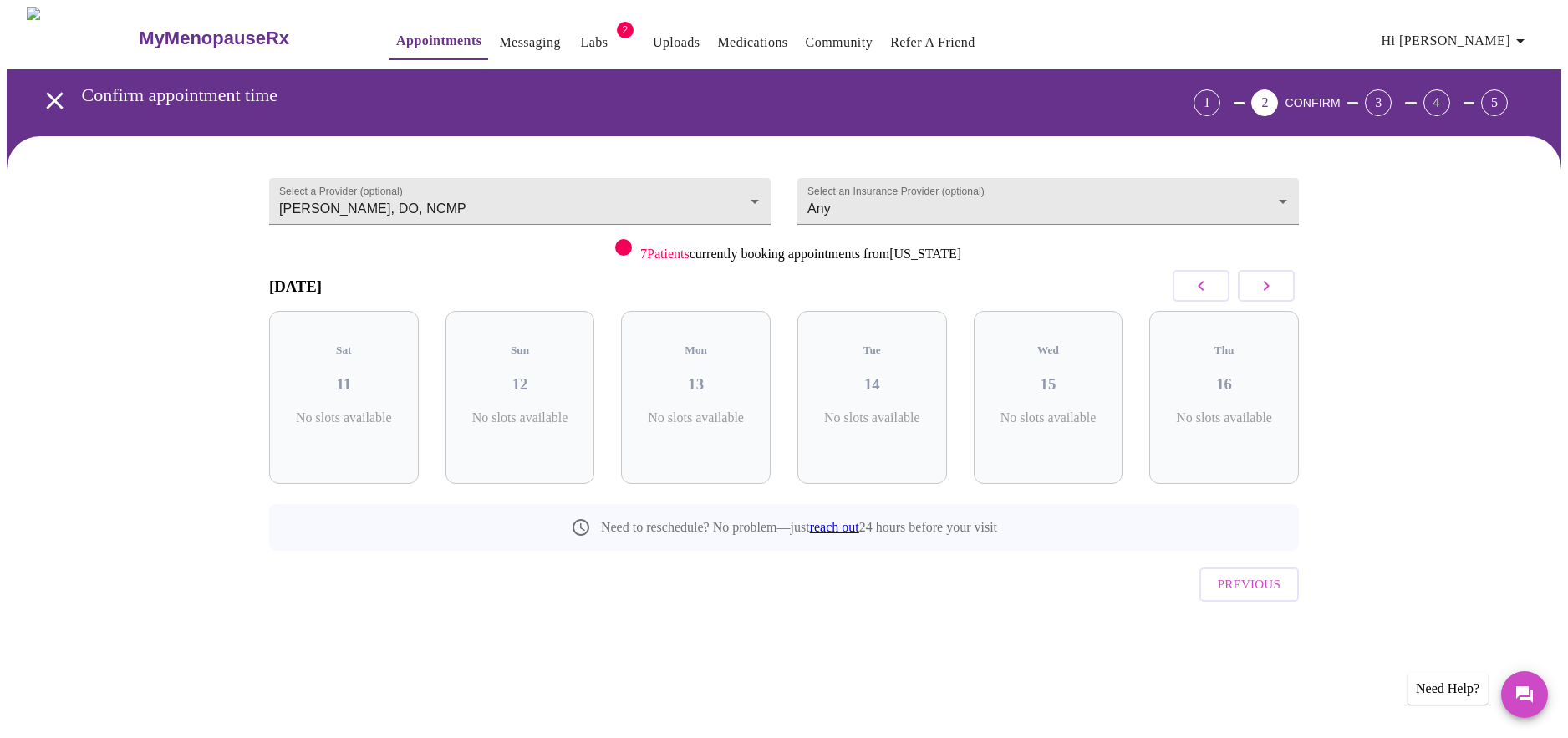
click at [1189, 290] on button "button" at bounding box center [1201, 285] width 57 height 32
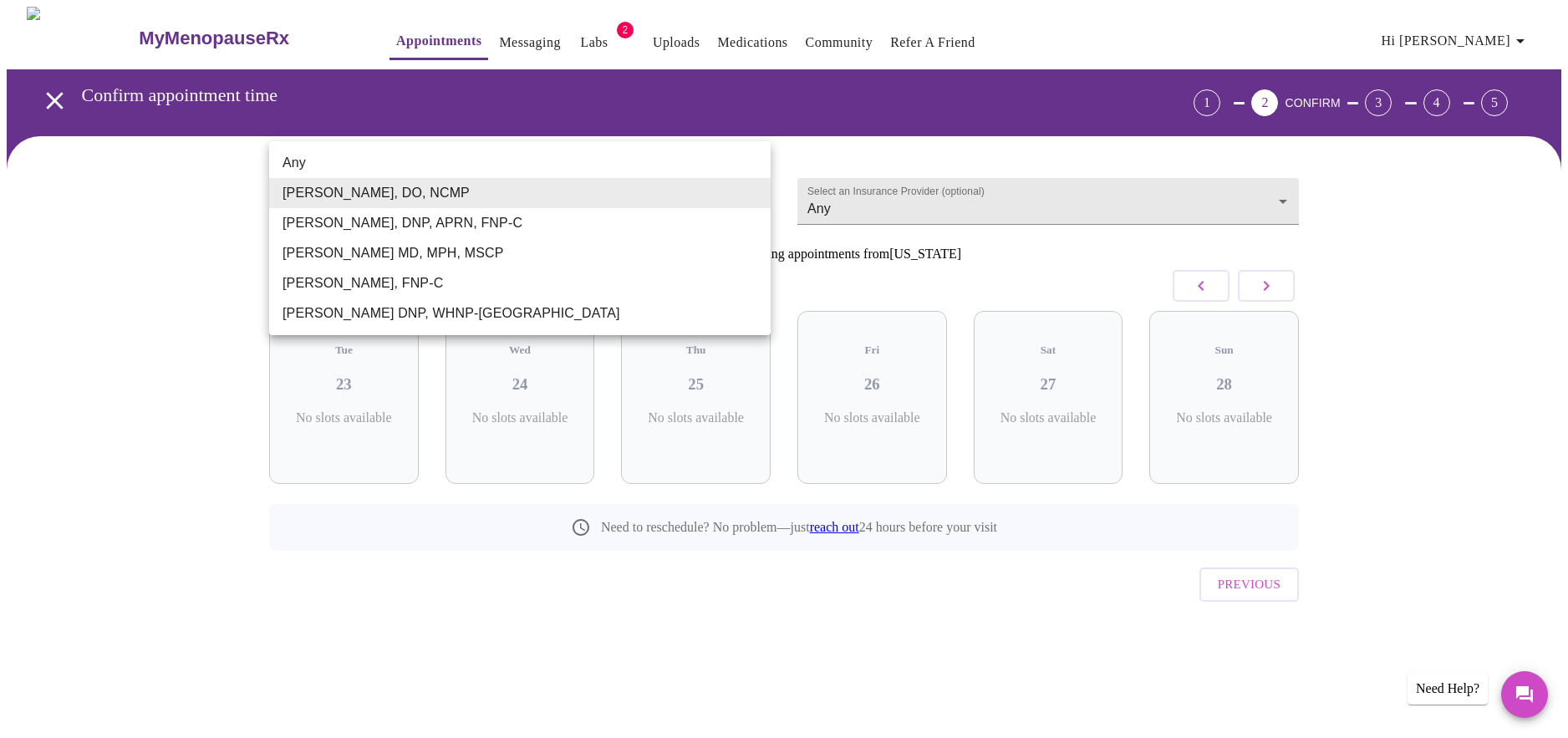
click at [752, 188] on body "MyMenopauseRx Appointments Messaging Labs 2 Uploads Medications Community Refer…" at bounding box center [784, 346] width 1554 height 679
click at [320, 249] on li "[PERSON_NAME] MD, MPH, MSCP" at bounding box center [520, 252] width 501 height 30
type input "[PERSON_NAME] MD, MPH, MSCP"
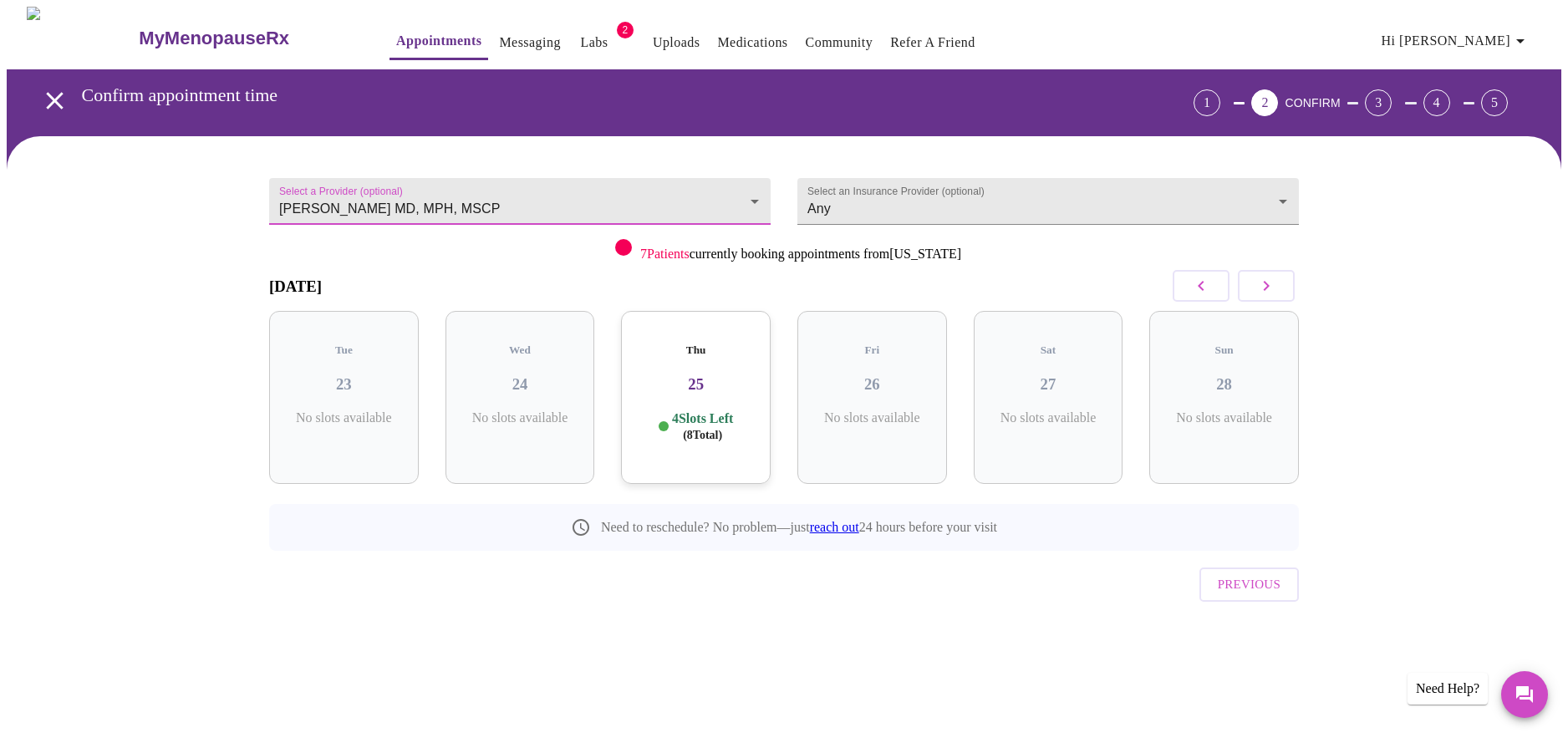
click at [1211, 285] on button "button" at bounding box center [1201, 285] width 57 height 32
click at [1200, 282] on icon "button" at bounding box center [1201, 285] width 20 height 20
click at [1196, 287] on icon "button" at bounding box center [1201, 285] width 20 height 20
click at [1273, 291] on icon "button" at bounding box center [1266, 285] width 20 height 20
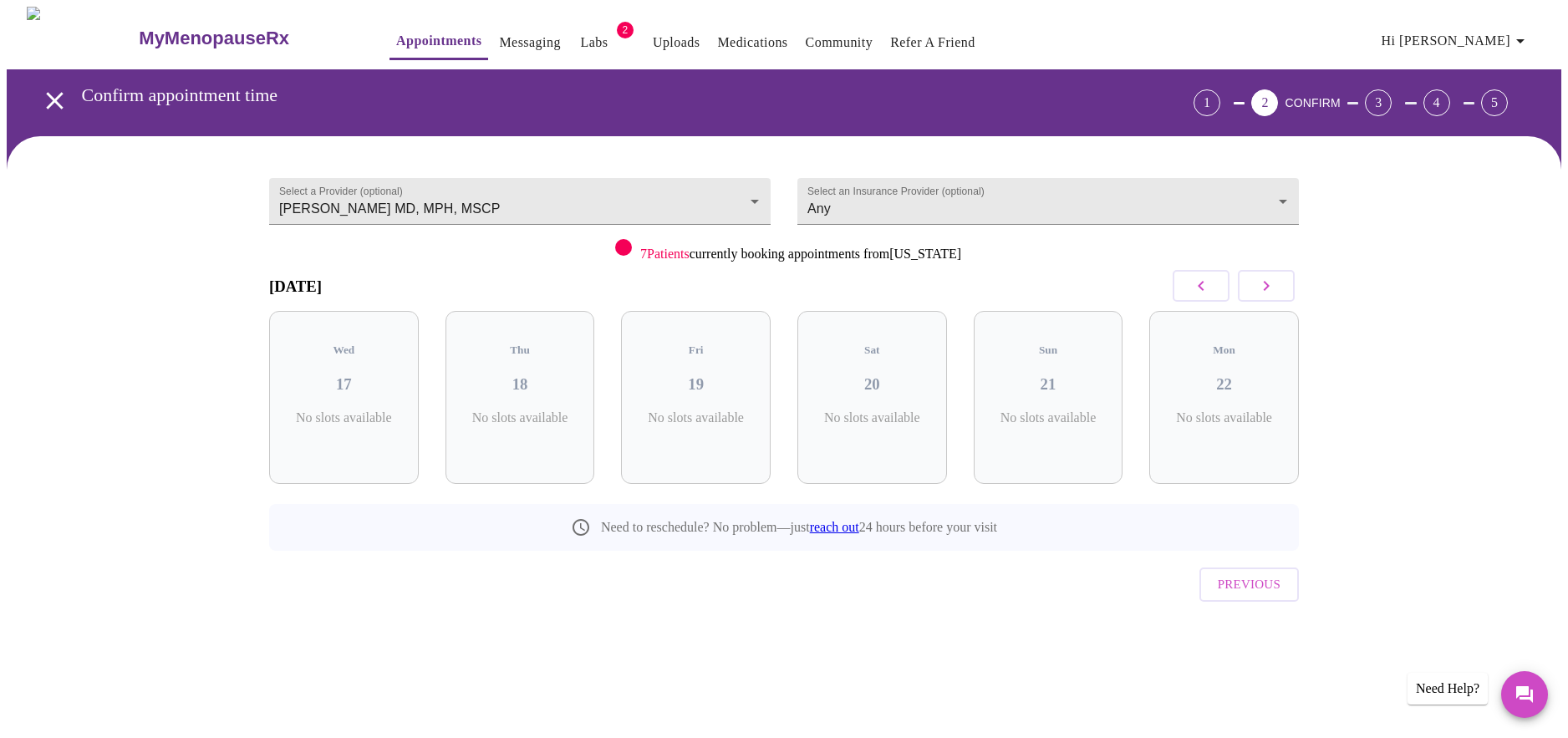
click at [1273, 291] on icon "button" at bounding box center [1266, 285] width 20 height 20
click at [1260, 285] on icon "button" at bounding box center [1266, 285] width 20 height 20
click at [1260, 279] on icon "button" at bounding box center [1266, 285] width 20 height 20
click at [1270, 283] on icon "button" at bounding box center [1266, 285] width 20 height 20
click at [1270, 285] on icon "button" at bounding box center [1267, 285] width 6 height 10
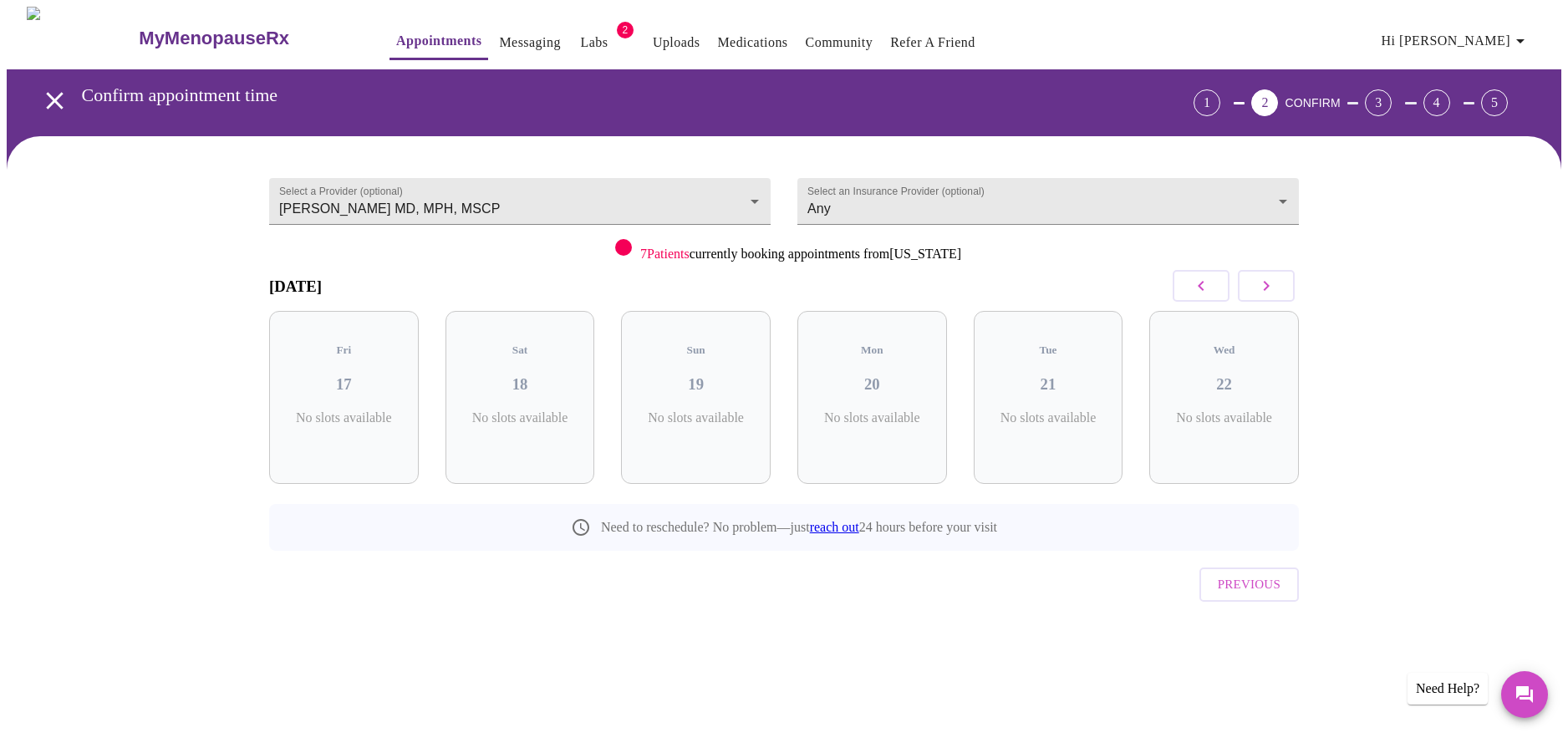
click at [1270, 285] on icon "button" at bounding box center [1267, 285] width 6 height 10
click at [1202, 286] on icon "button" at bounding box center [1201, 285] width 20 height 20
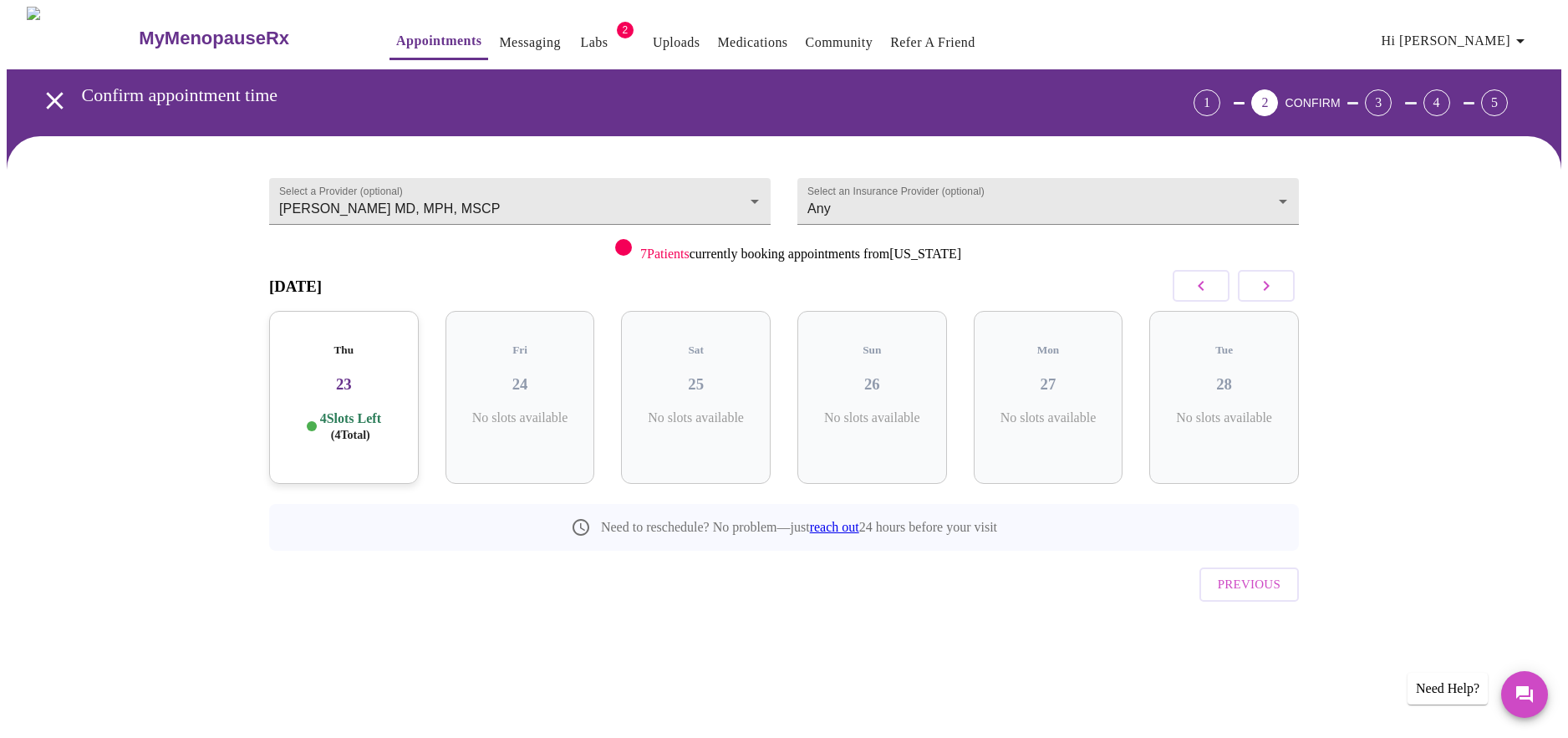
click at [1202, 286] on icon "button" at bounding box center [1201, 285] width 20 height 20
click at [1200, 283] on icon "button" at bounding box center [1201, 285] width 20 height 20
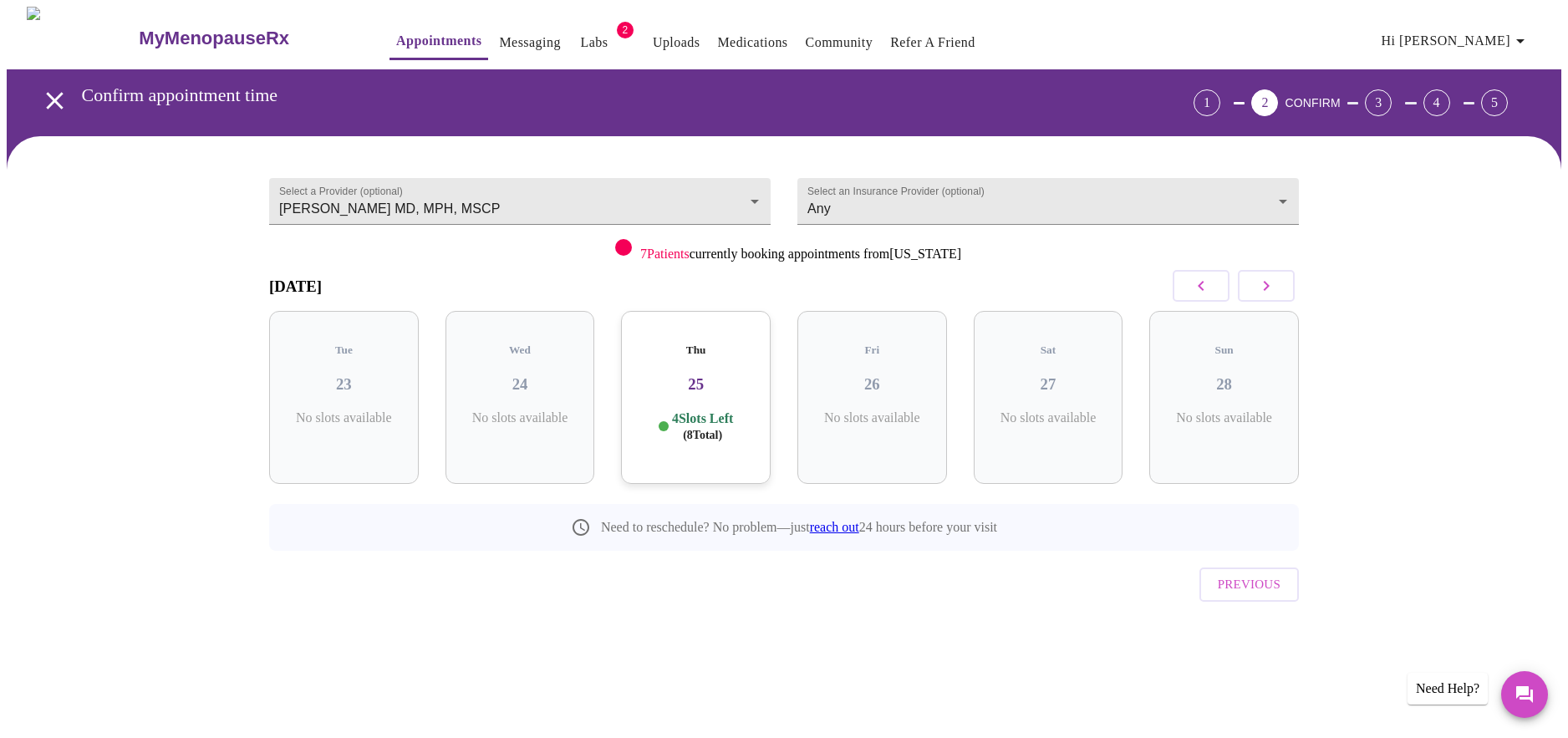
click at [725, 375] on h3 "25" at bounding box center [696, 384] width 122 height 18
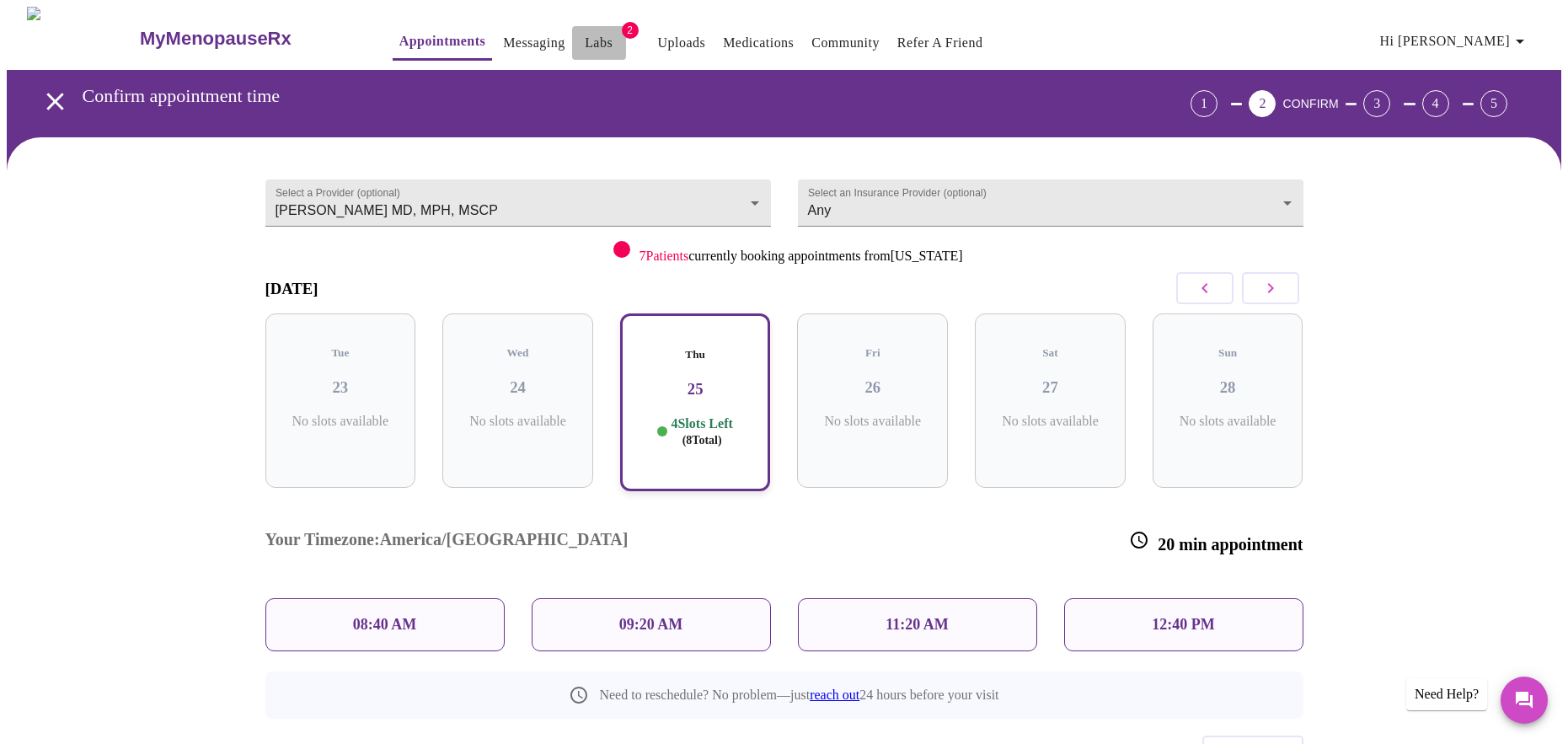
click at [585, 31] on link "Labs" at bounding box center [598, 43] width 27 height 23
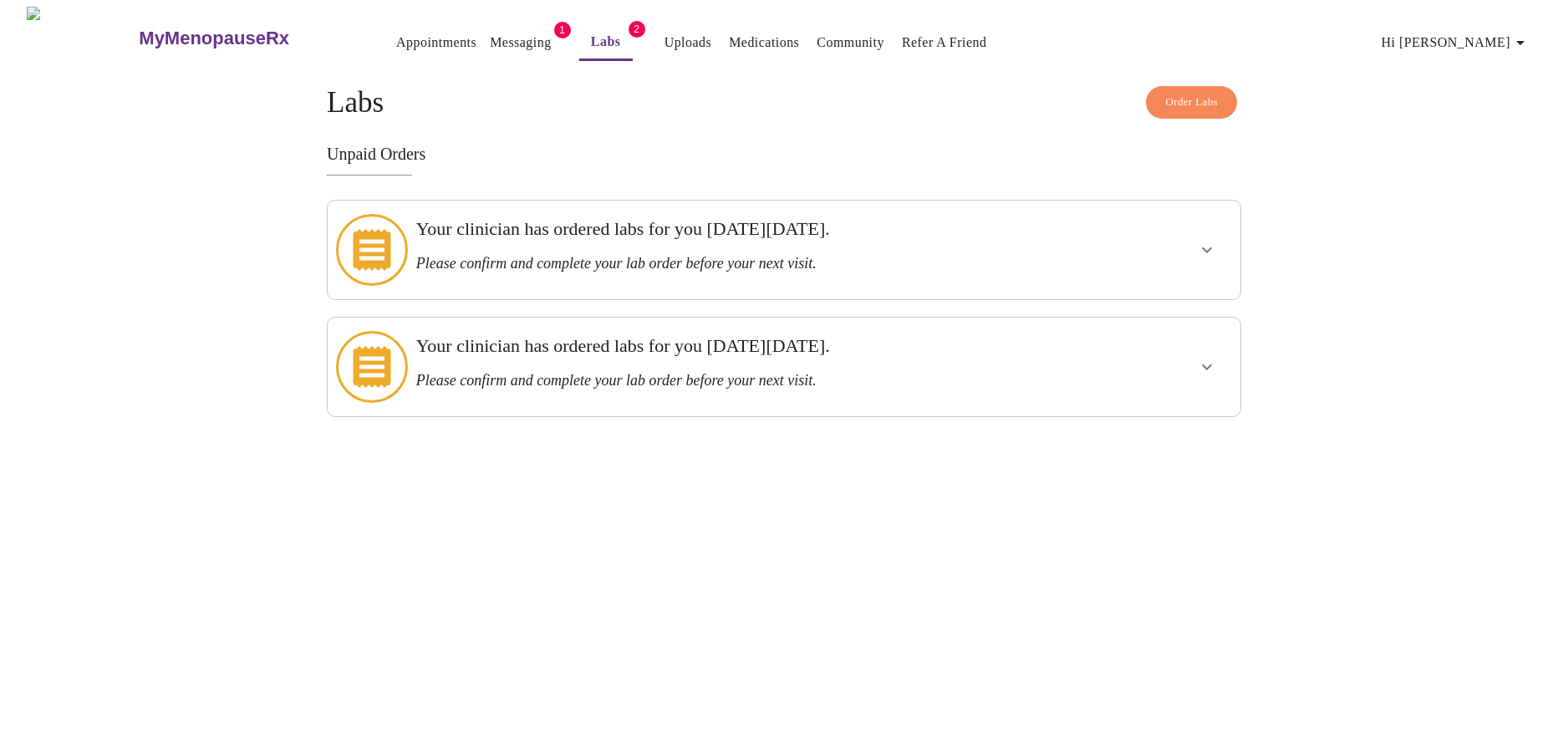
click at [490, 36] on link "Messaging" at bounding box center [520, 43] width 61 height 23
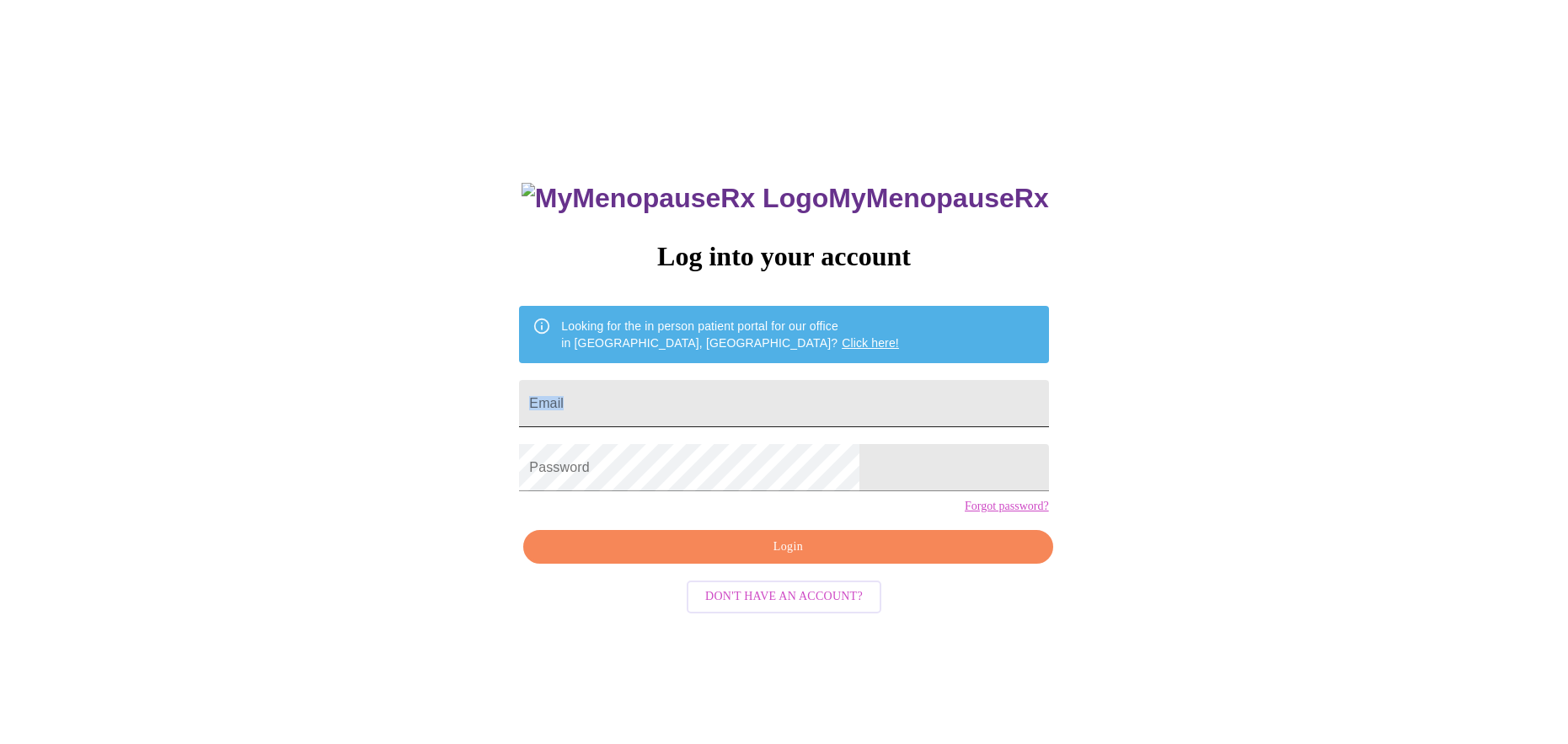
click at [751, 375] on form "Email" at bounding box center [784, 402] width 529 height 64
click at [751, 384] on input "Email" at bounding box center [784, 403] width 529 height 47
type input "[EMAIL_ADDRESS][DOMAIN_NAME]"
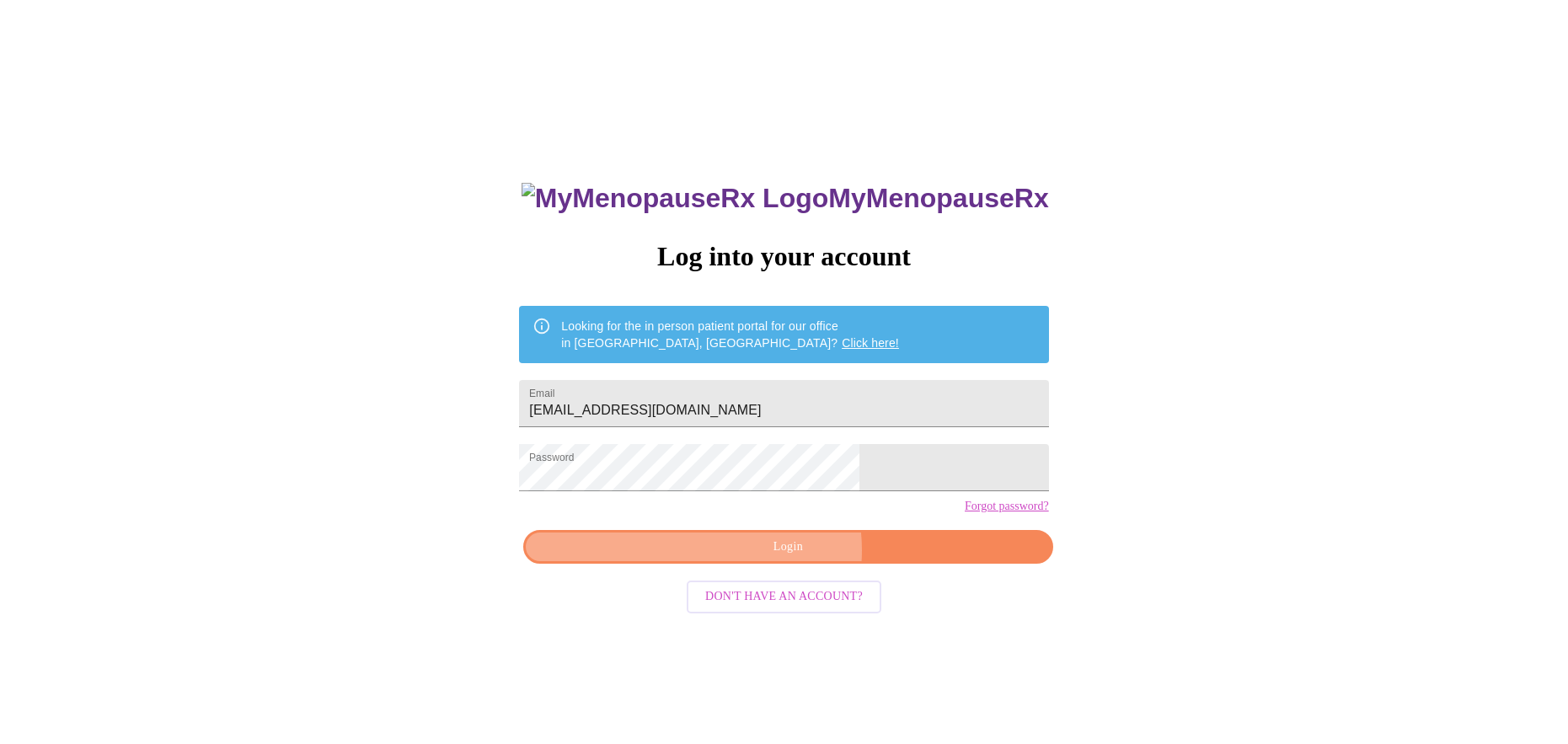
click at [776, 558] on span "Login" at bounding box center [787, 547] width 491 height 22
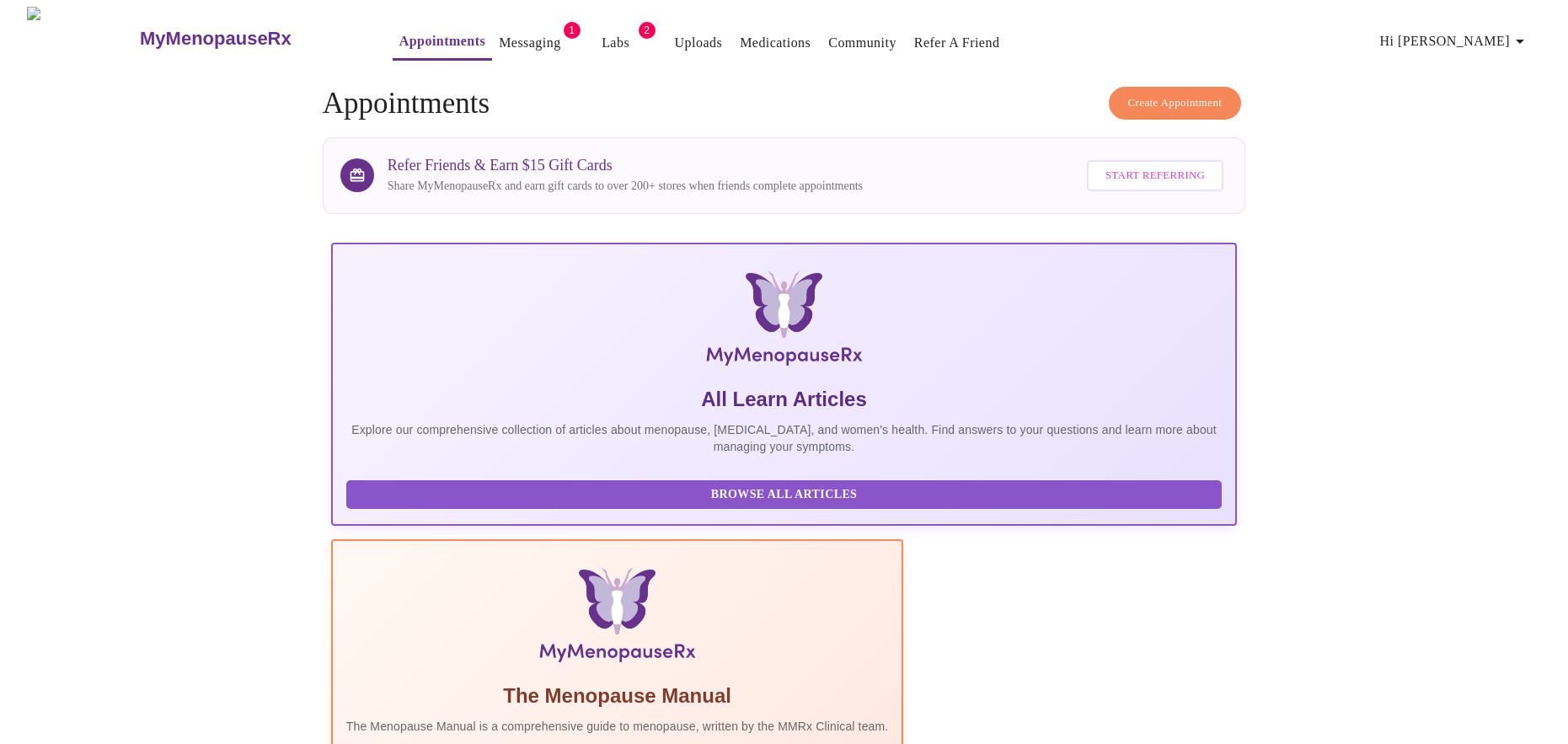
click at [499, 31] on link "Messaging" at bounding box center [529, 43] width 62 height 23
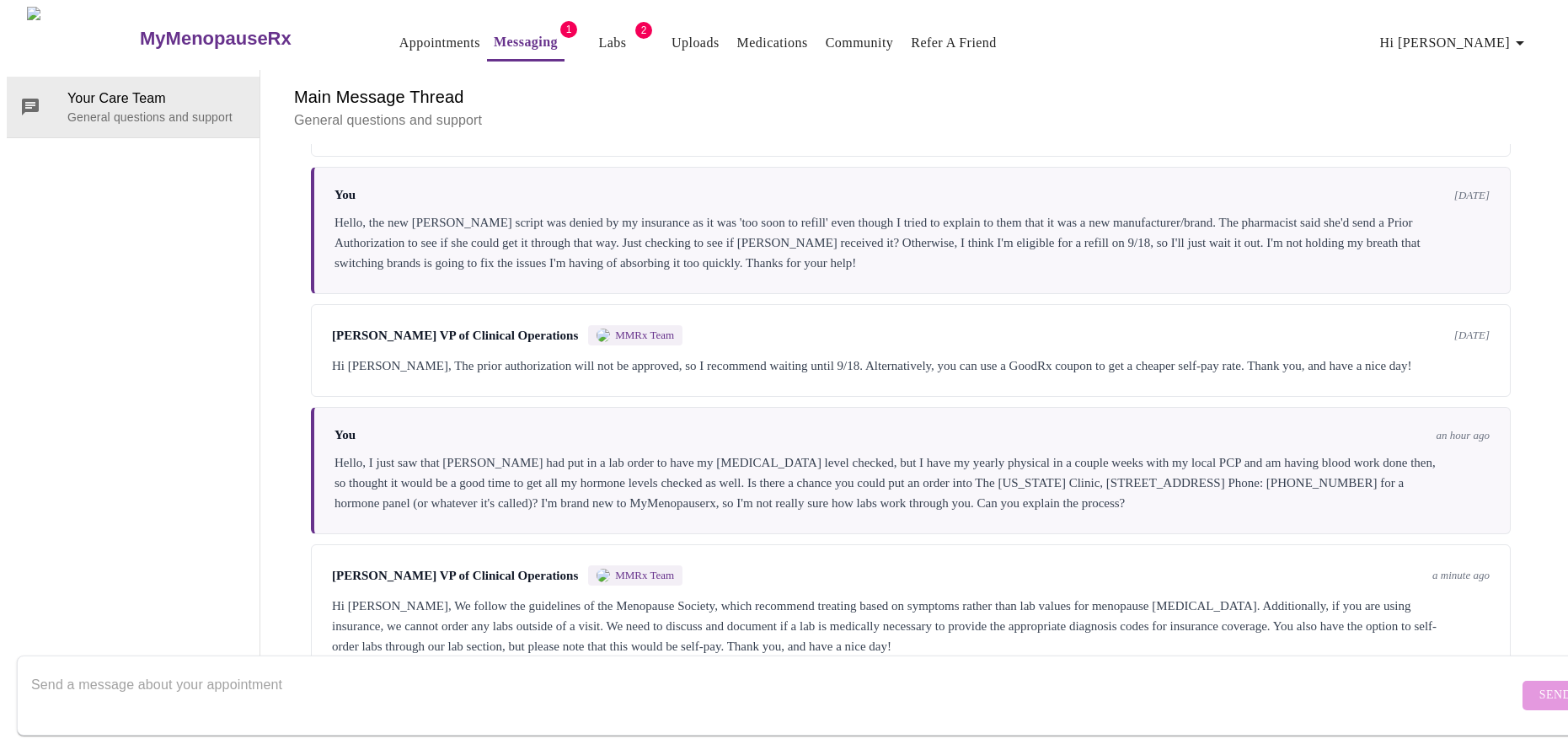
scroll to position [1428, 0]
